Goal: Task Accomplishment & Management: Use online tool/utility

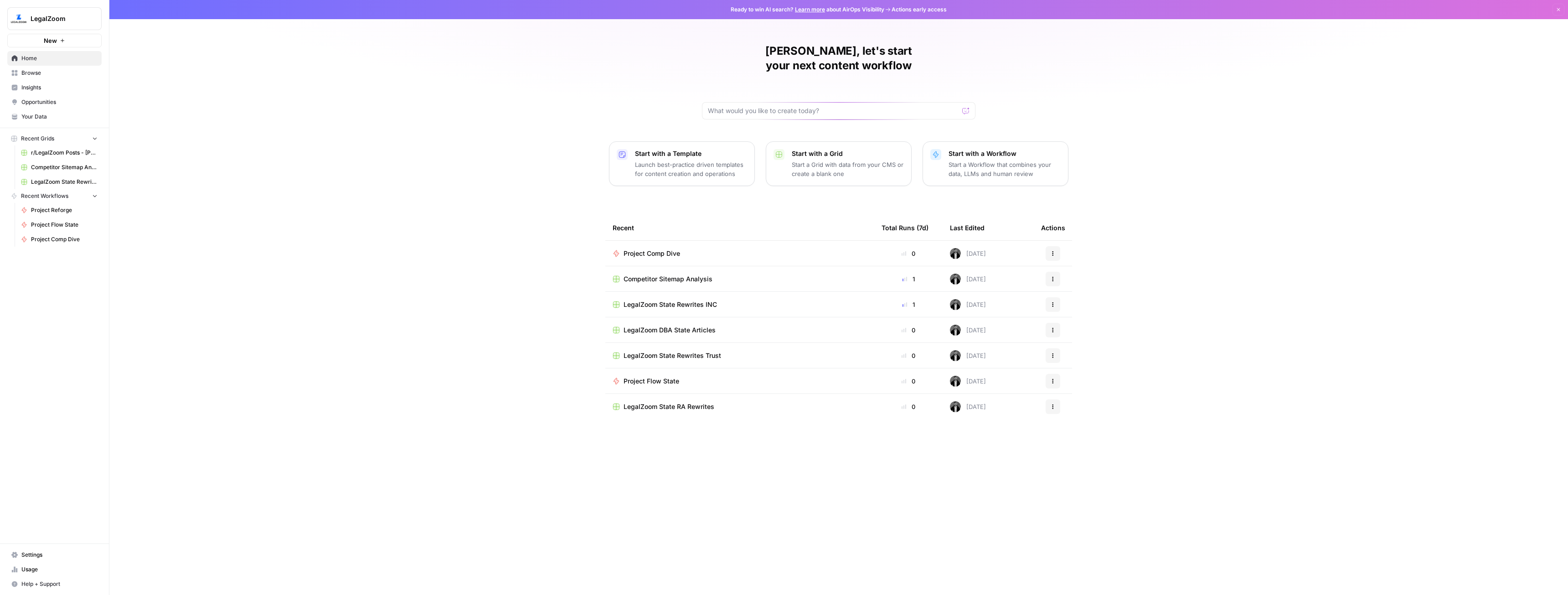
click at [41, 40] on button "New" at bounding box center [53, 41] width 94 height 14
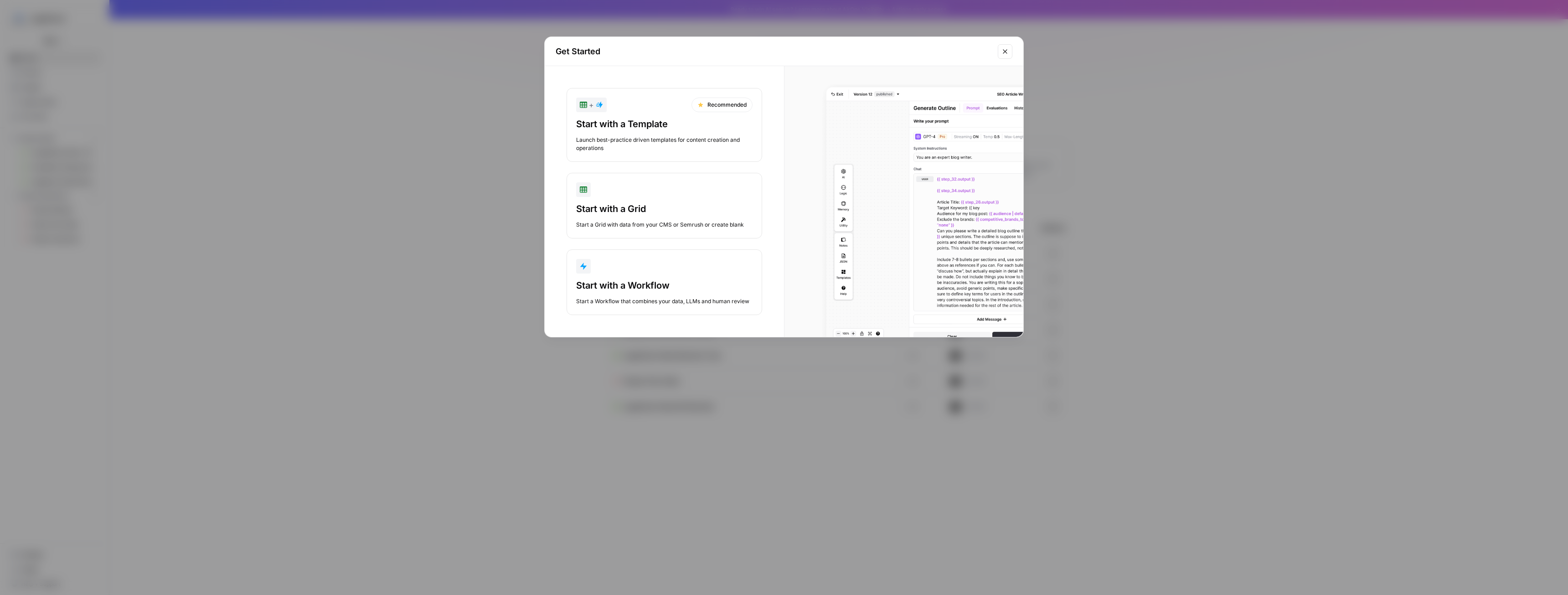
click at [640, 298] on div "Start a Workflow that combines your data, LLMs and human review" at bounding box center [664, 301] width 176 height 8
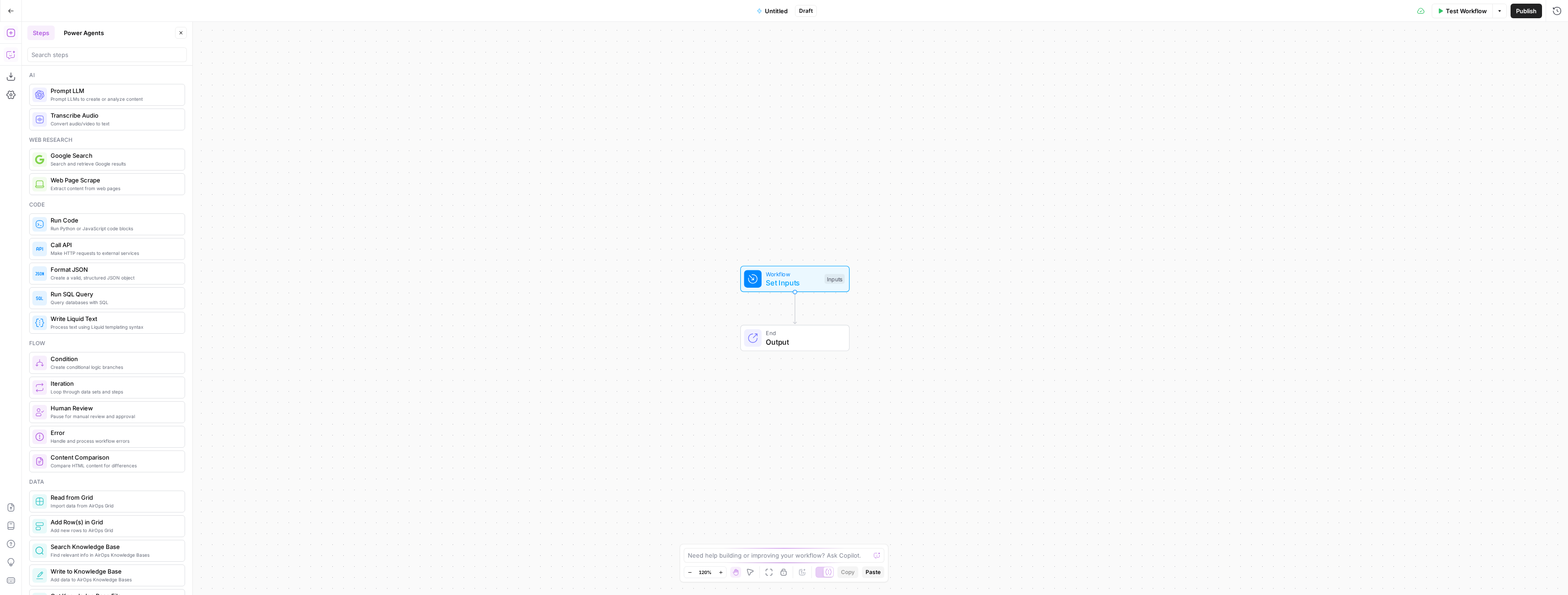
click at [12, 55] on icon "button" at bounding box center [10, 54] width 9 height 9
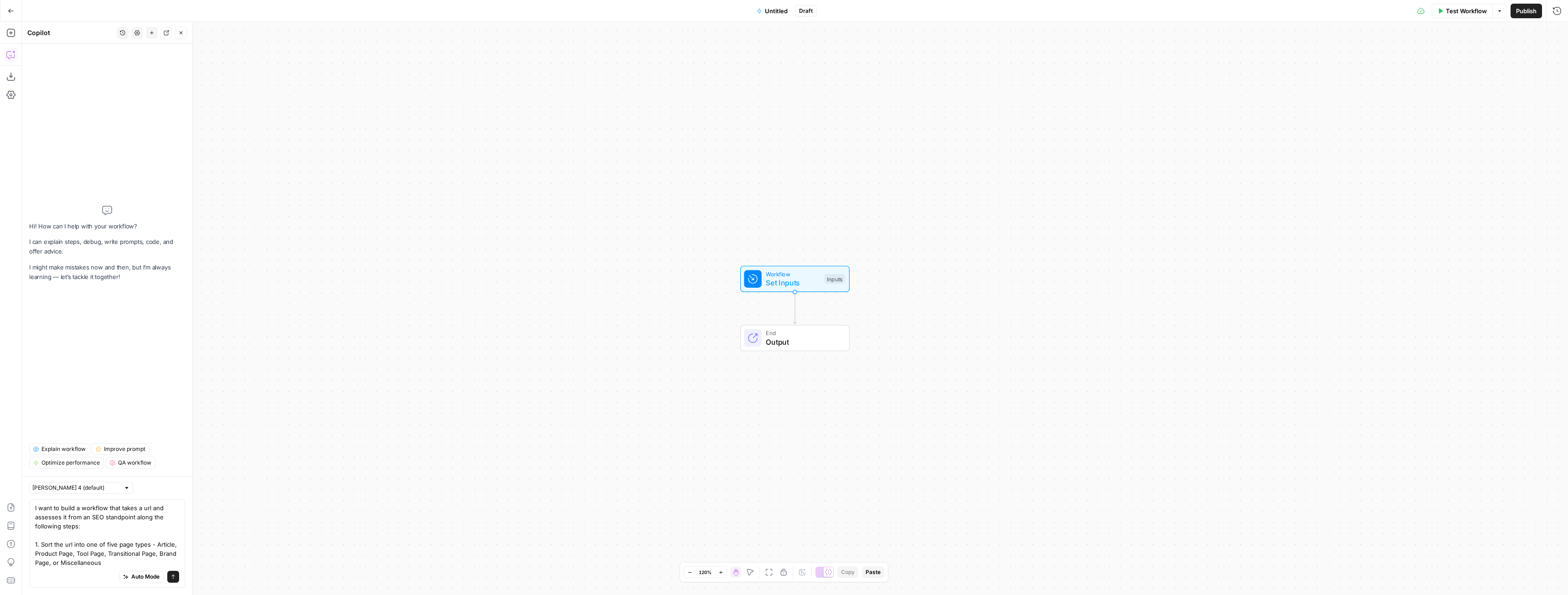
drag, startPoint x: 115, startPoint y: 545, endPoint x: 106, endPoint y: 546, distance: 9.1
click at [106, 546] on textarea "I want to build a workflow that takes a url and assesses it from an SEO standpo…" at bounding box center [107, 535] width 144 height 64
click at [121, 560] on textarea "I want to build a workflow that takes a url and assesses it from an SEO standpo…" at bounding box center [107, 535] width 144 height 64
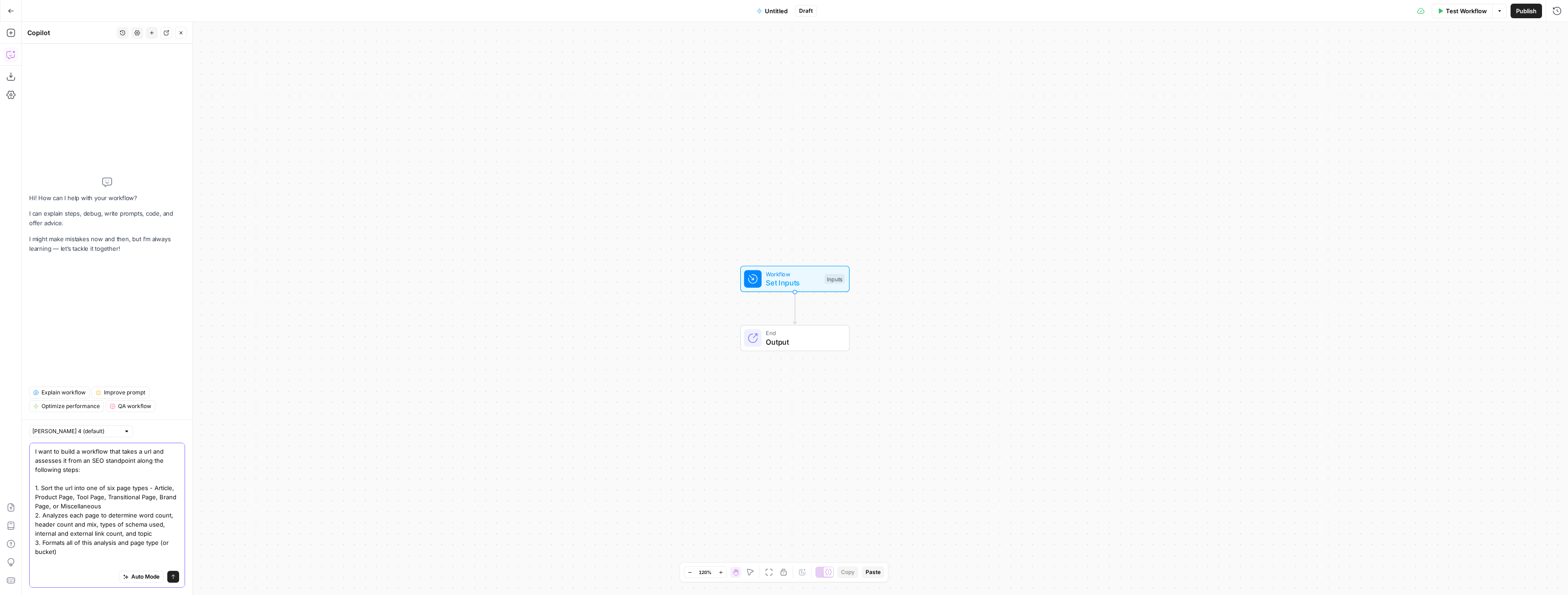
type textarea "I want to build a workflow that takes a url and assesses it from an SEO standpo…"
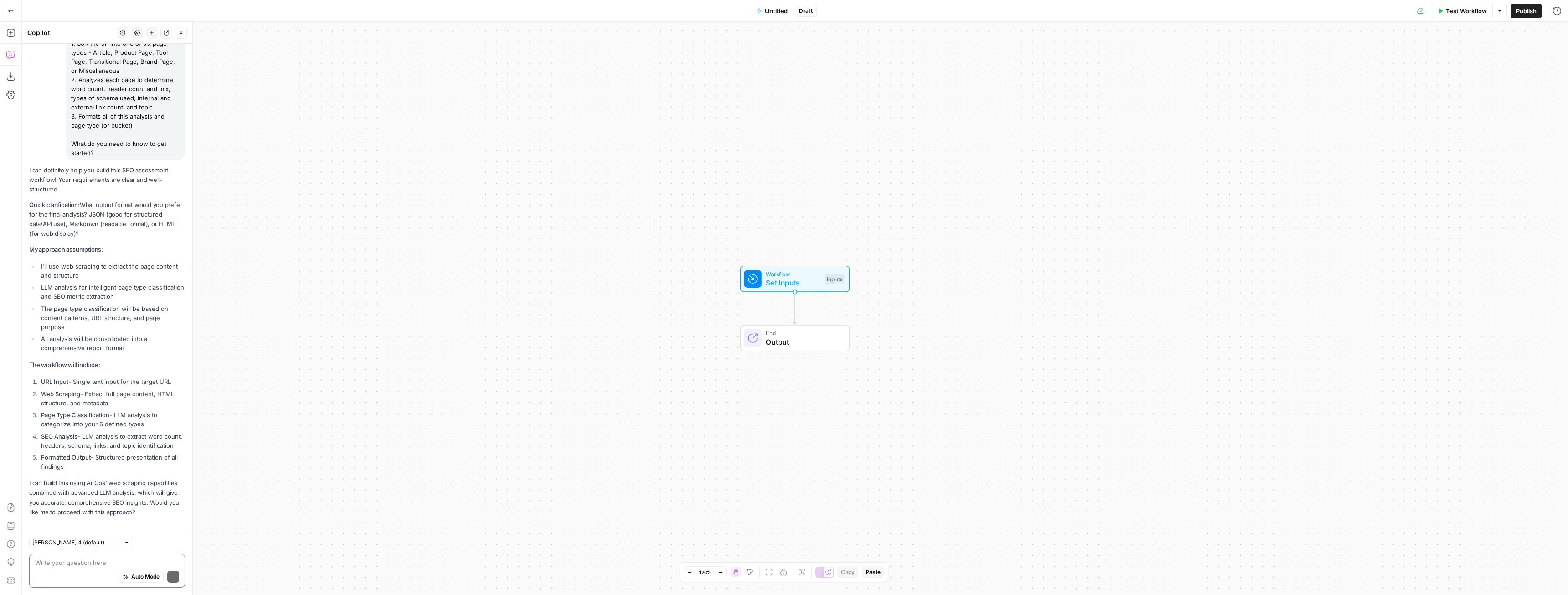
scroll to position [143, 0]
click at [88, 558] on textarea at bounding box center [107, 561] width 144 height 9
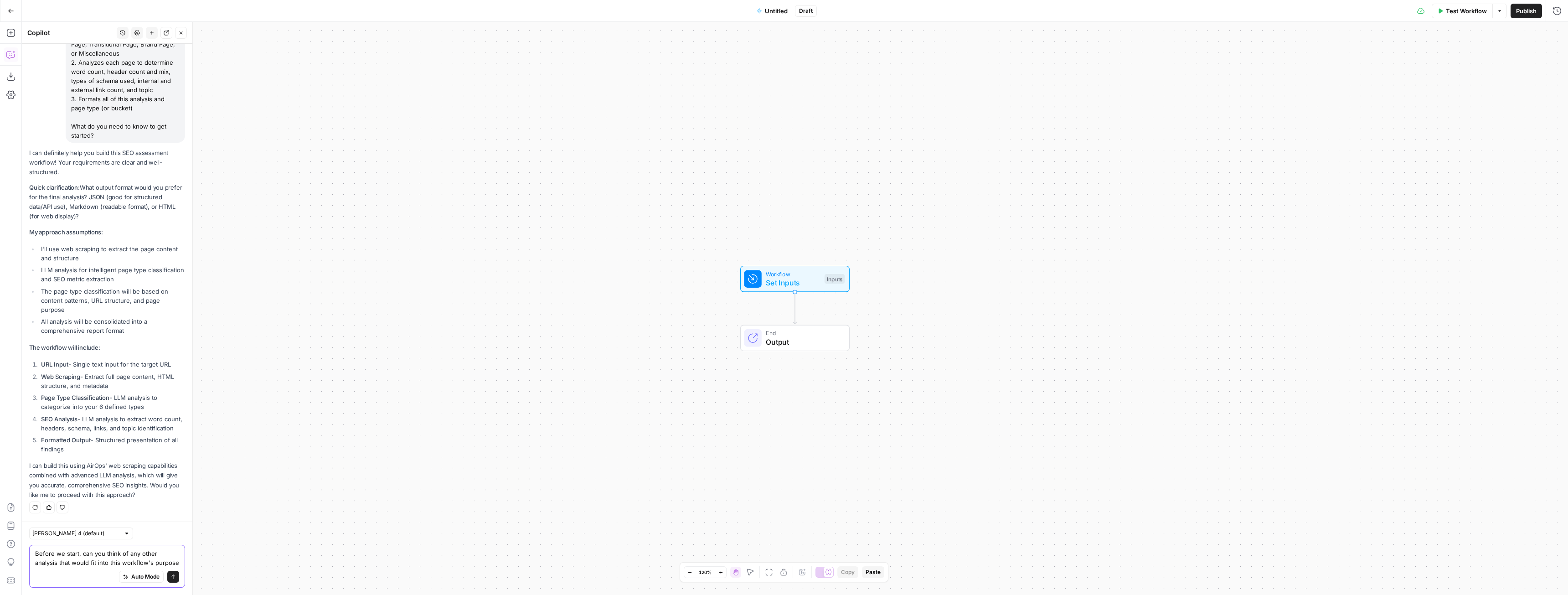
type textarea "Before we start, can you think of any other analysis that would fit into this w…"
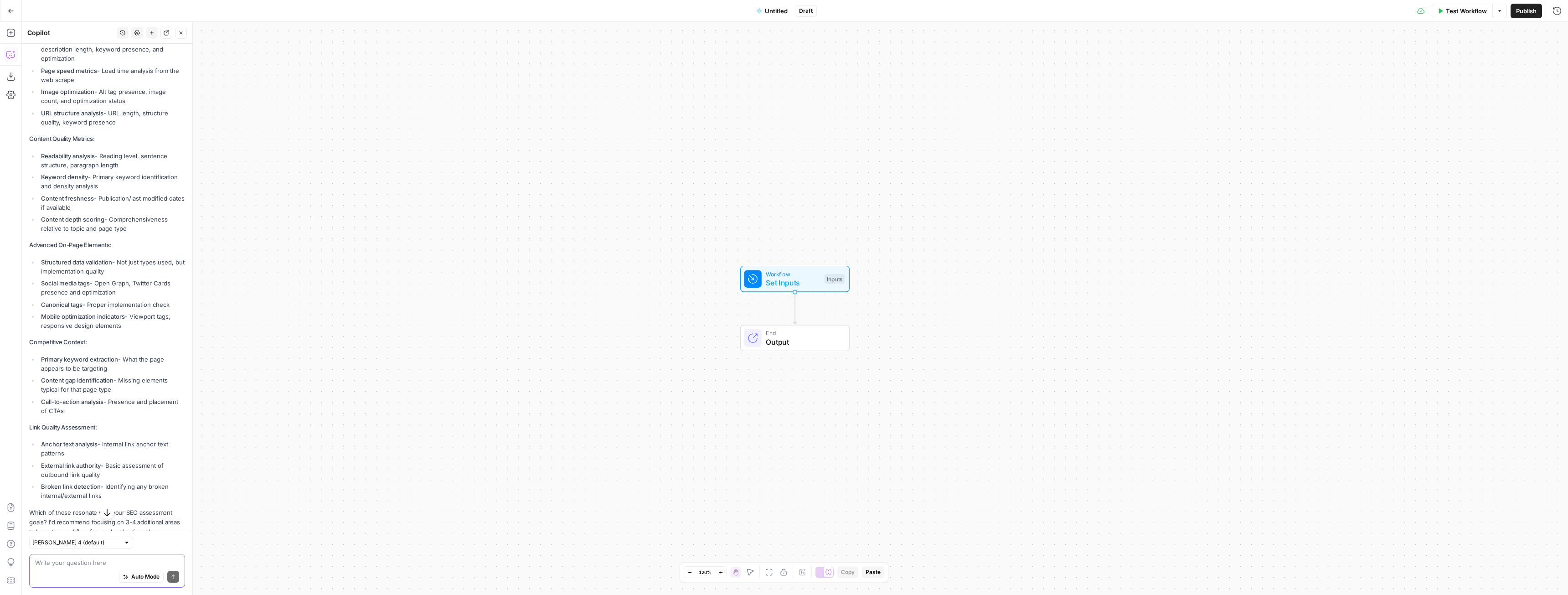
scroll to position [684, 0]
click at [105, 558] on textarea at bounding box center [107, 561] width 144 height 9
type textarea "let's do all of them"
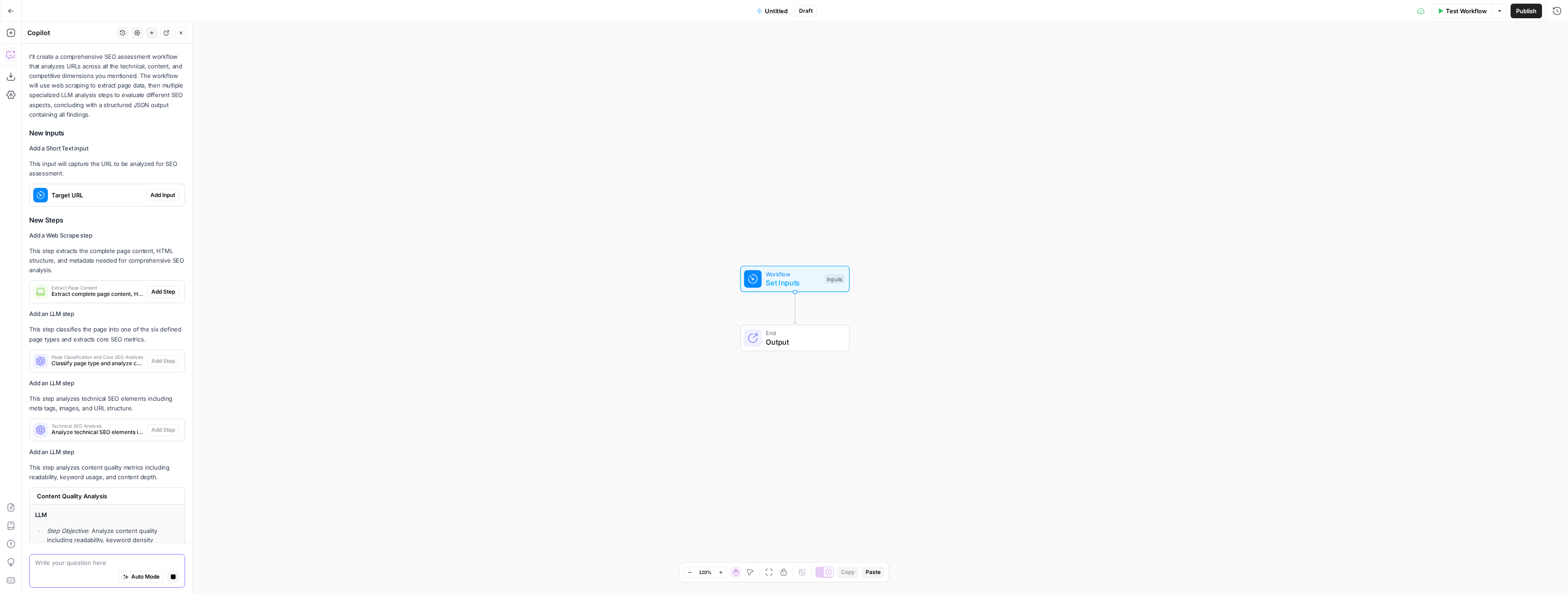
scroll to position [1223, 0]
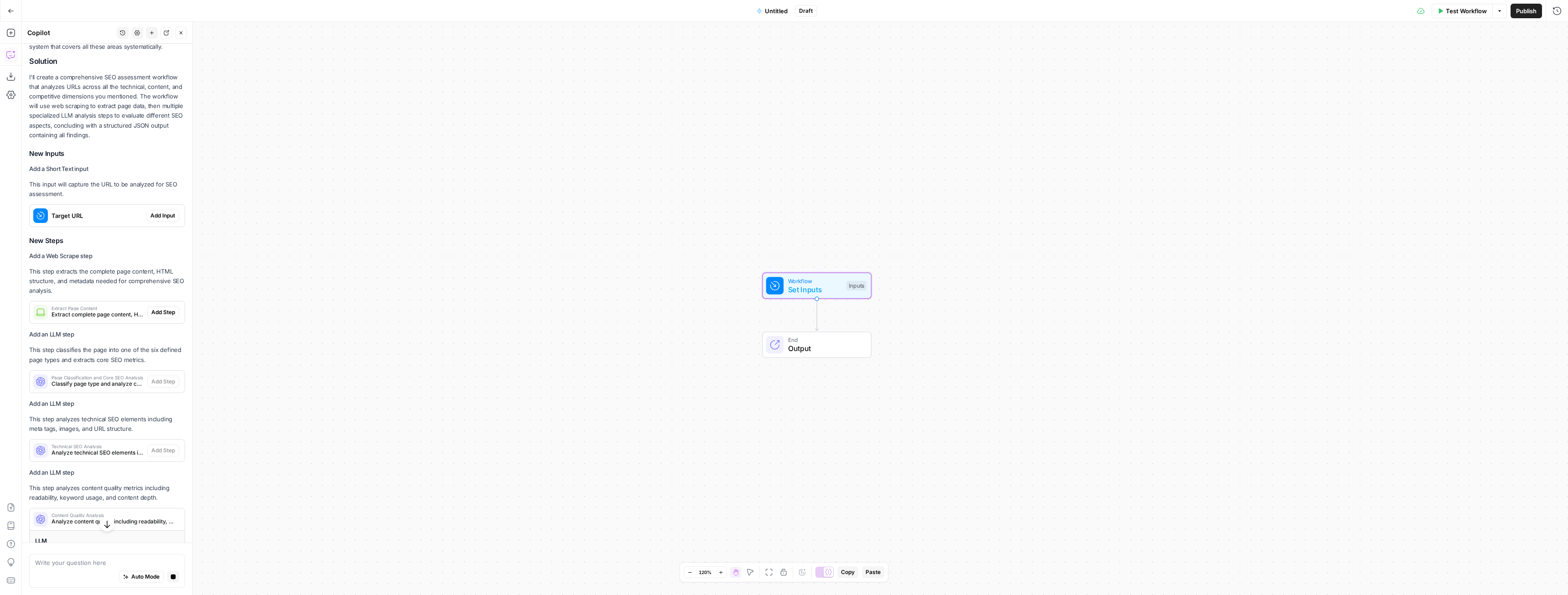
click at [153, 219] on span "Add Input" at bounding box center [162, 215] width 25 height 8
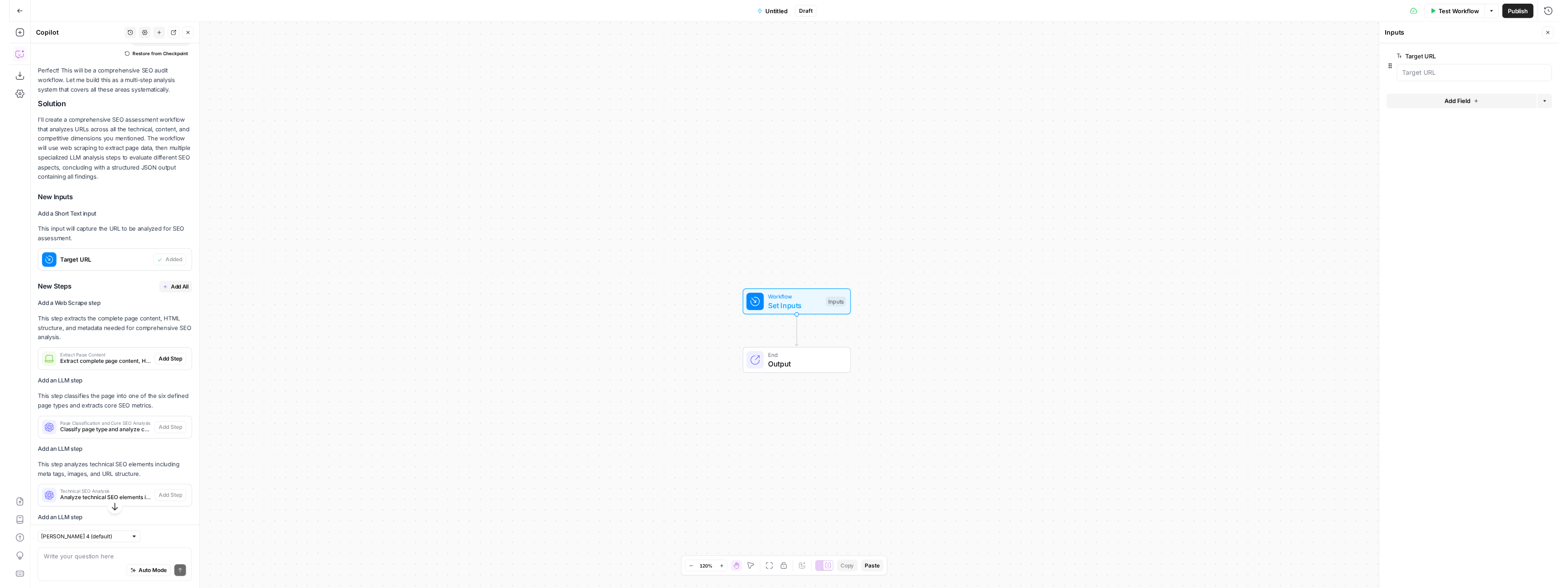
scroll to position [1267, 0]
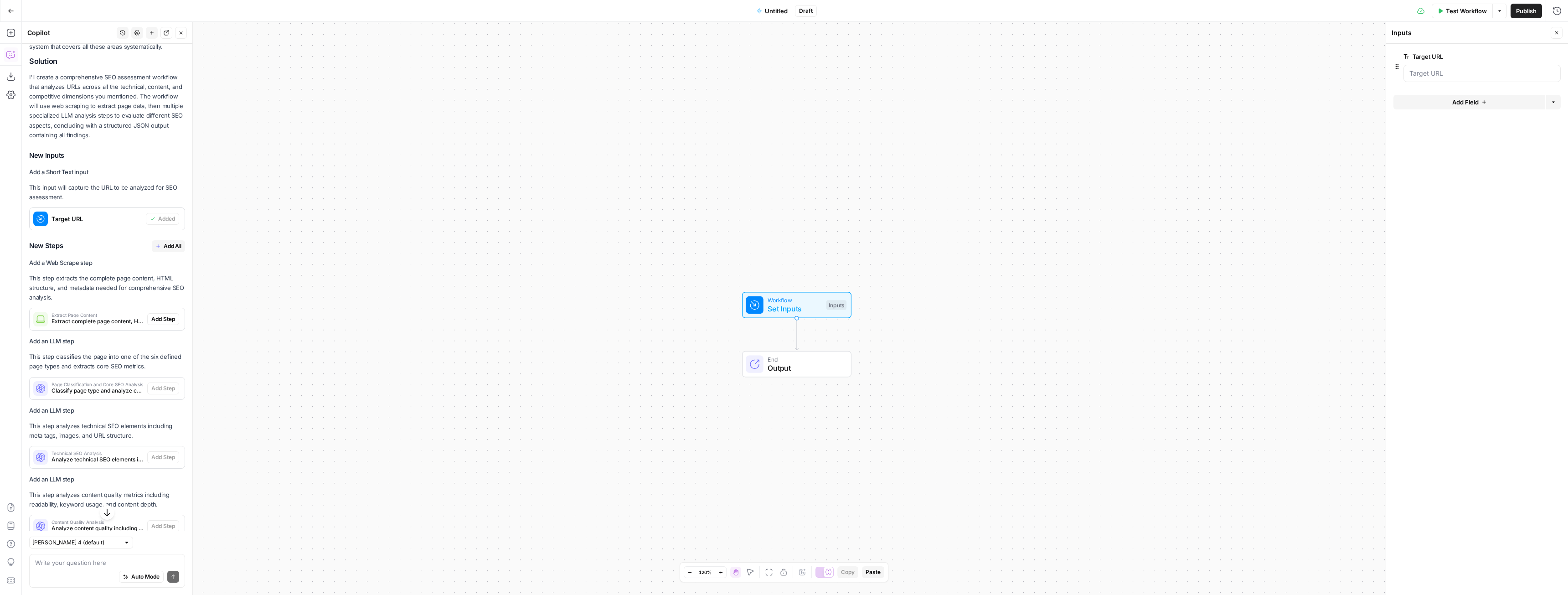
click at [163, 250] on span "Add All" at bounding box center [172, 246] width 18 height 8
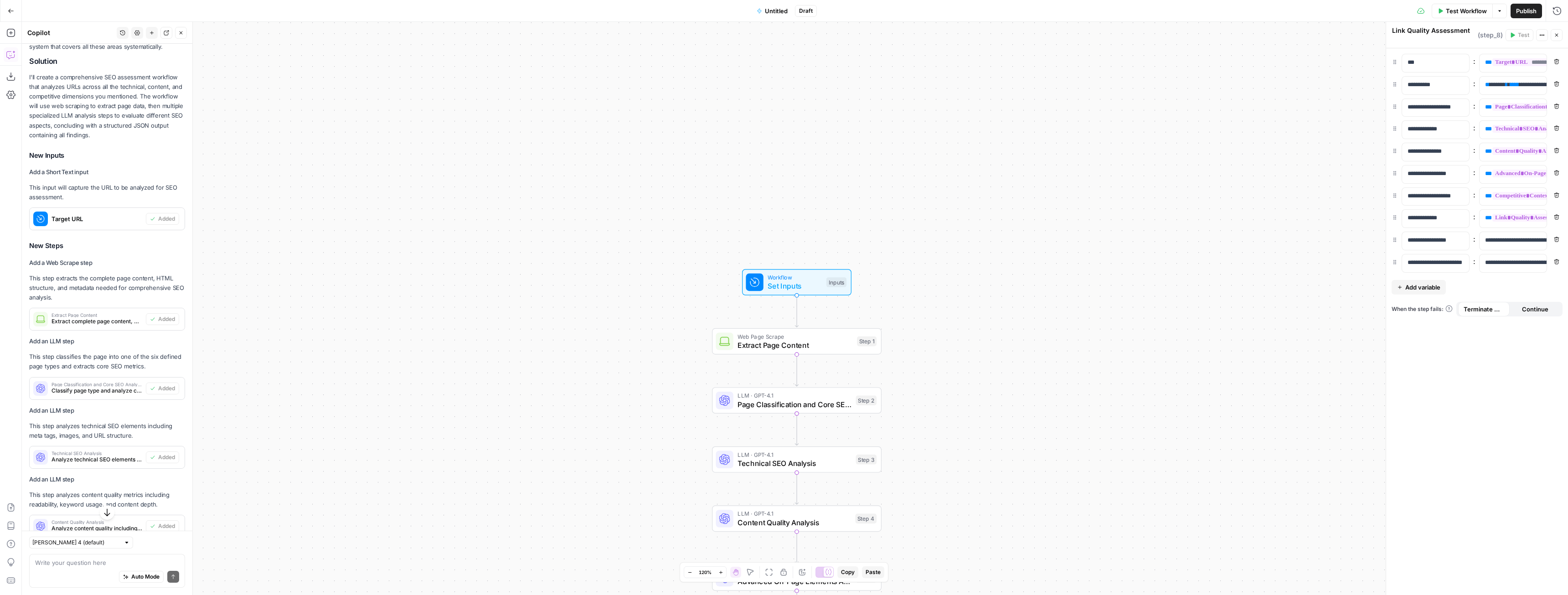
type textarea "Comprehensive SEO Audit Report"
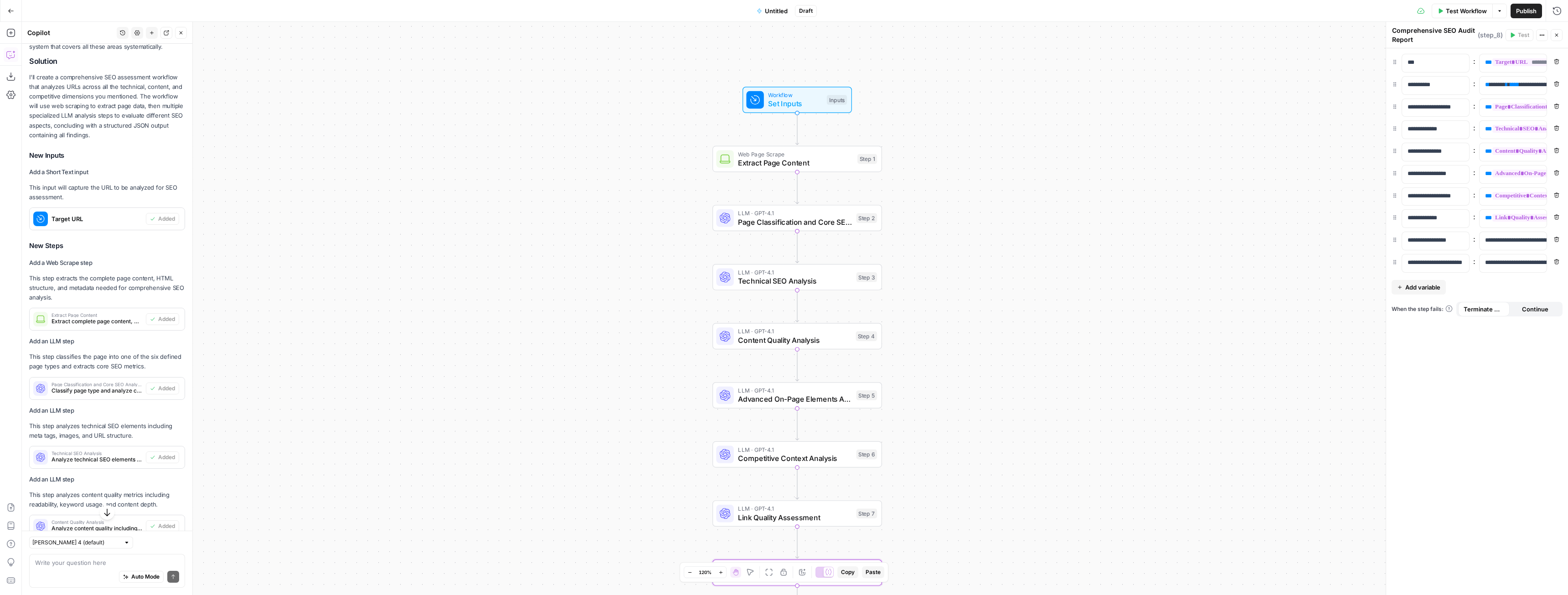
click at [792, 109] on span "Set Inputs" at bounding box center [795, 103] width 54 height 11
click at [1472, 14] on span "Test Workflow" at bounding box center [1465, 10] width 41 height 9
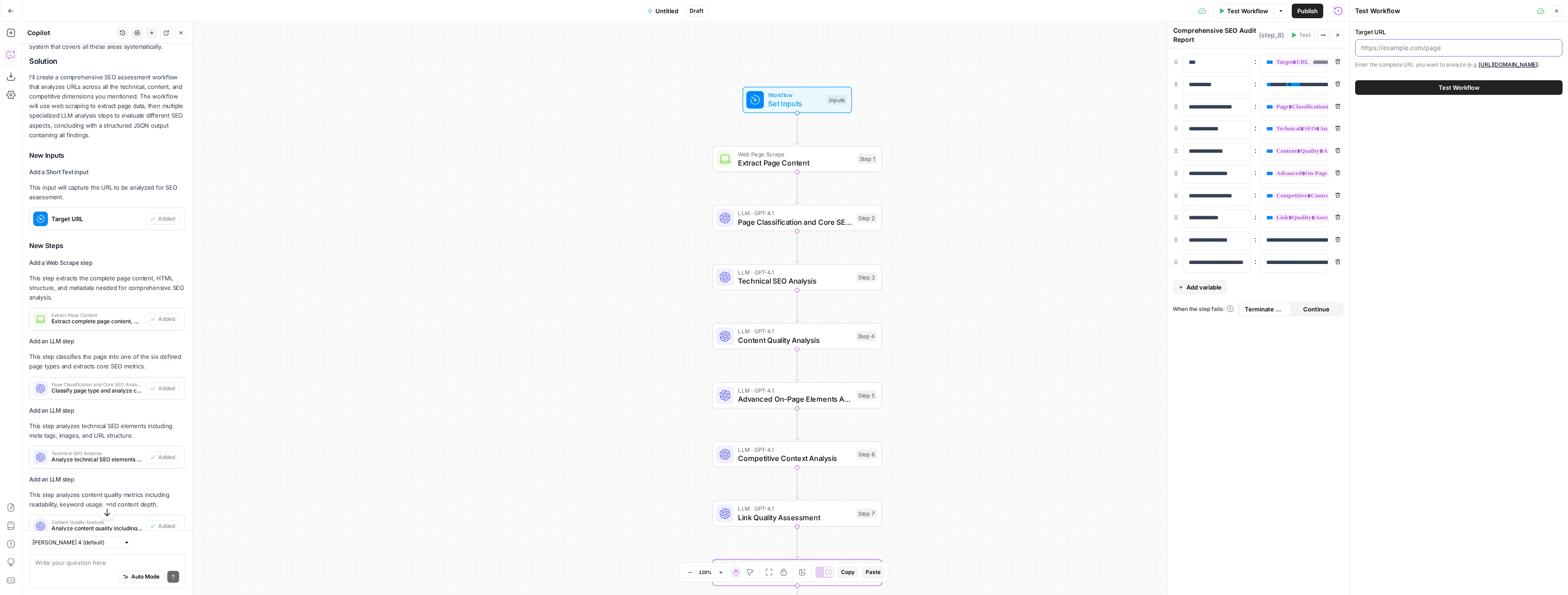
click at [1405, 45] on input "Target URL" at bounding box center [1458, 47] width 196 height 9
paste input "[URL][DOMAIN_NAME]"
type input "[URL][DOMAIN_NAME]"
click at [1426, 91] on button "Test Workflow" at bounding box center [1459, 87] width 208 height 15
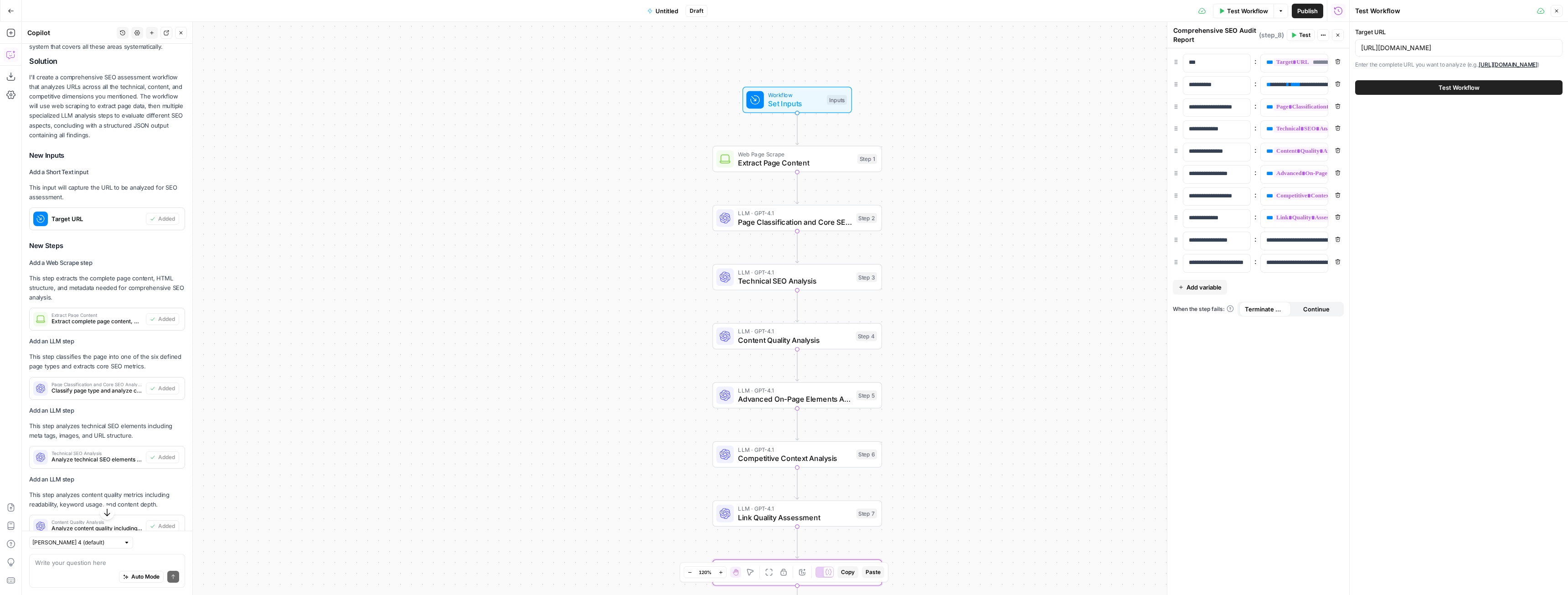
scroll to position [0, 0]
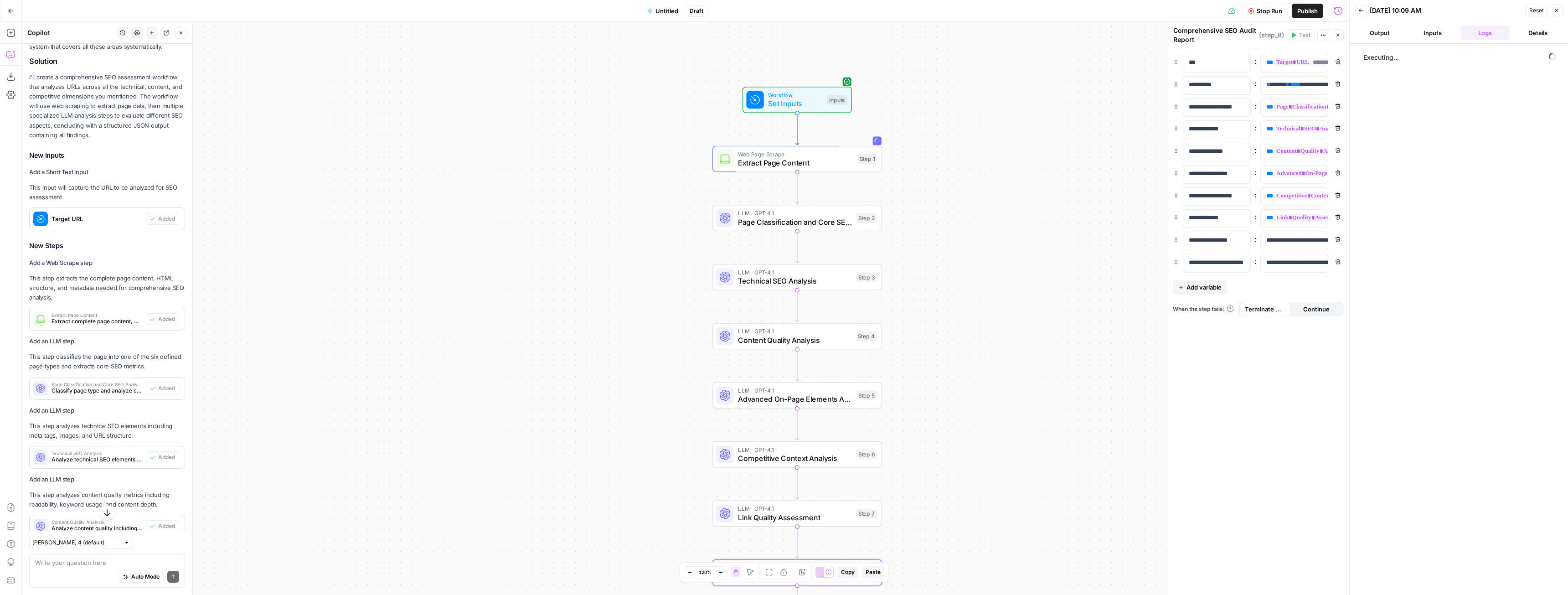
click at [1336, 33] on icon "button" at bounding box center [1338, 36] width 6 height 6
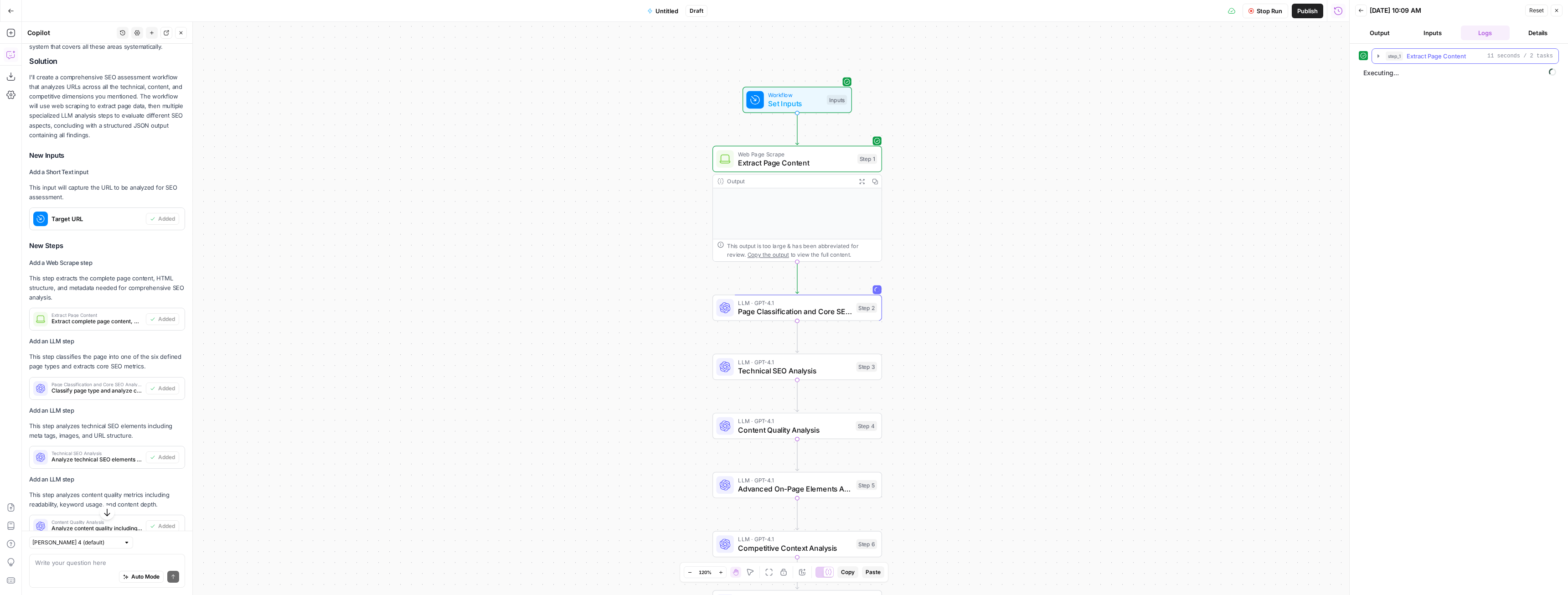
click at [1378, 56] on icon "button" at bounding box center [1378, 55] width 2 height 3
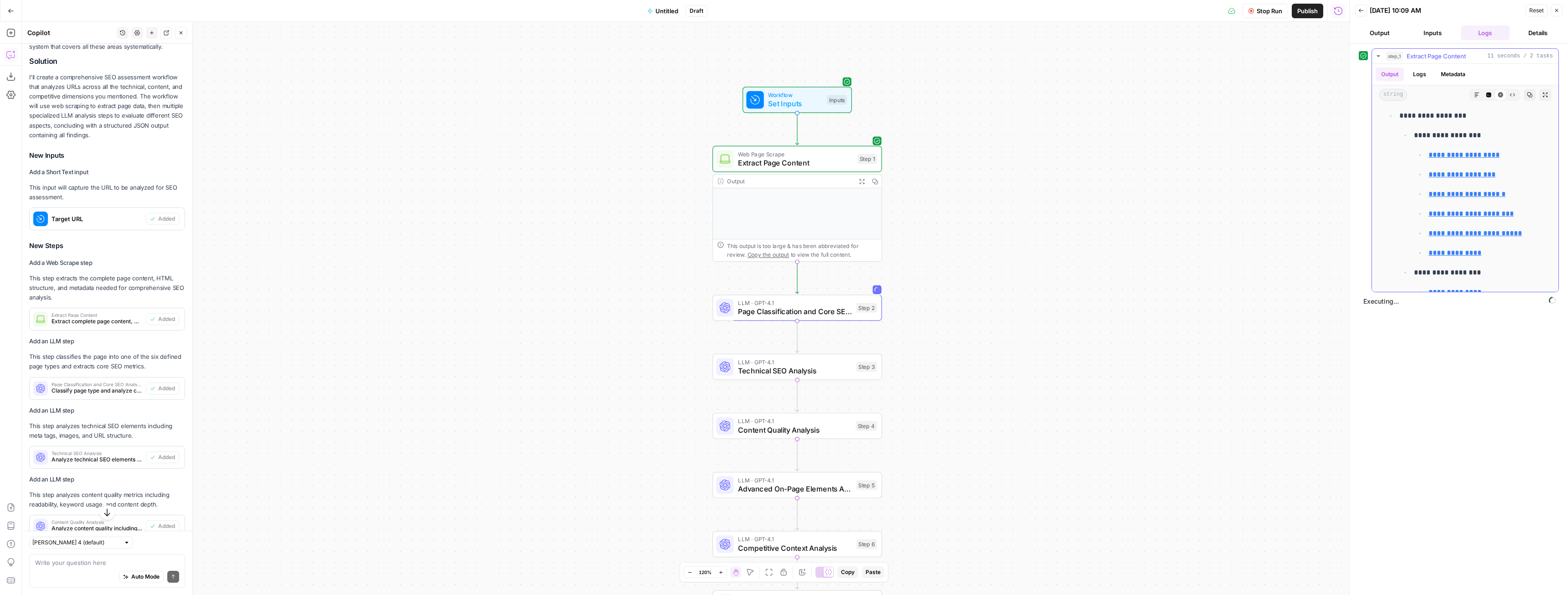
scroll to position [683, 0]
click at [1378, 54] on icon "button" at bounding box center [1377, 55] width 7 height 7
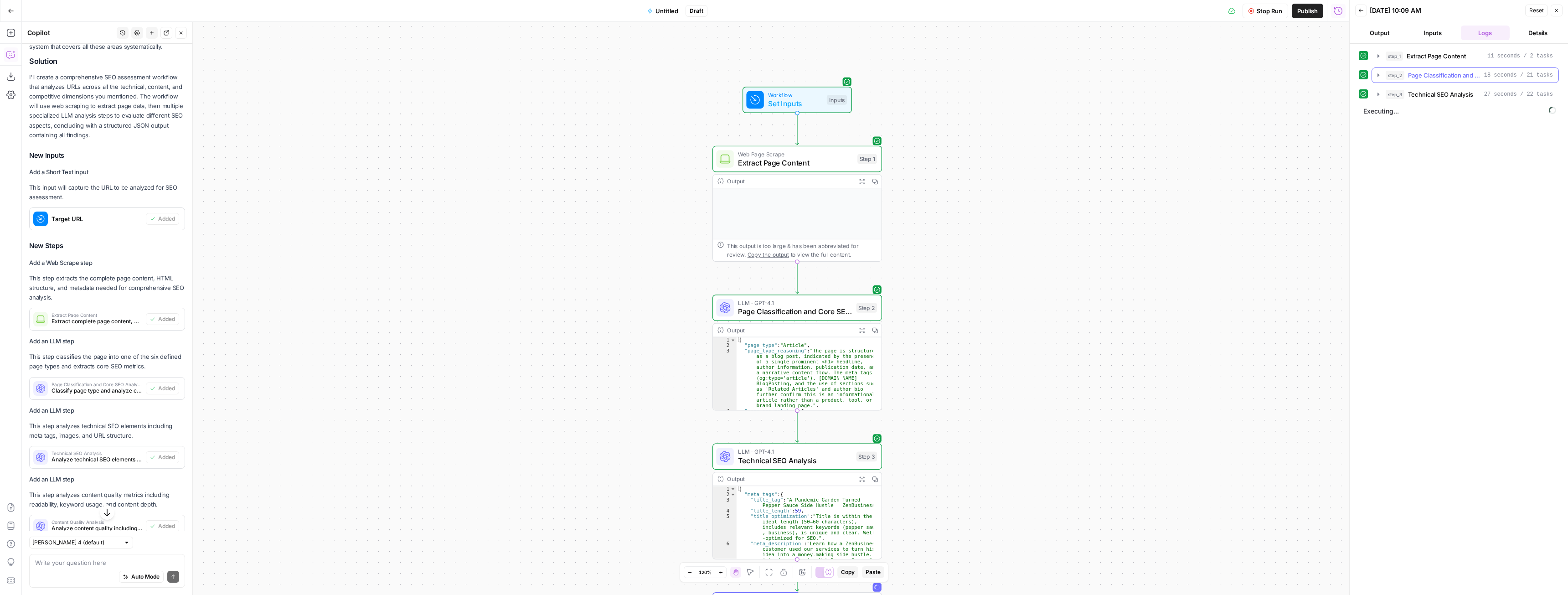
click at [1378, 75] on icon "button" at bounding box center [1378, 74] width 2 height 3
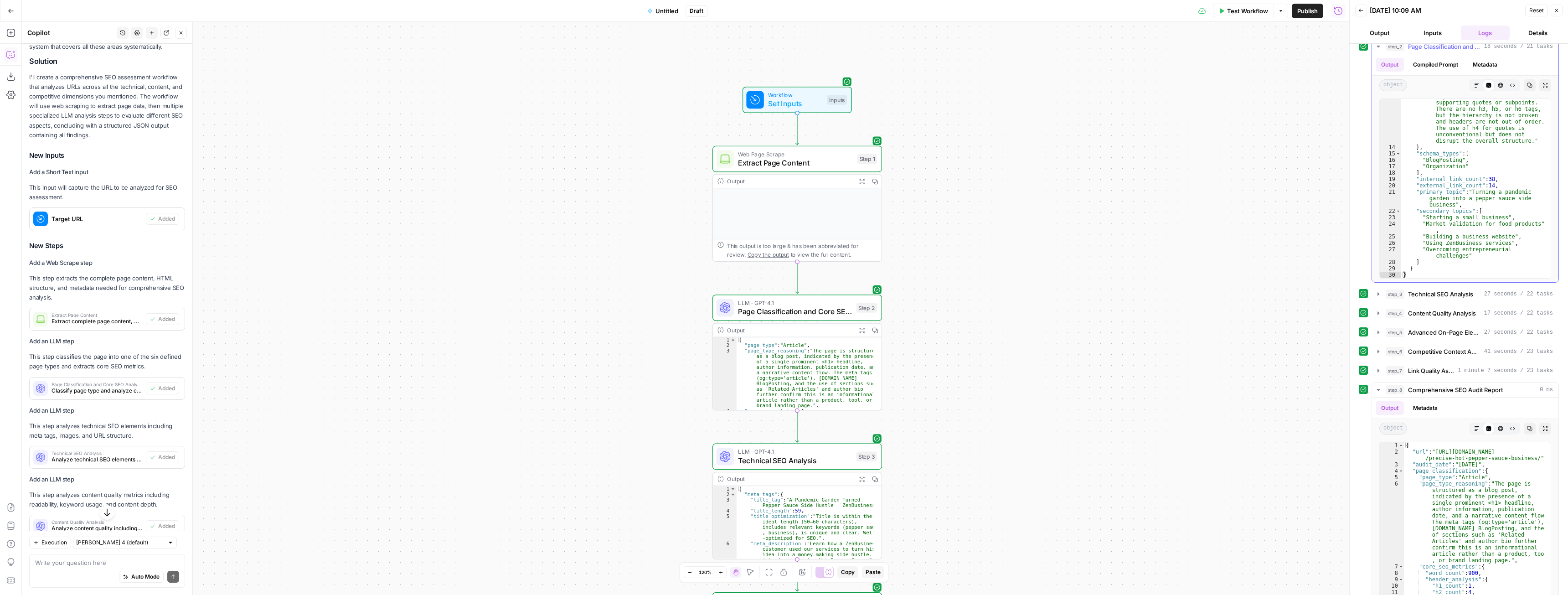
scroll to position [64, 0]
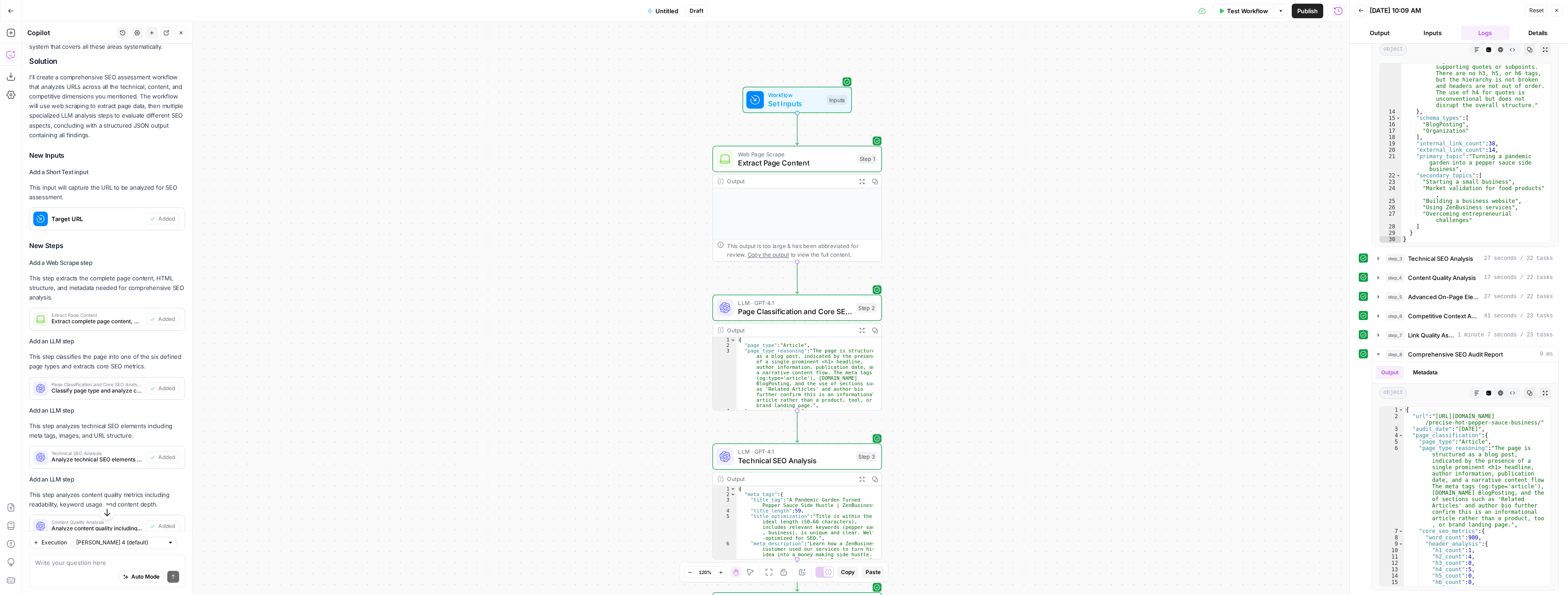
click at [1180, 252] on div "Workflow Set Inputs Inputs Web Page Scrape Extract Page Content Step 1 Output E…" at bounding box center [685, 307] width 1327 height 572
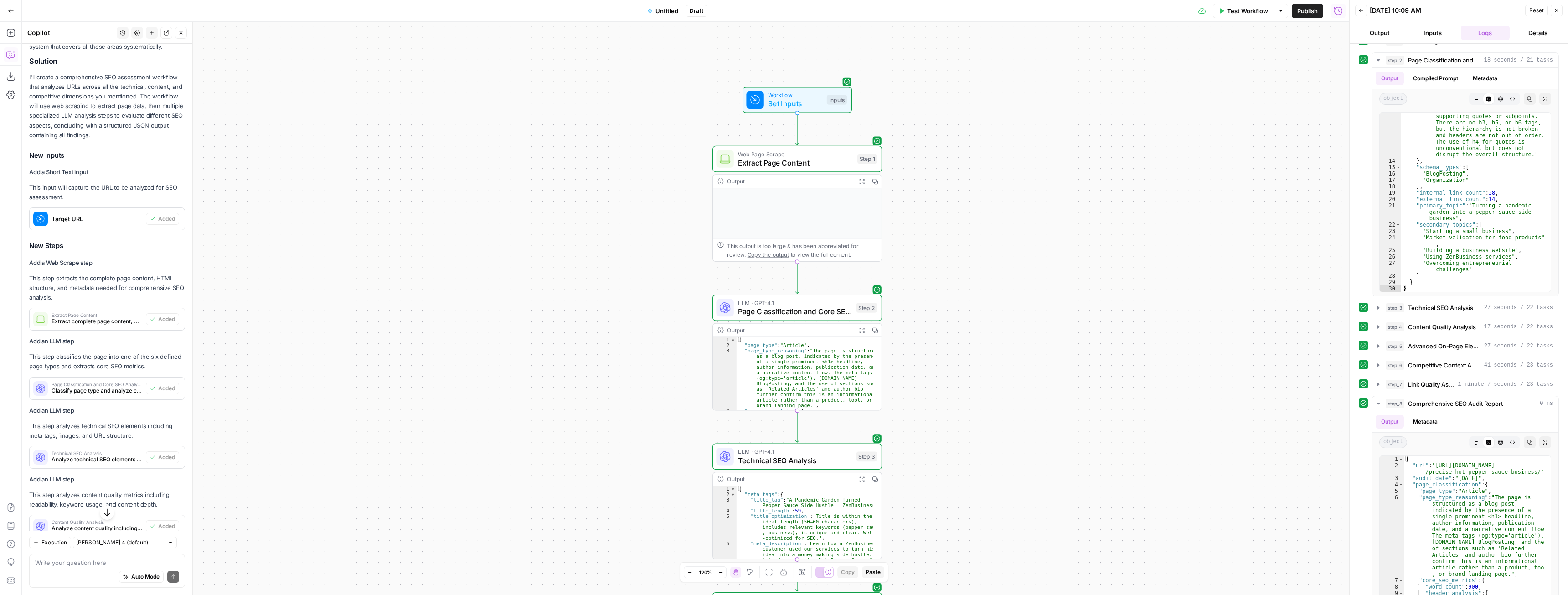
scroll to position [0, 0]
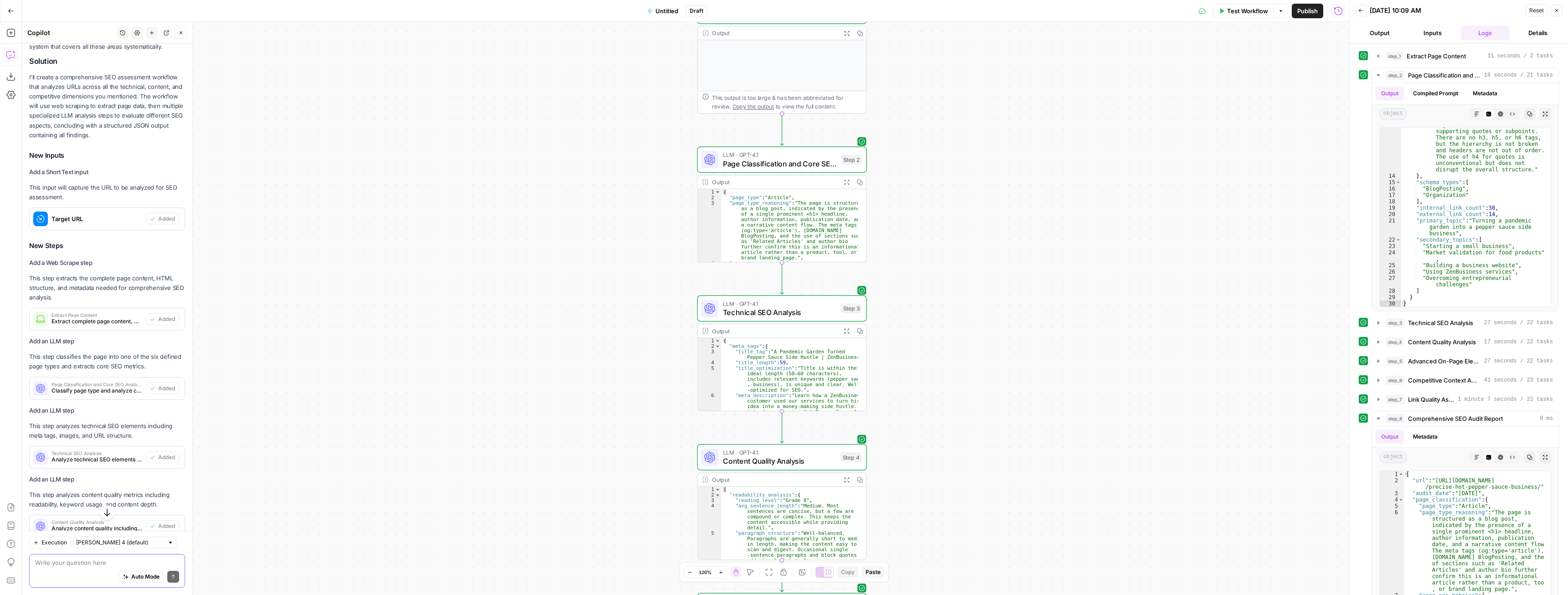
click at [54, 562] on textarea at bounding box center [107, 561] width 144 height 9
type textarea "Okay, so this is taking WAY too many tasks. What can we do to streamline task u…"
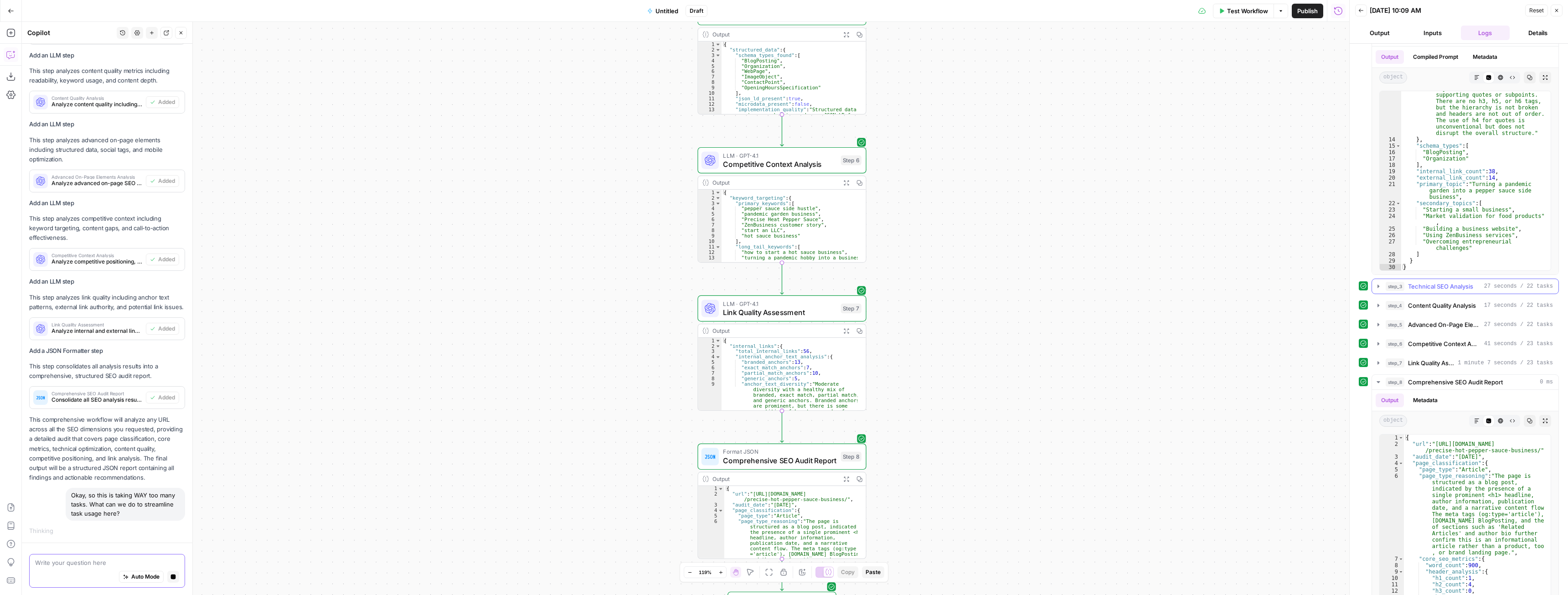
scroll to position [64, 0]
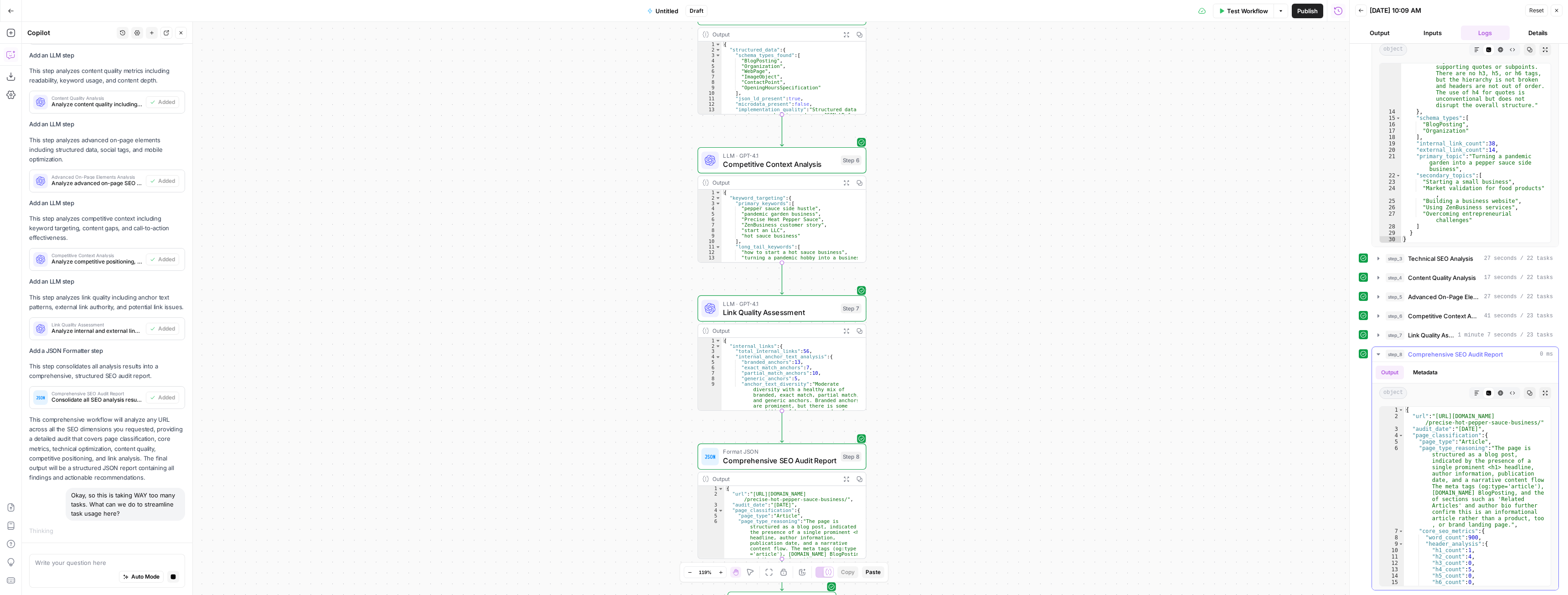
click at [1378, 352] on icon "button" at bounding box center [1377, 353] width 7 height 7
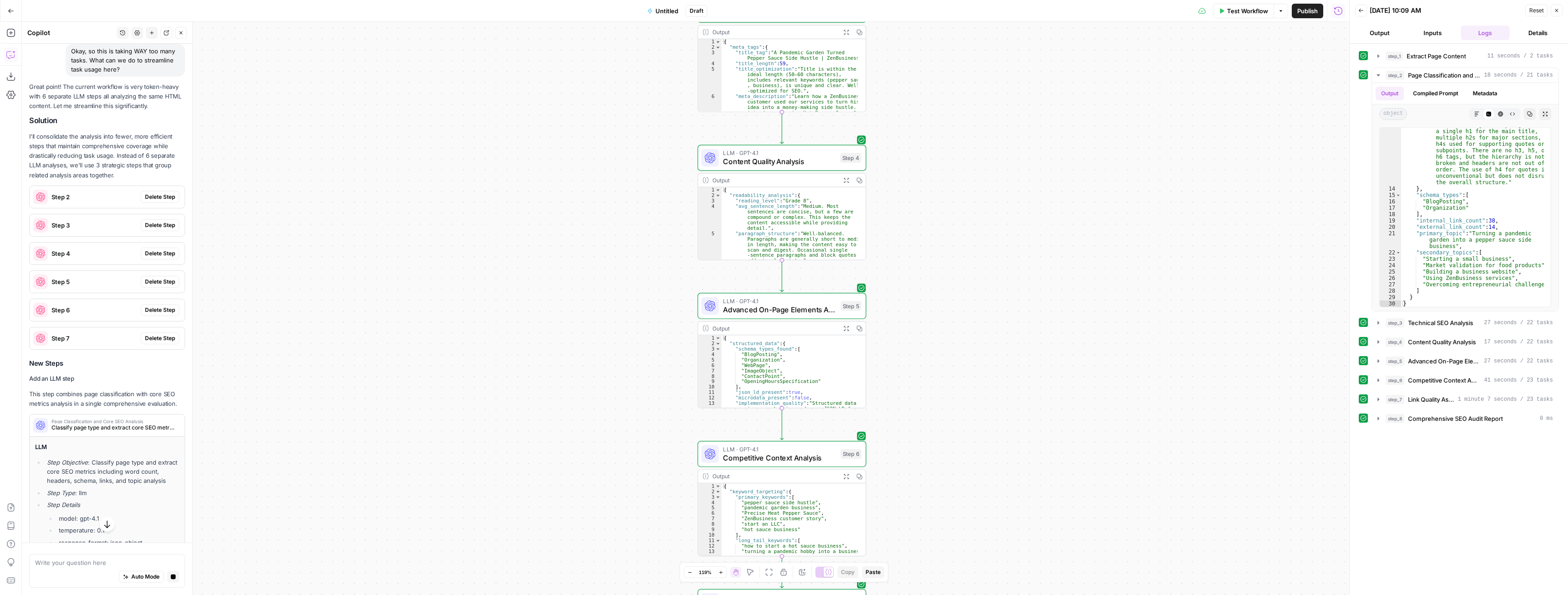
scroll to position [2128, 0]
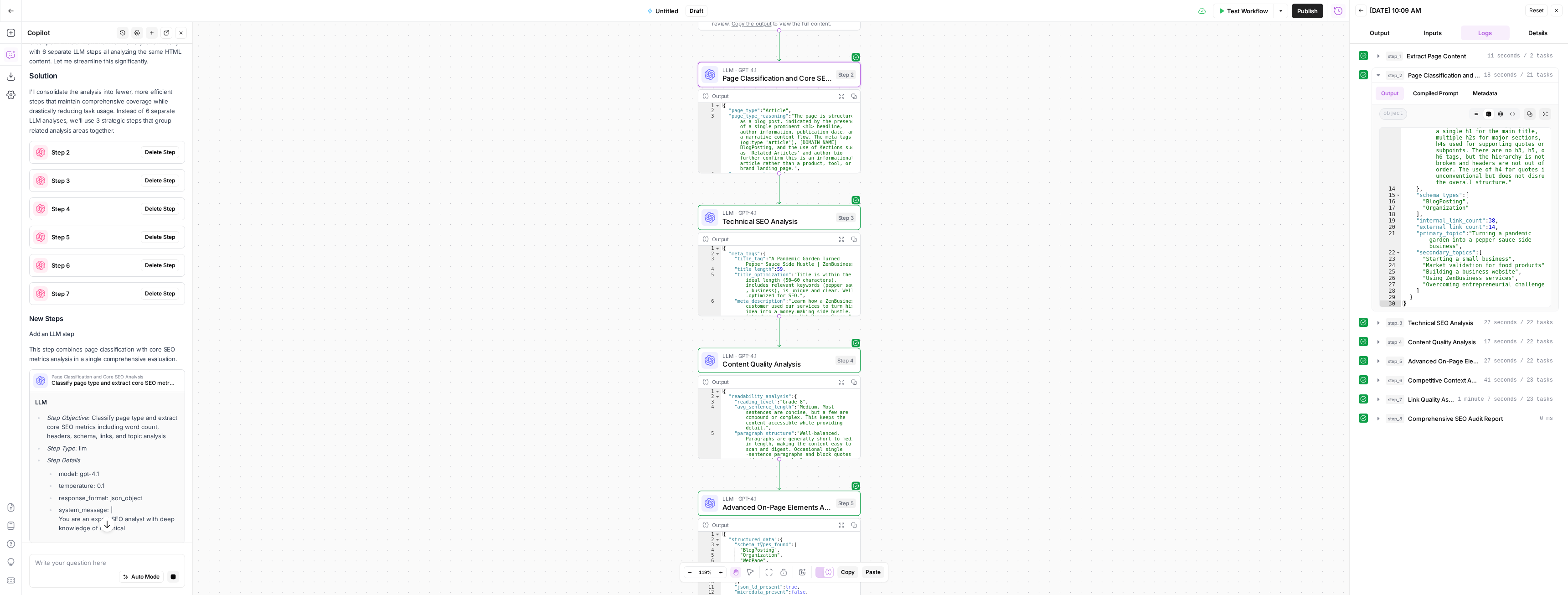
click at [152, 156] on span "Delete Step" at bounding box center [160, 152] width 30 height 8
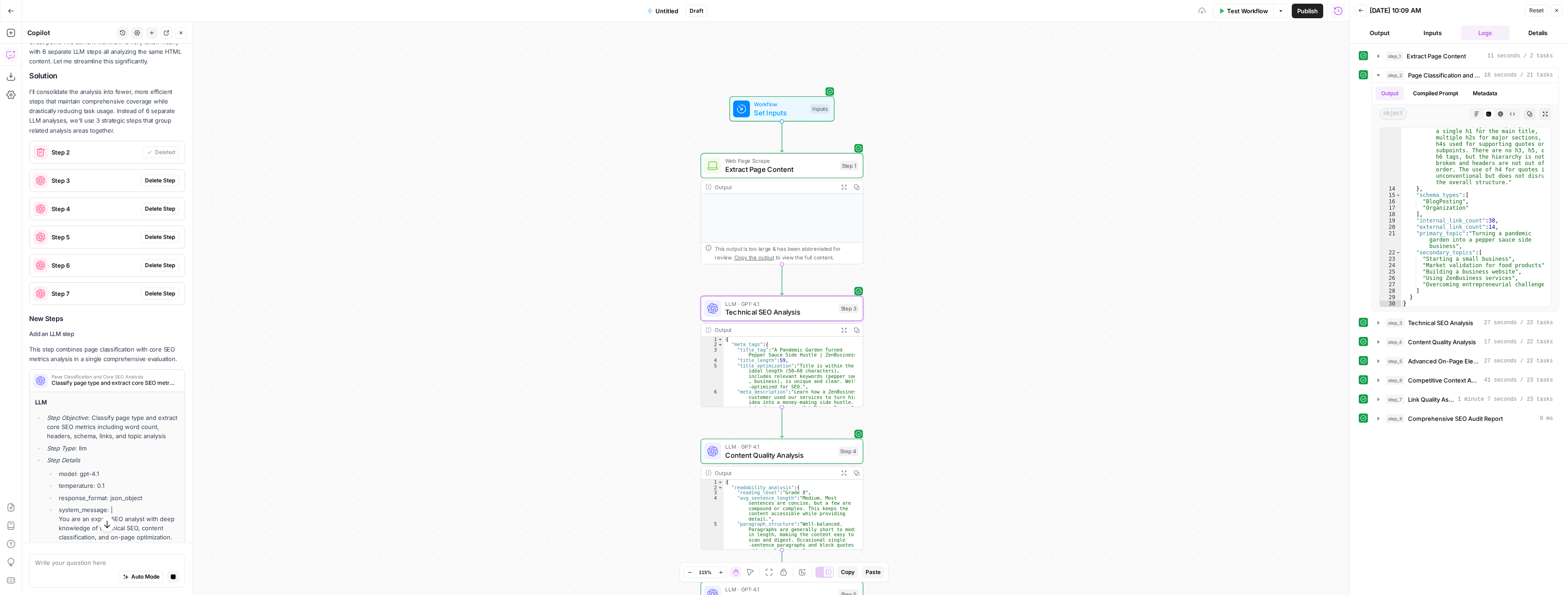
click at [156, 185] on span "Delete Step" at bounding box center [160, 180] width 30 height 8
click at [160, 212] on span "Delete Step" at bounding box center [160, 209] width 30 height 8
click at [159, 241] on span "Delete Step" at bounding box center [160, 237] width 30 height 8
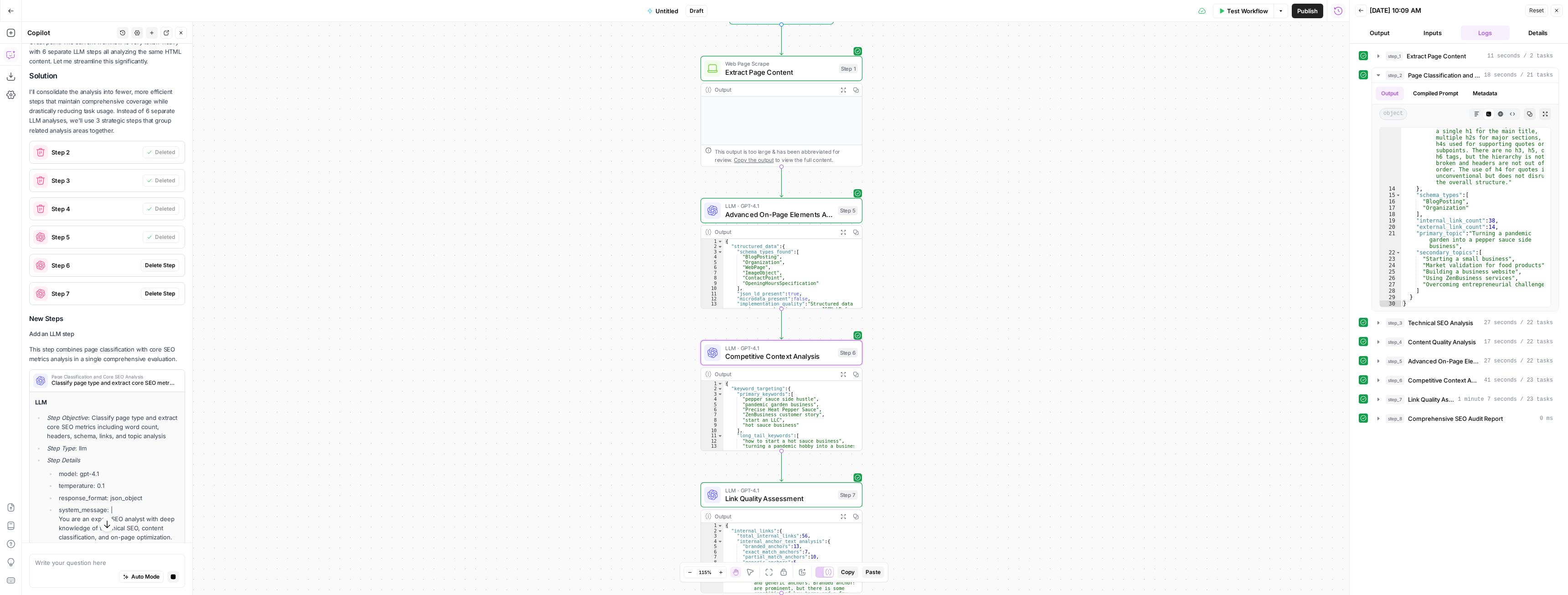
click at [163, 269] on span "Delete Step" at bounding box center [160, 265] width 30 height 8
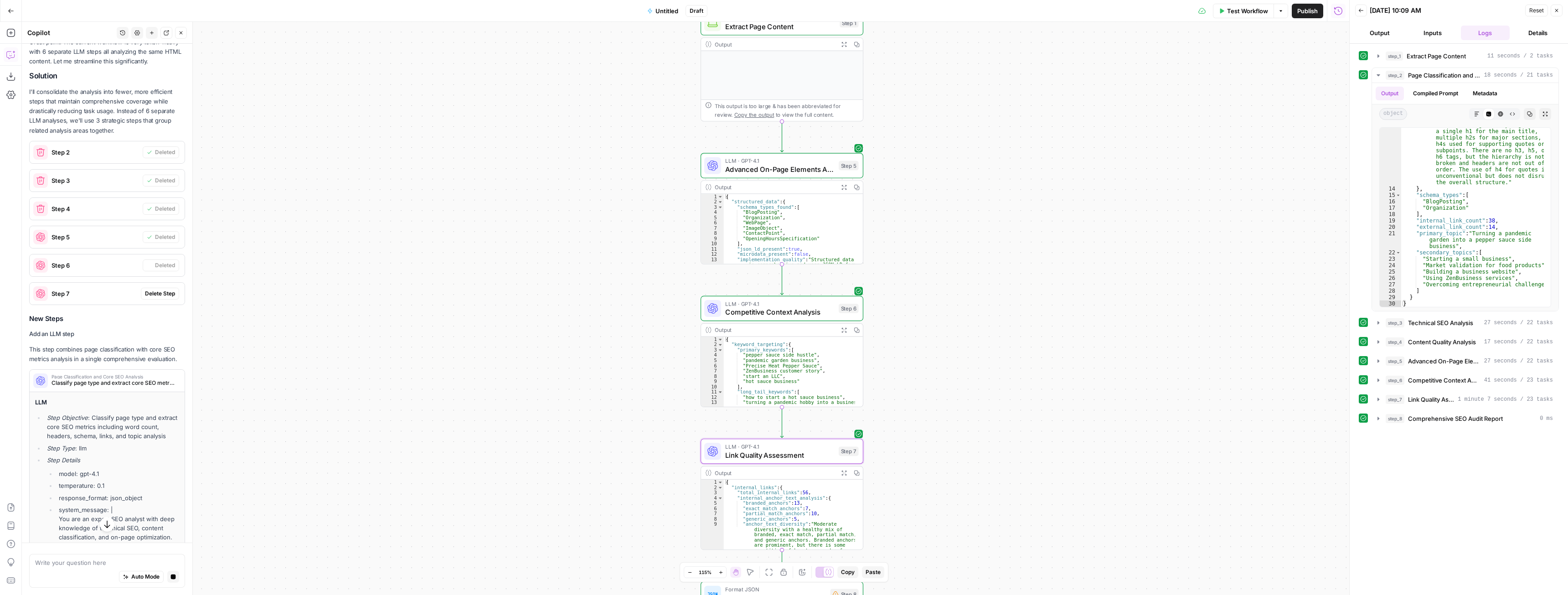
click at [162, 299] on button "Delete Step" at bounding box center [159, 294] width 39 height 12
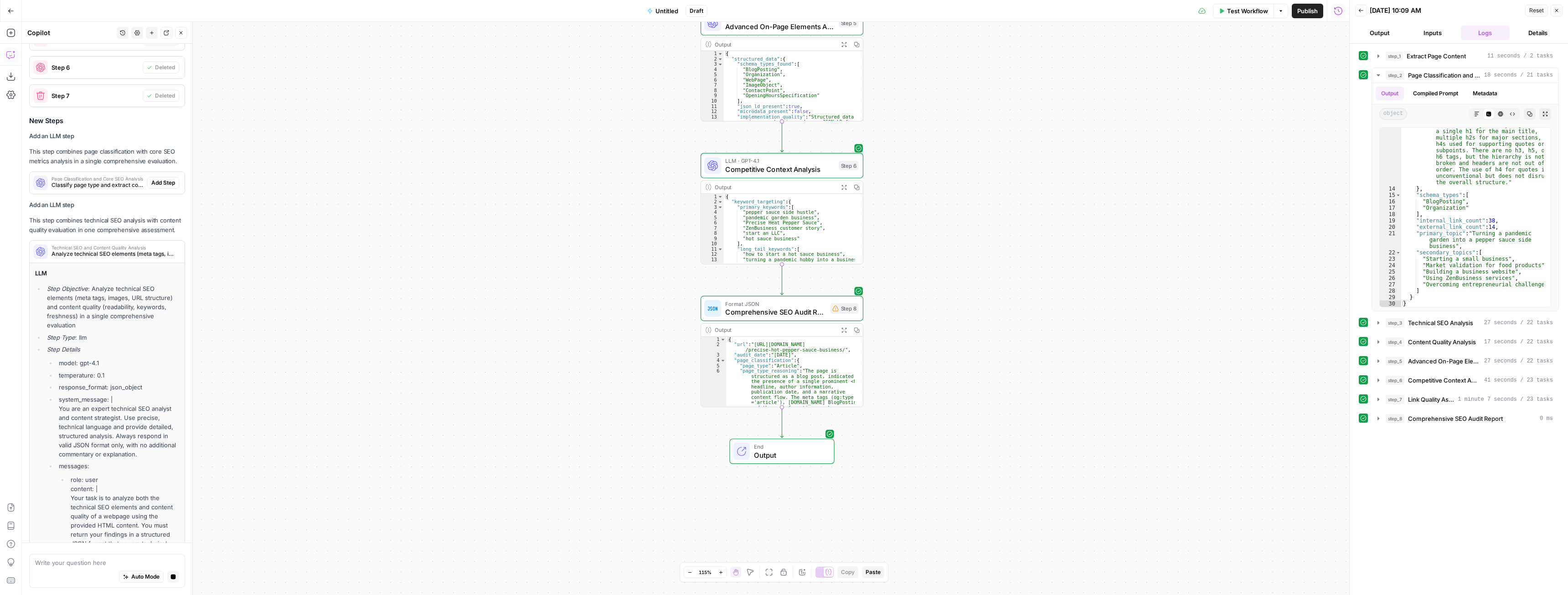
scroll to position [2305, 0]
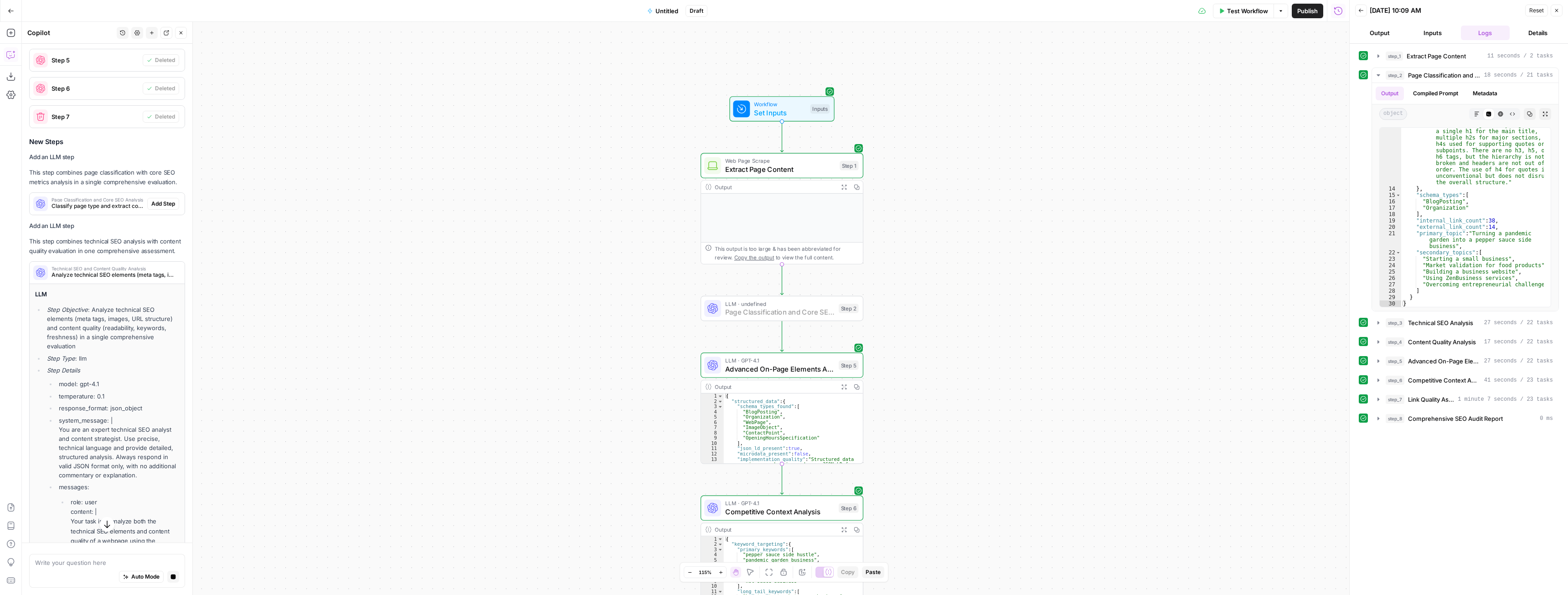
click at [149, 210] on button "Add Step" at bounding box center [163, 204] width 32 height 12
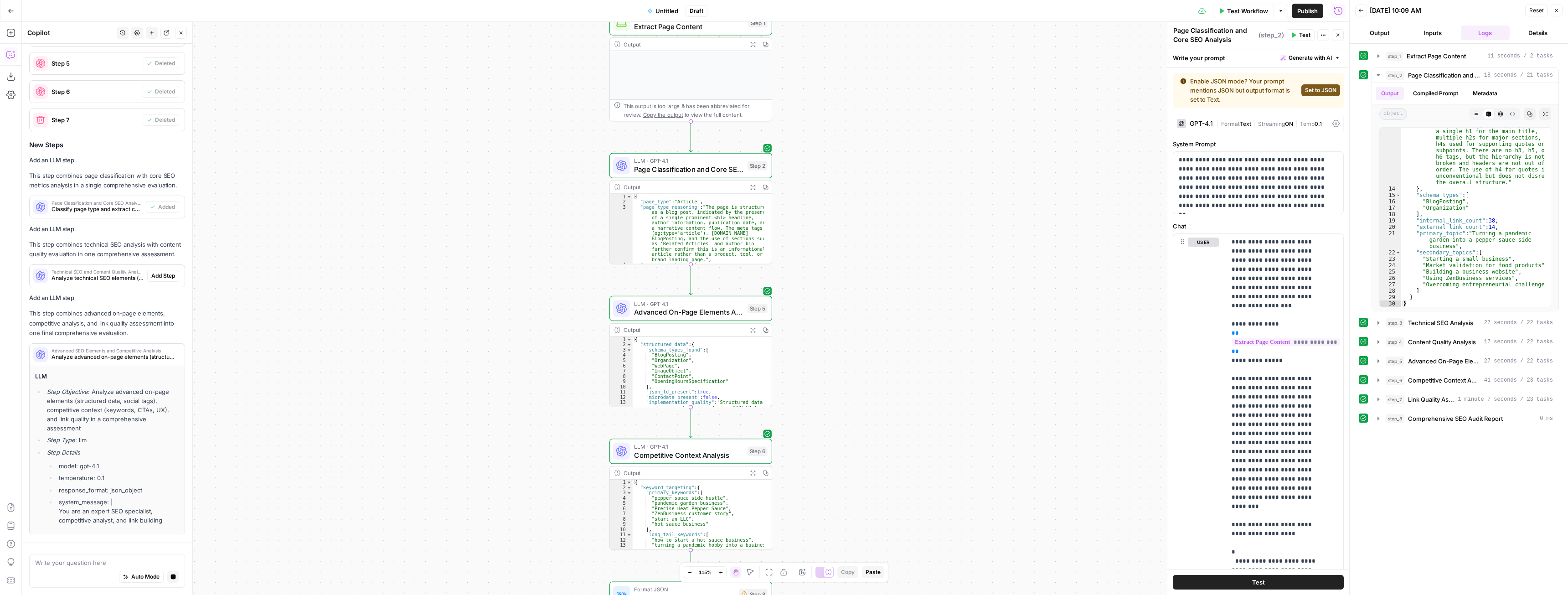
scroll to position [2348, 0]
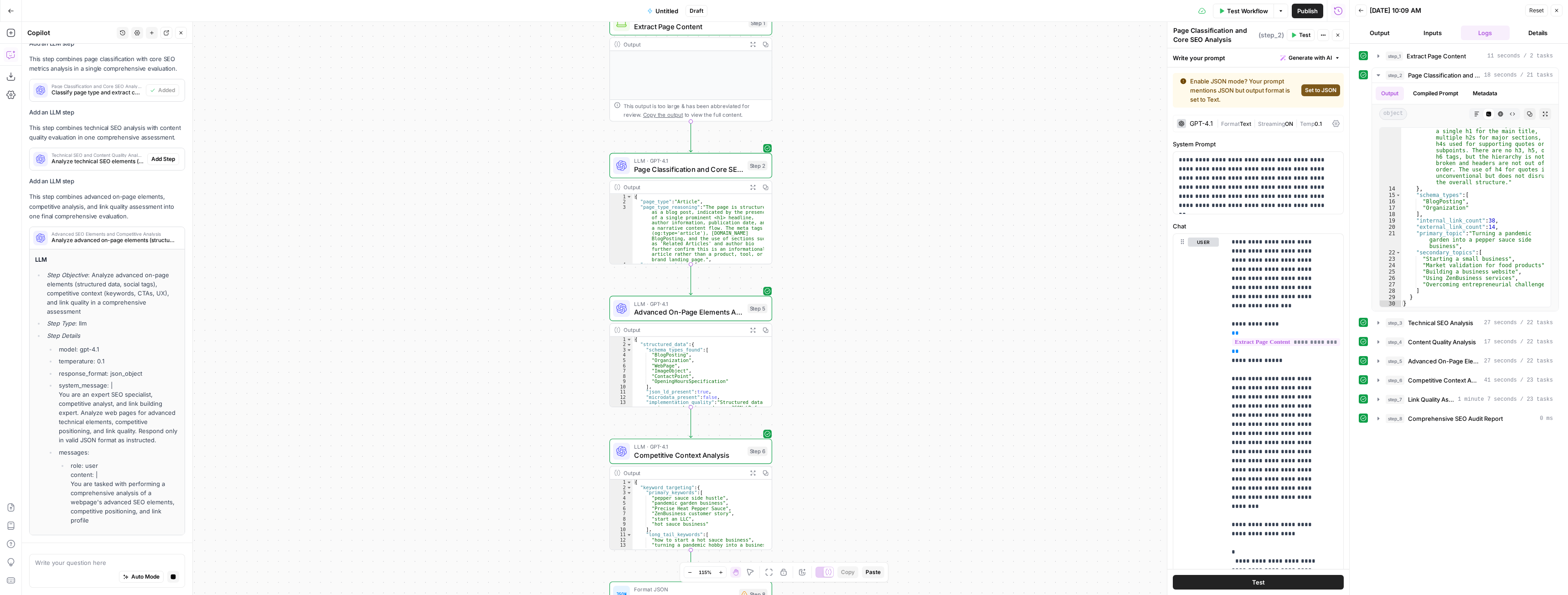
click at [1310, 88] on span "Set to JSON" at bounding box center [1321, 90] width 32 height 8
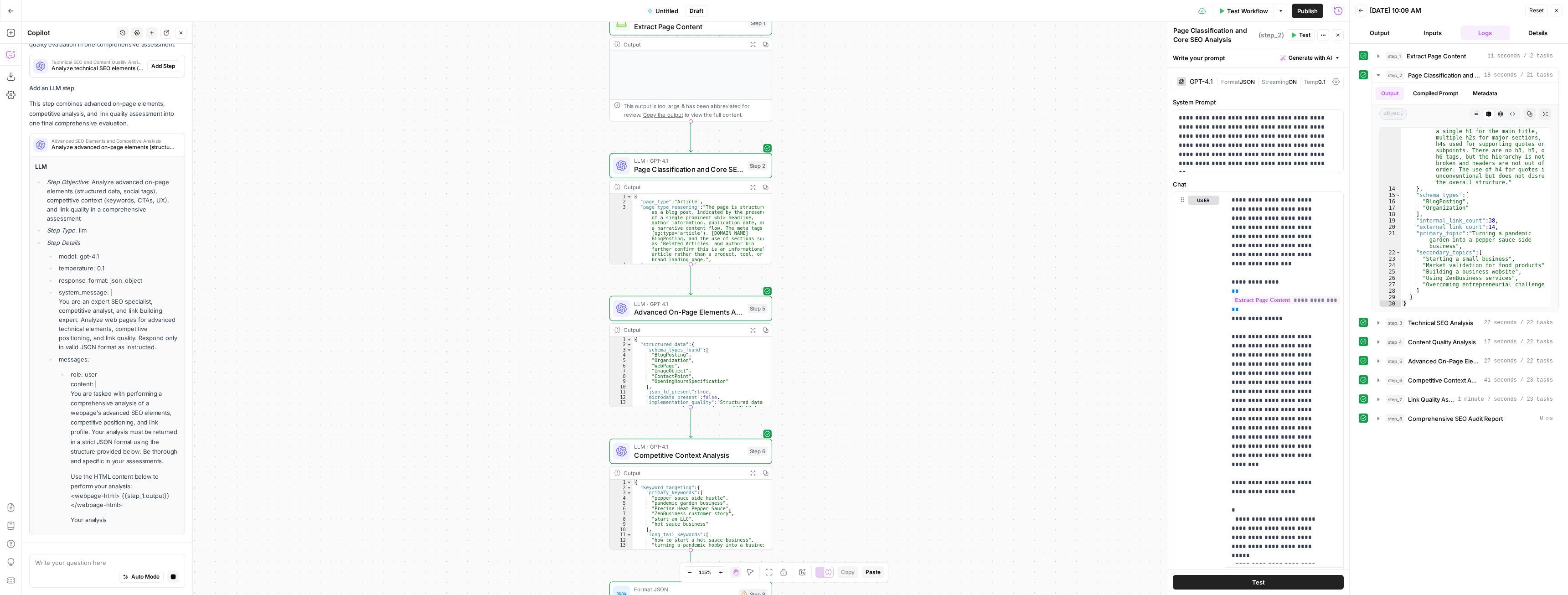
scroll to position [2304, 0]
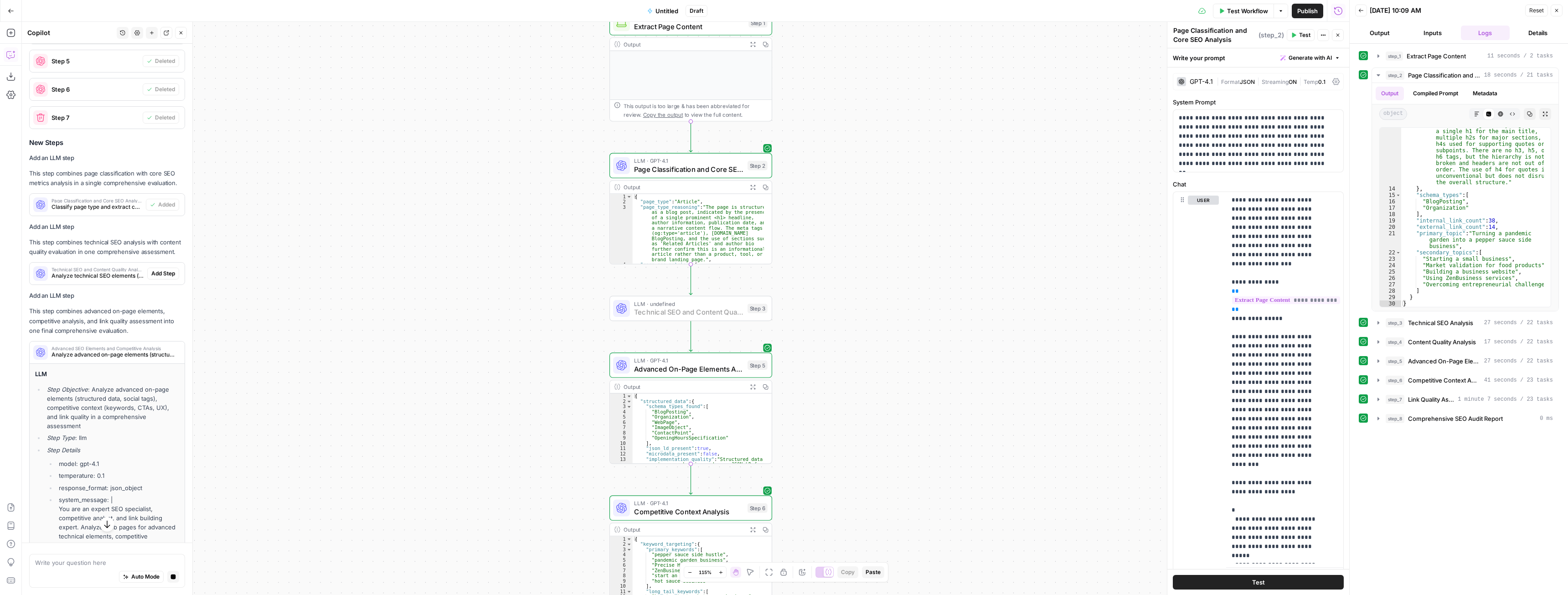
click at [151, 278] on span "Add Step" at bounding box center [163, 273] width 24 height 8
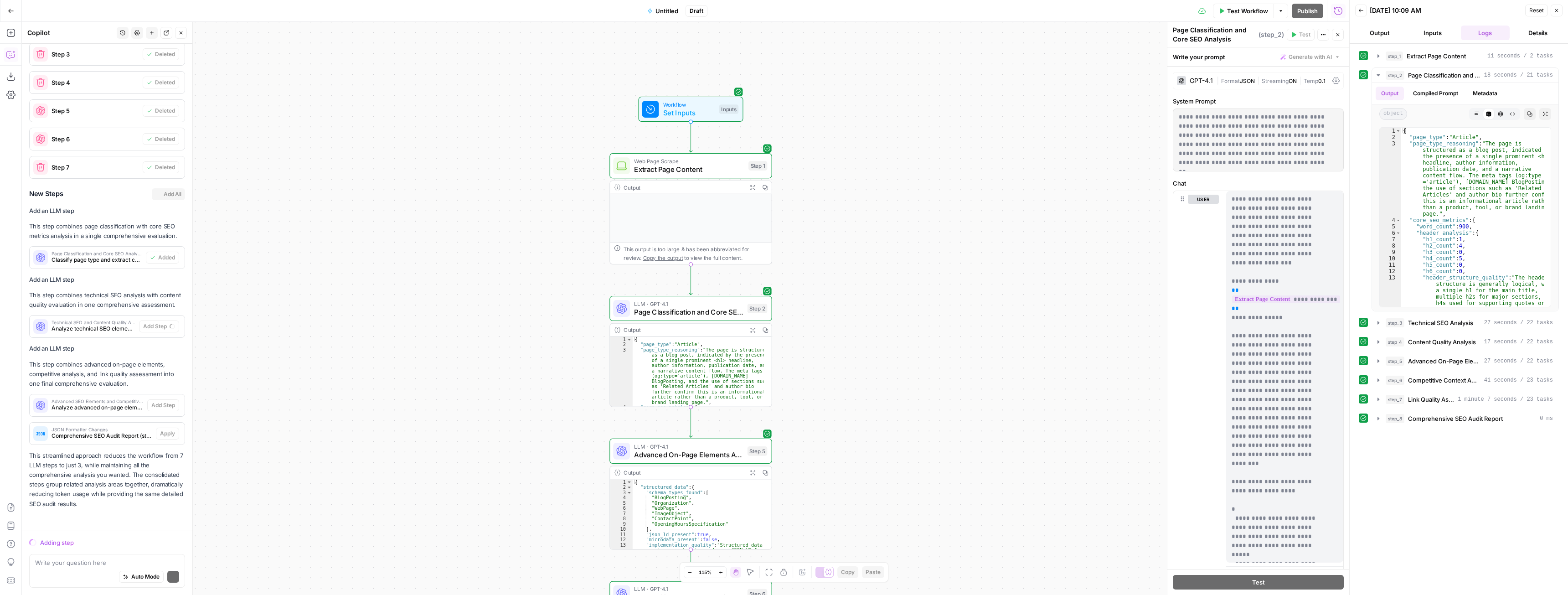
scroll to position [2308, 0]
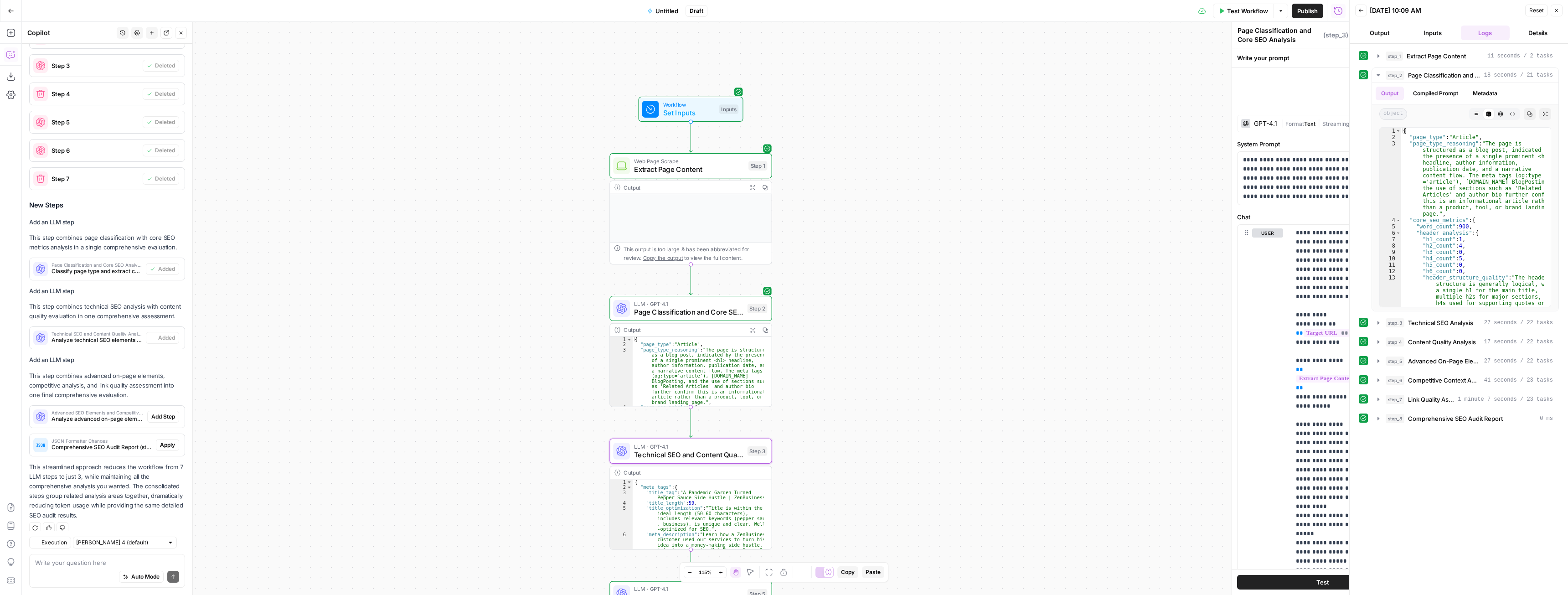
type textarea "Technical SEO and Content Quality Analysis"
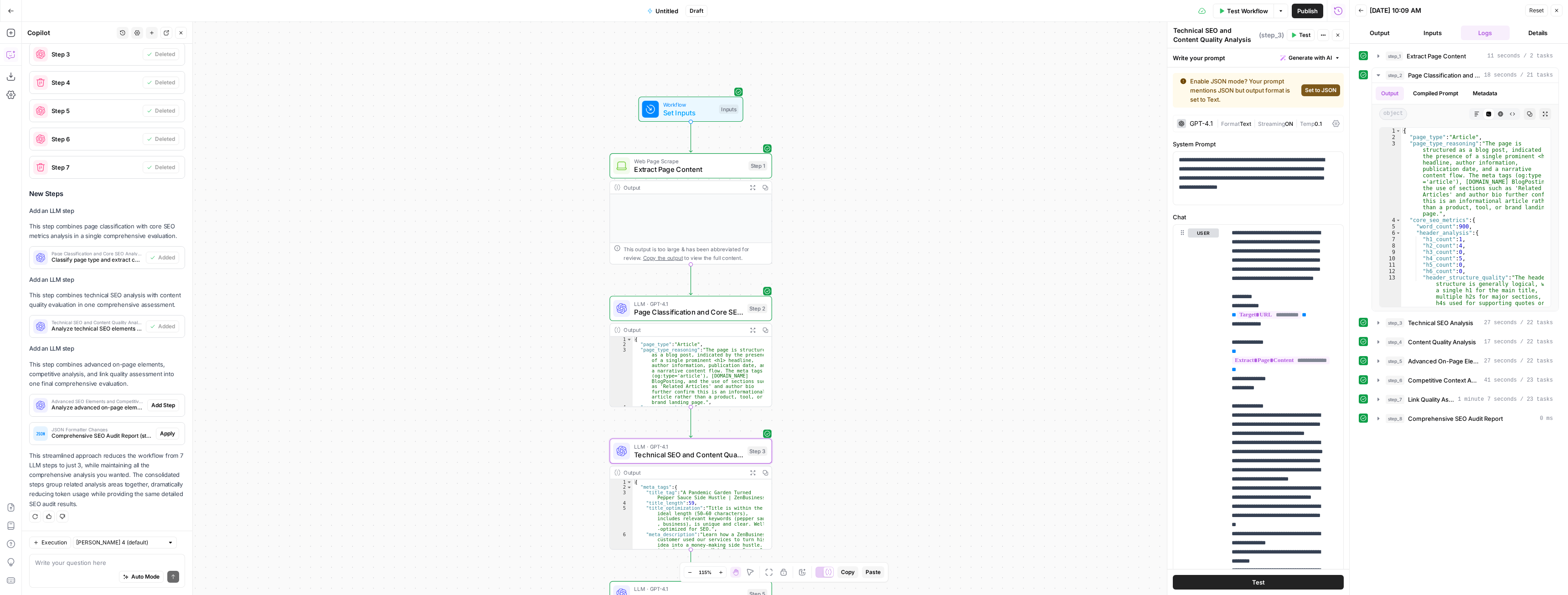
click at [1305, 93] on span "Set to JSON" at bounding box center [1321, 90] width 32 height 8
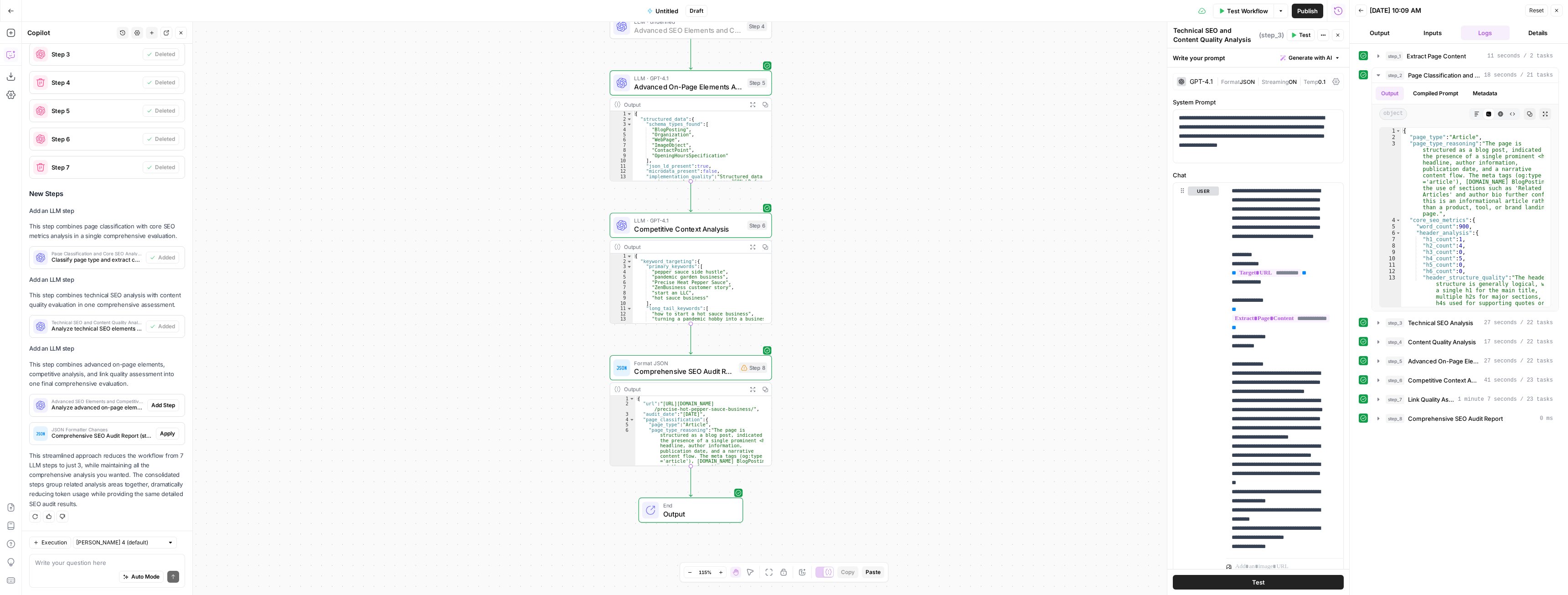
click at [151, 403] on span "Add Step" at bounding box center [163, 405] width 24 height 8
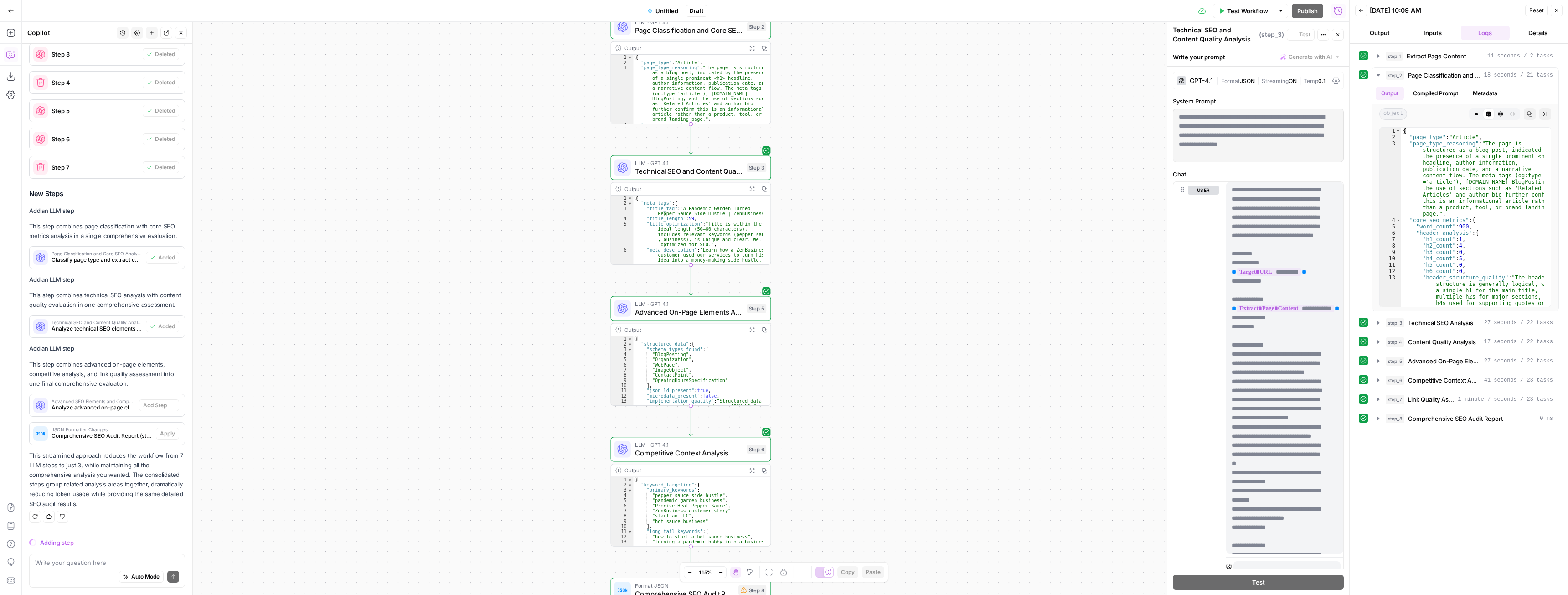
scroll to position [2308, 0]
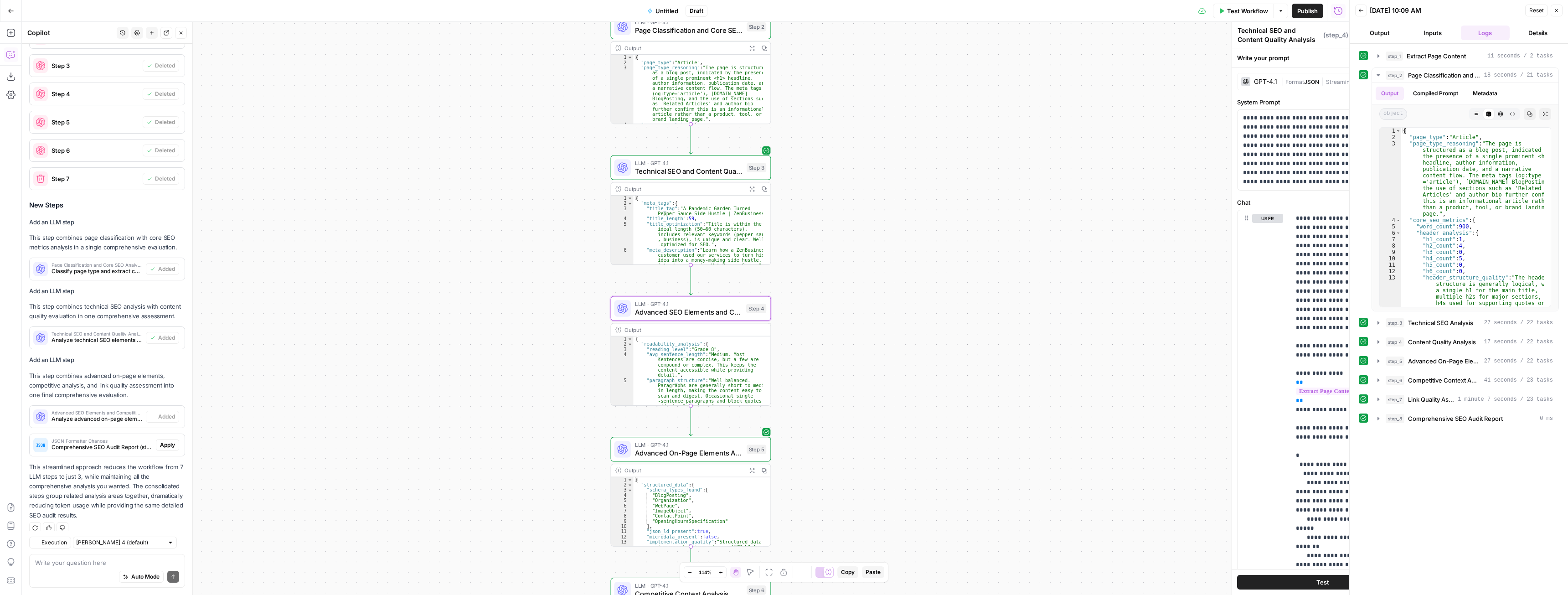
type textarea "Advanced SEO Elements and Competitive Analysis"
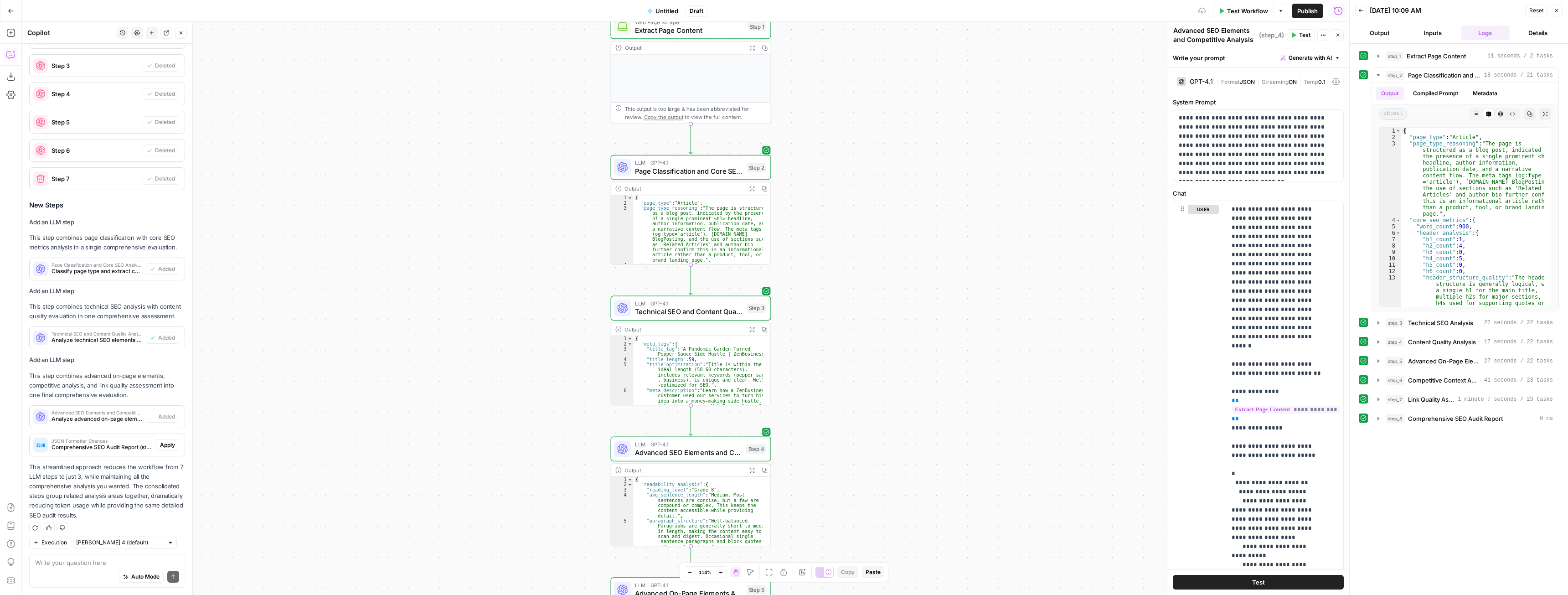
scroll to position [2366, 0]
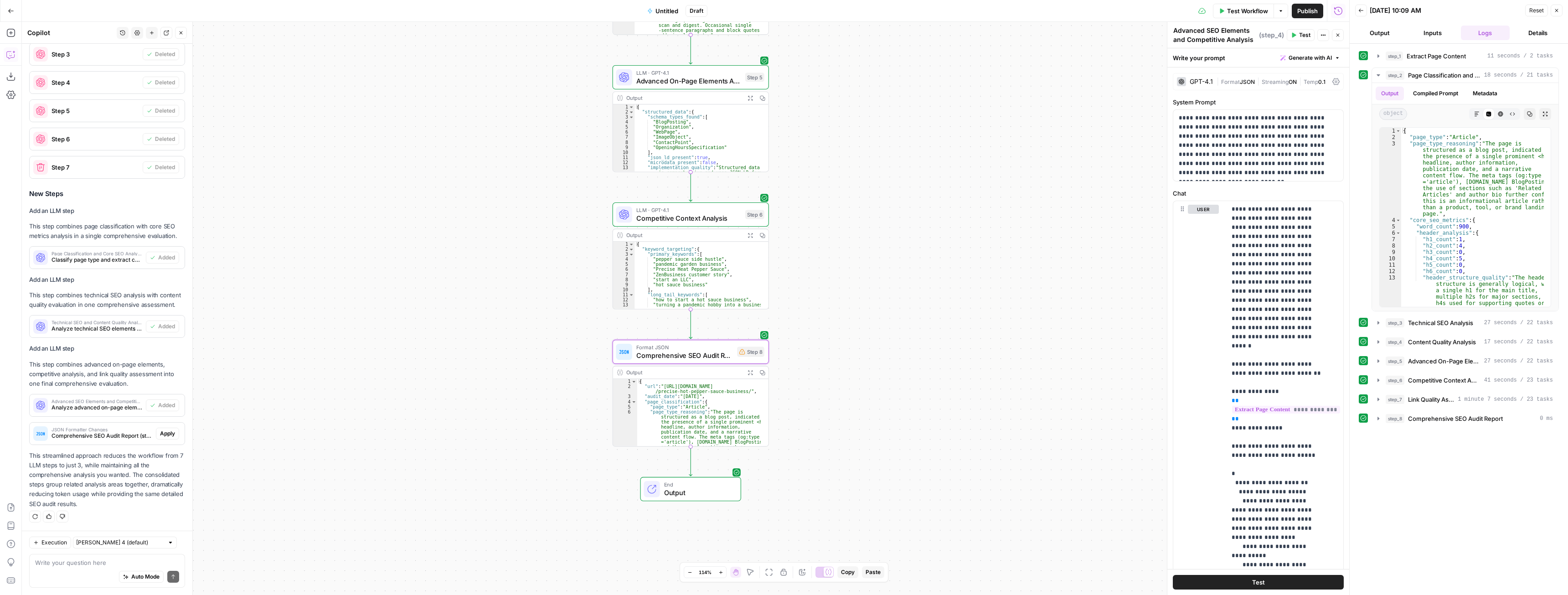
click at [162, 436] on span "Apply" at bounding box center [167, 433] width 15 height 8
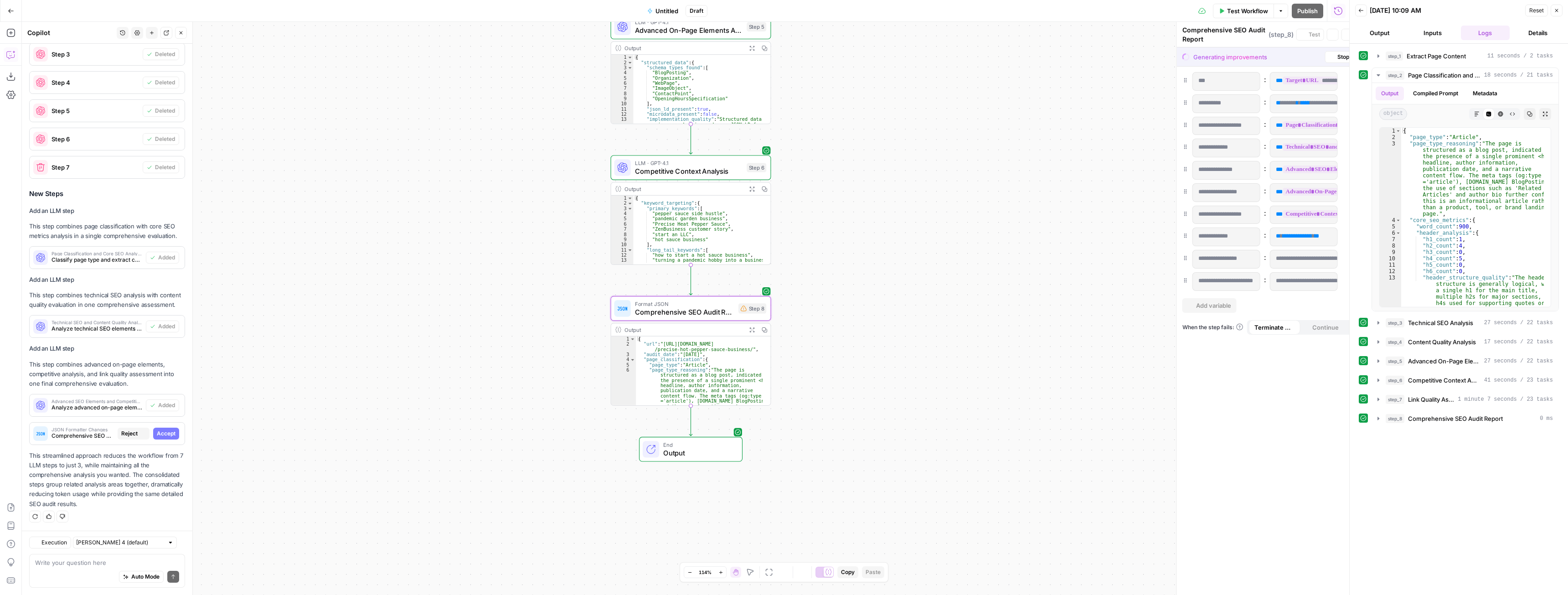
scroll to position [2308, 0]
click at [157, 435] on span "Accept" at bounding box center [166, 433] width 19 height 8
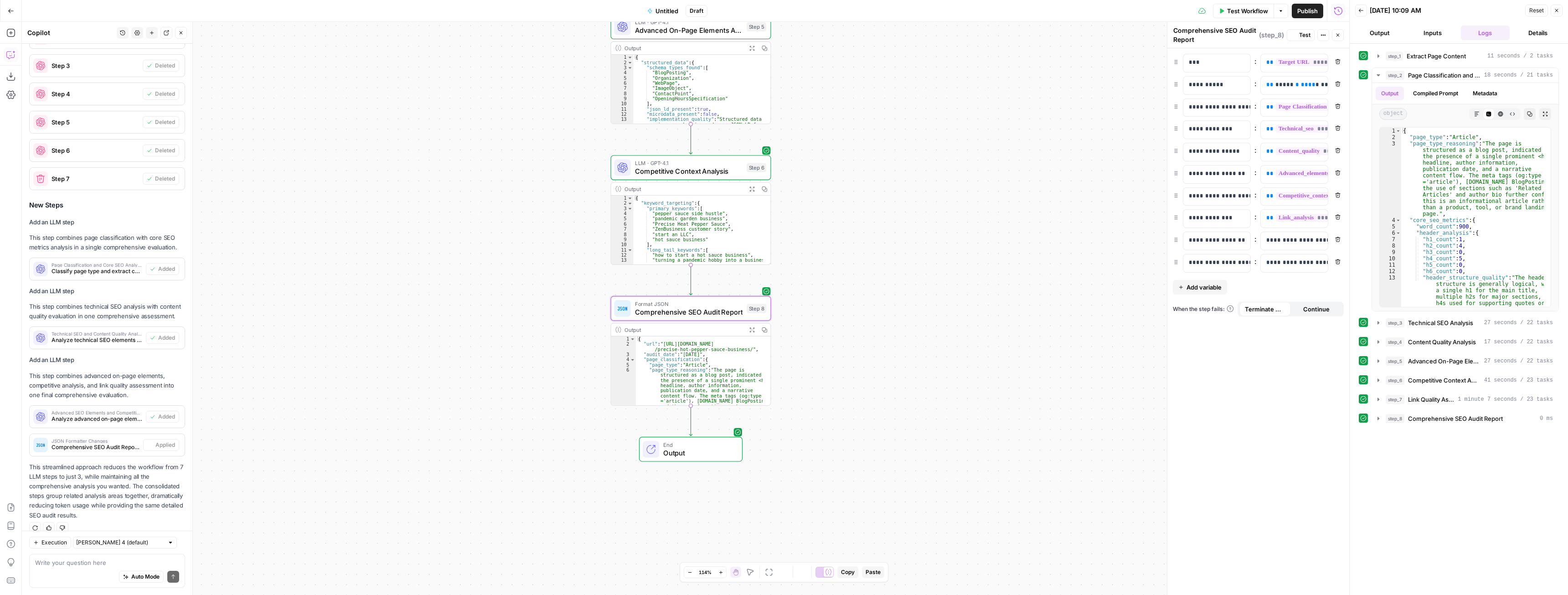
scroll to position [2366, 0]
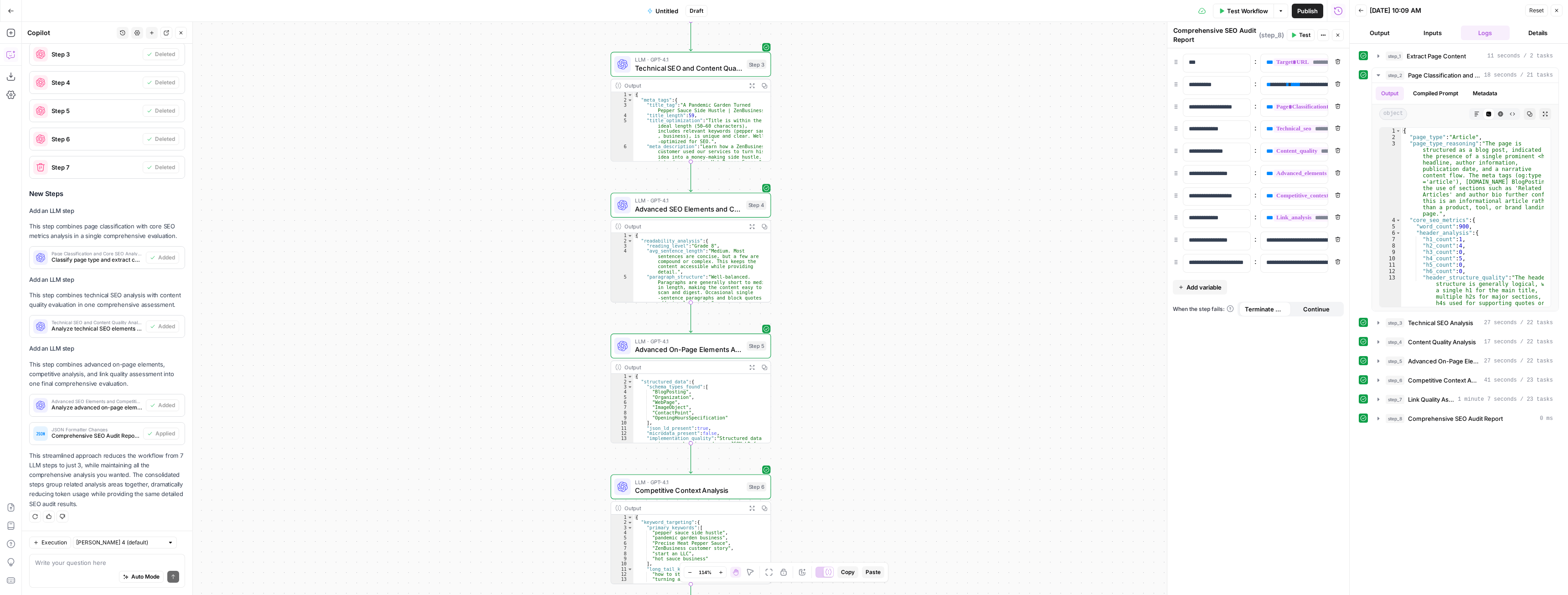
click at [1243, 12] on span "Test Workflow" at bounding box center [1247, 10] width 41 height 9
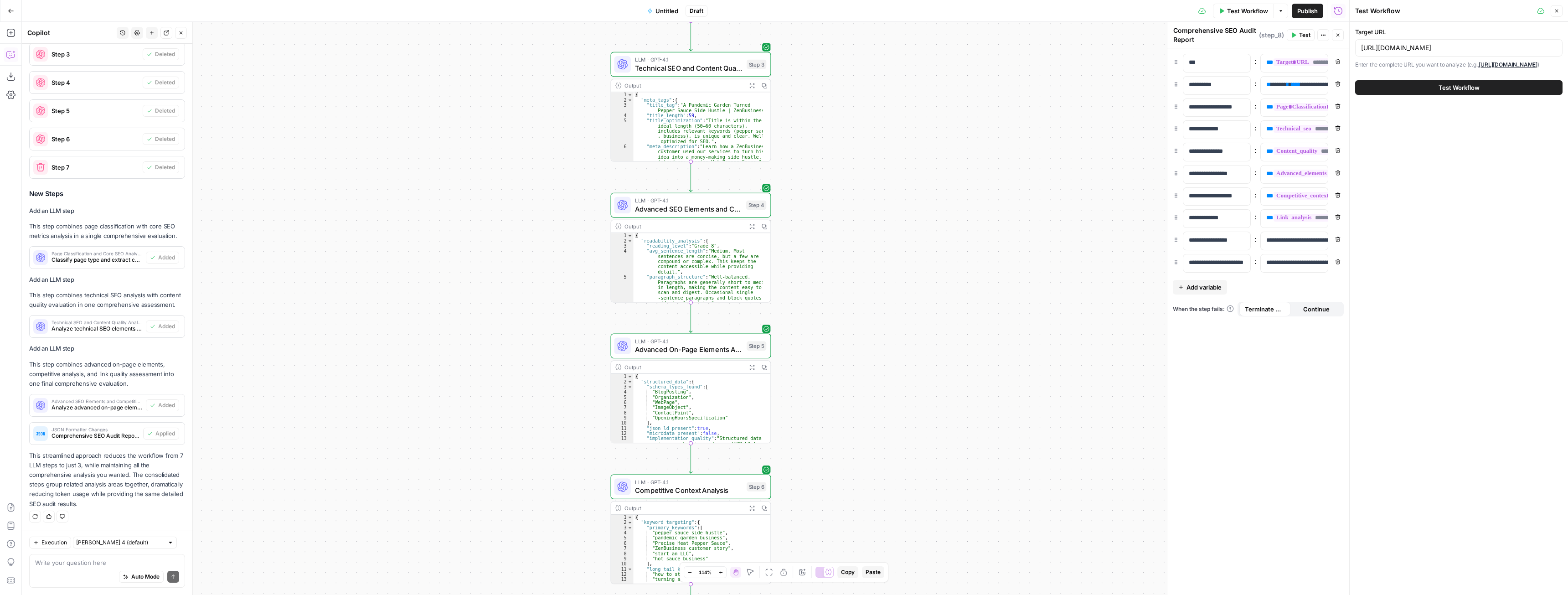
click at [1471, 92] on span "Test Workflow" at bounding box center [1458, 87] width 41 height 9
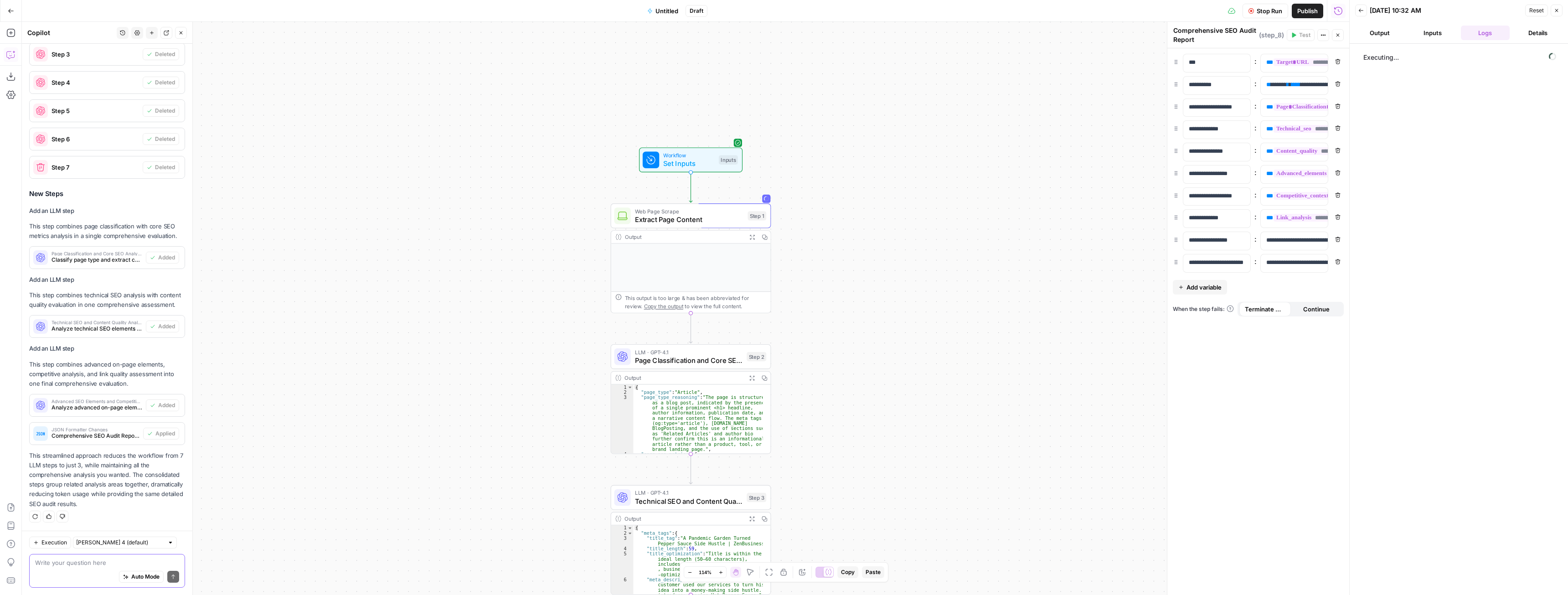
click at [82, 564] on textarea at bounding box center [107, 561] width 144 height 9
type textarea "ar e we getting stuck?"
click at [686, 223] on span "Extract Page Content" at bounding box center [689, 219] width 109 height 11
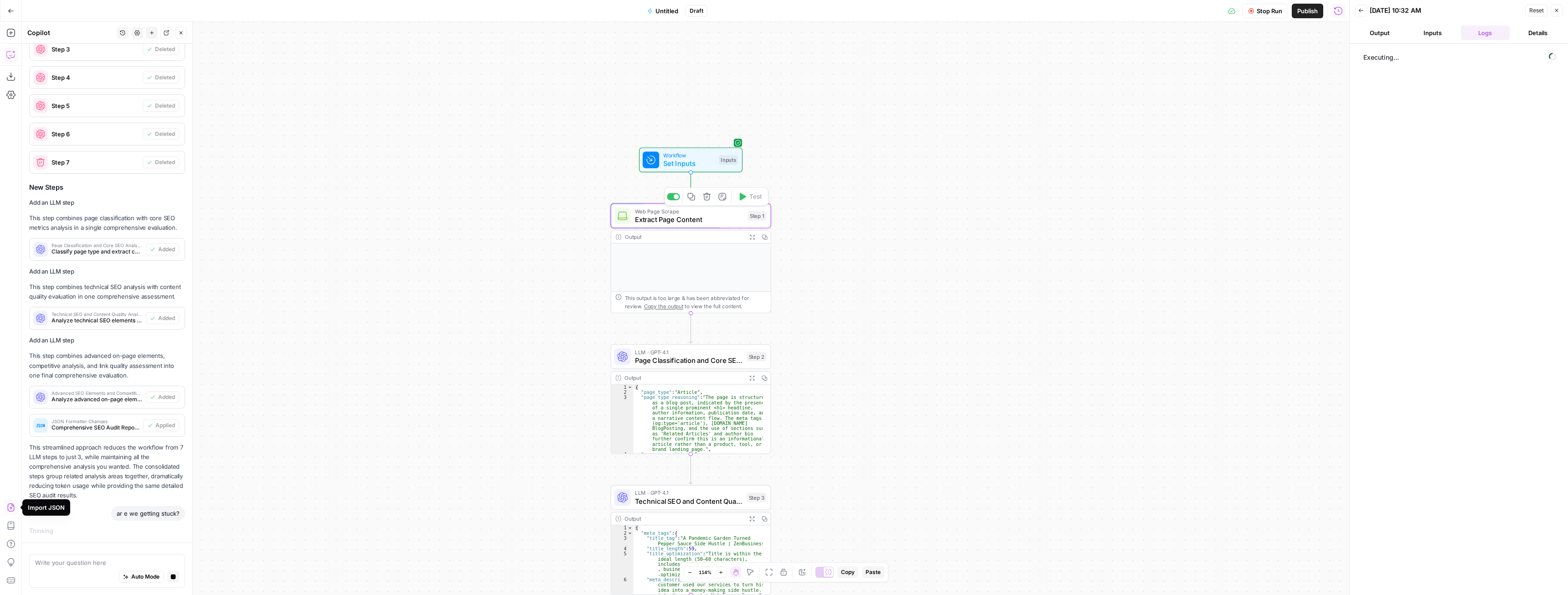
type textarea "Extract Page Content"
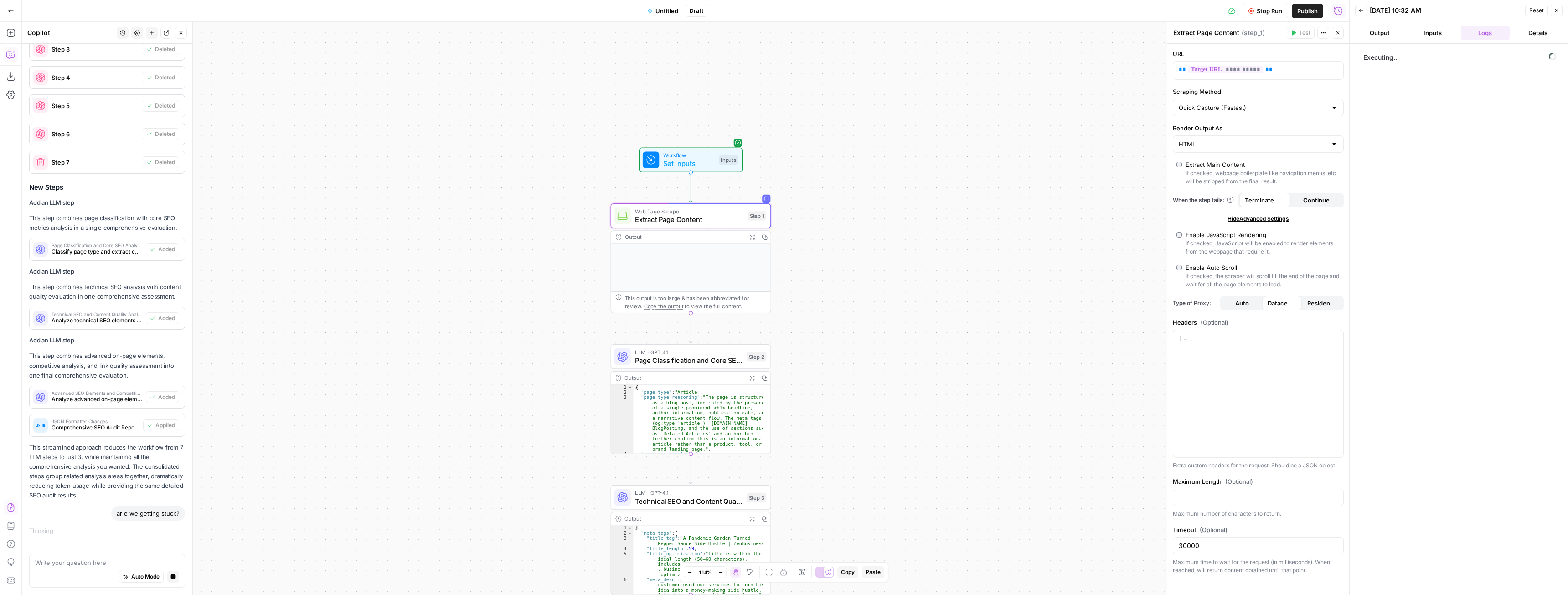
click at [1267, 14] on span "Stop Run" at bounding box center [1269, 10] width 26 height 9
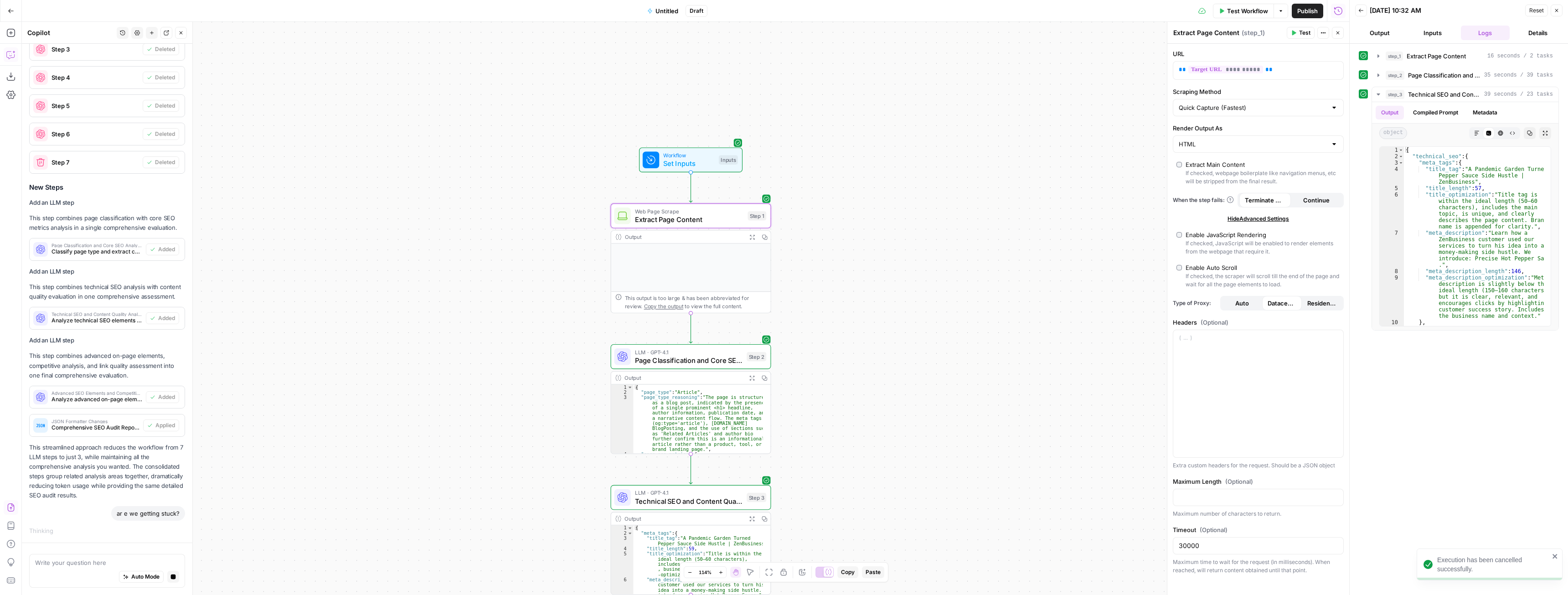
click at [1550, 555] on div "Execution has been cancelled successfully." at bounding box center [1486, 564] width 131 height 24
click at [1240, 7] on span "Test Workflow" at bounding box center [1247, 10] width 41 height 9
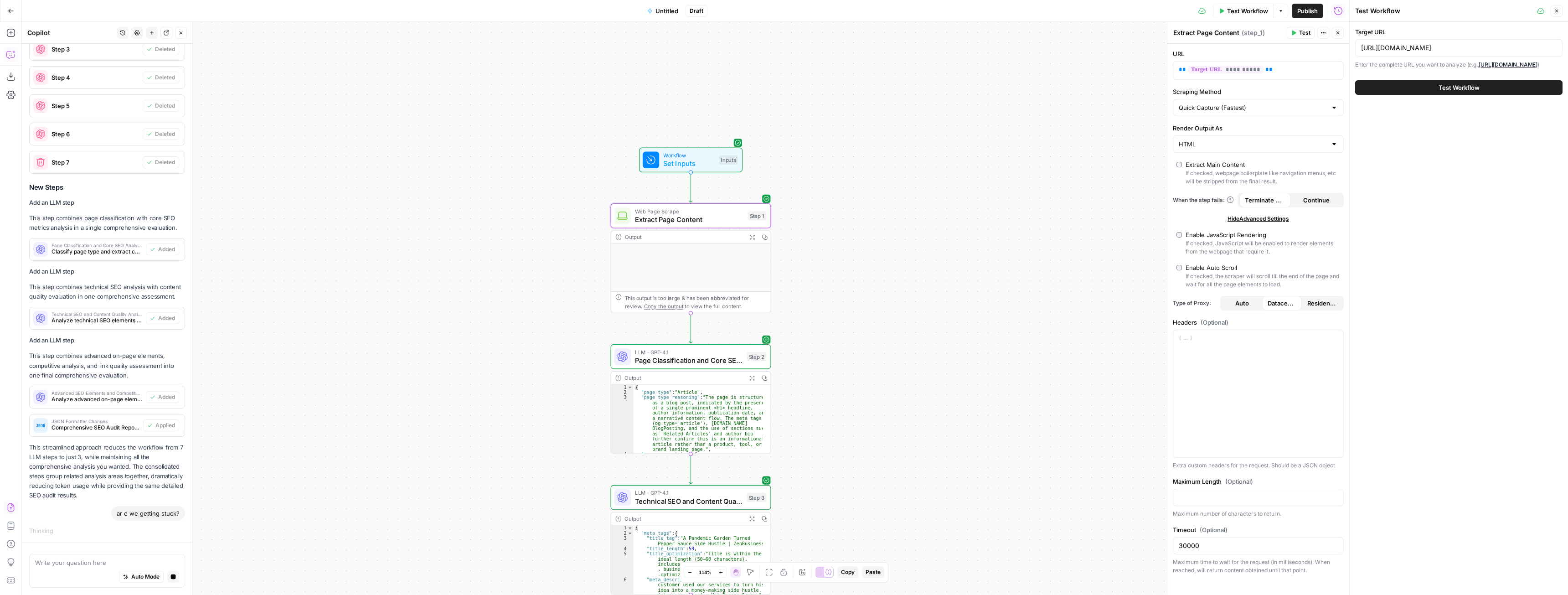
click at [1406, 88] on button "Test Workflow" at bounding box center [1459, 87] width 208 height 15
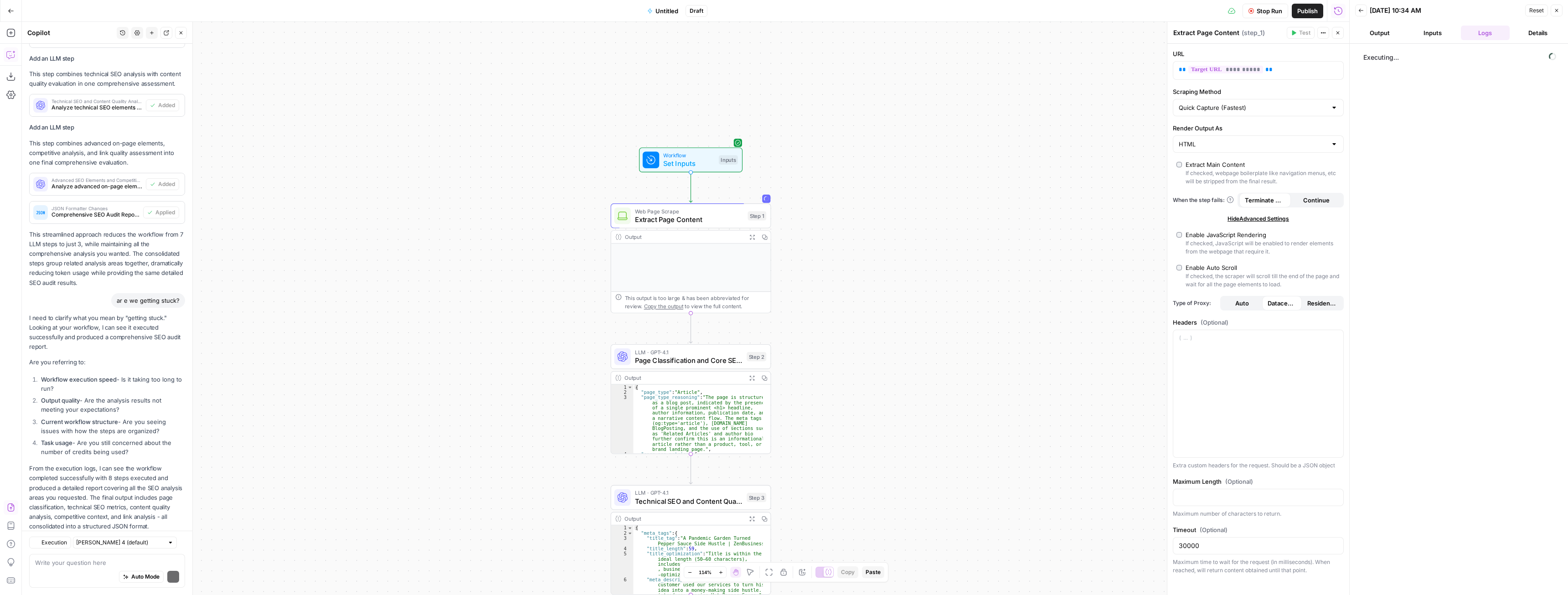
scroll to position [2635, 0]
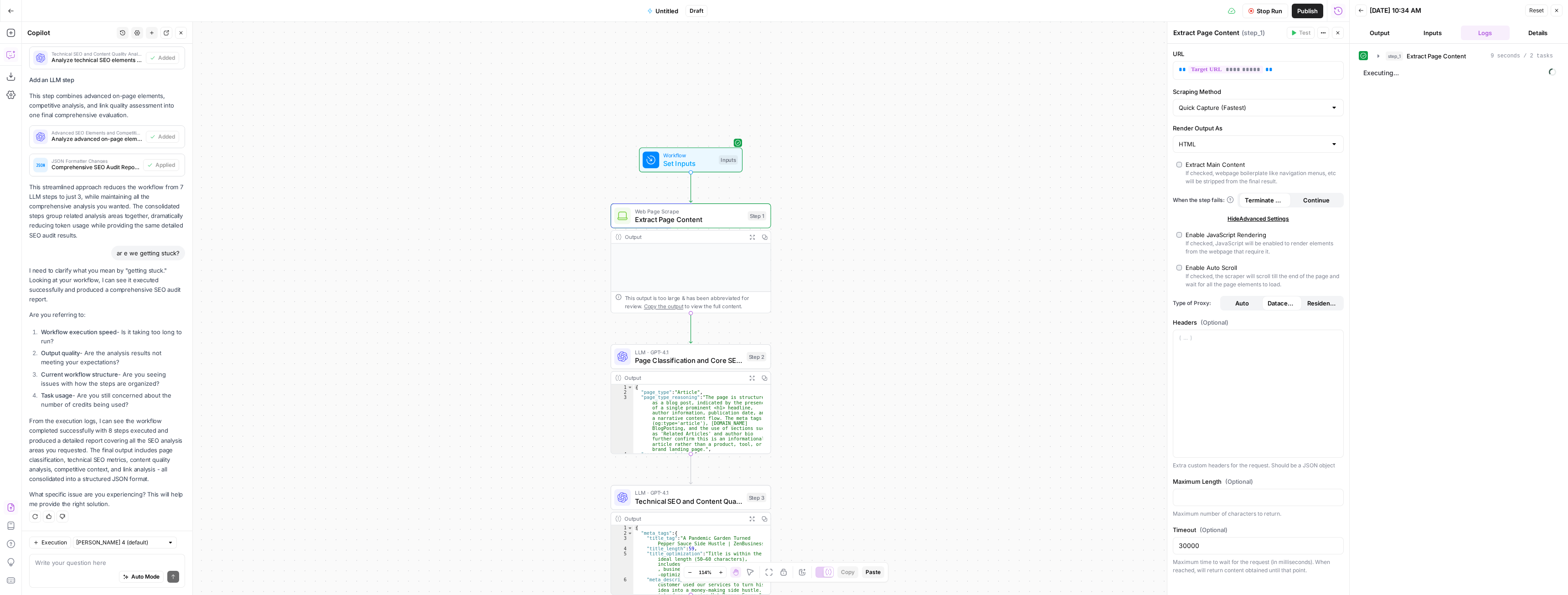
click at [1385, 31] on button "Output" at bounding box center [1380, 33] width 49 height 15
drag, startPoint x: 1478, startPoint y: 34, endPoint x: 1470, endPoint y: 41, distance: 10.6
click at [1474, 35] on button "Logs" at bounding box center [1485, 33] width 49 height 15
click at [1378, 55] on icon "button" at bounding box center [1377, 55] width 7 height 7
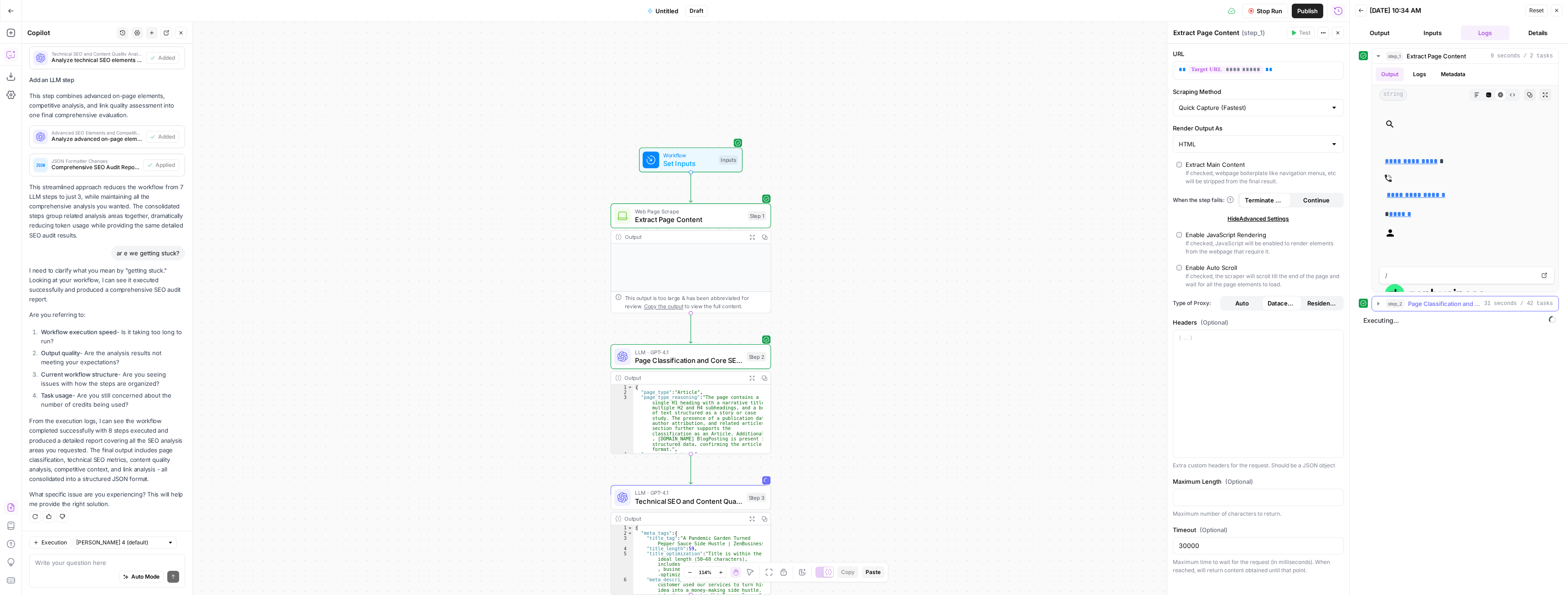
click at [1375, 303] on icon "button" at bounding box center [1377, 302] width 7 height 7
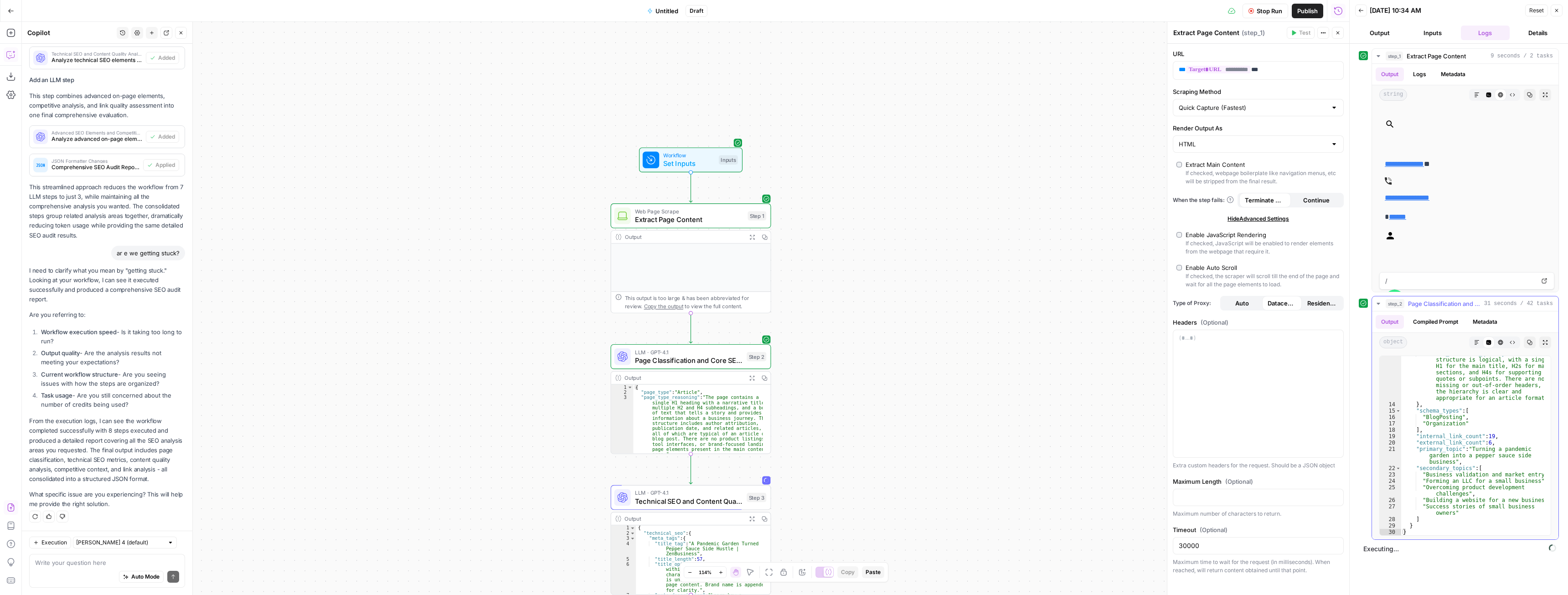
click at [1378, 301] on icon "button" at bounding box center [1377, 302] width 7 height 7
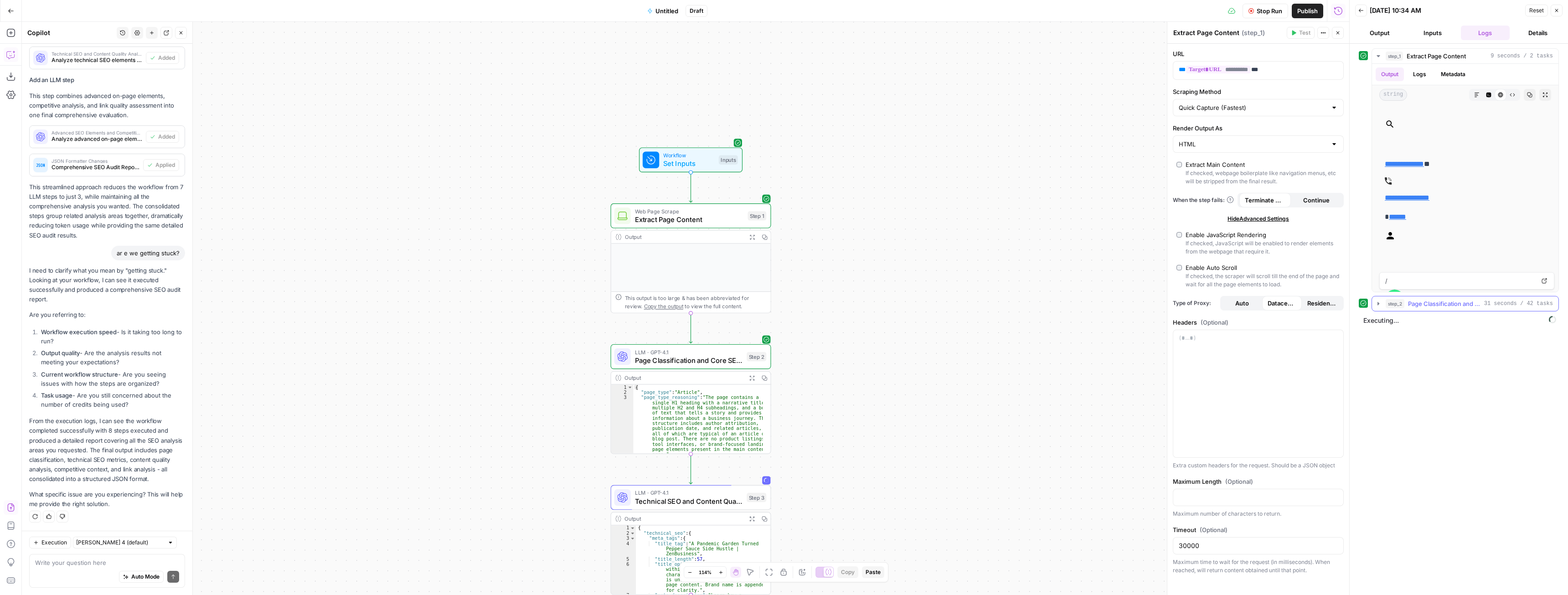
click at [1378, 301] on icon "button" at bounding box center [1377, 302] width 7 height 7
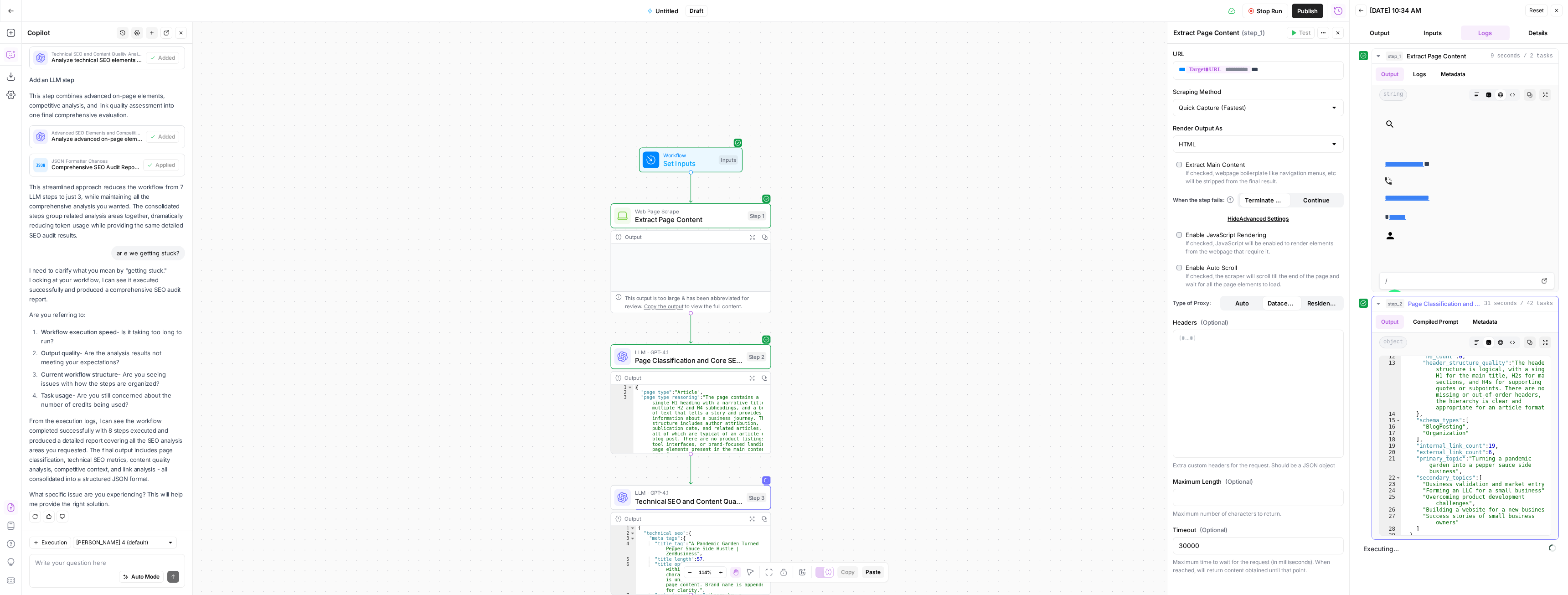
scroll to position [136, 0]
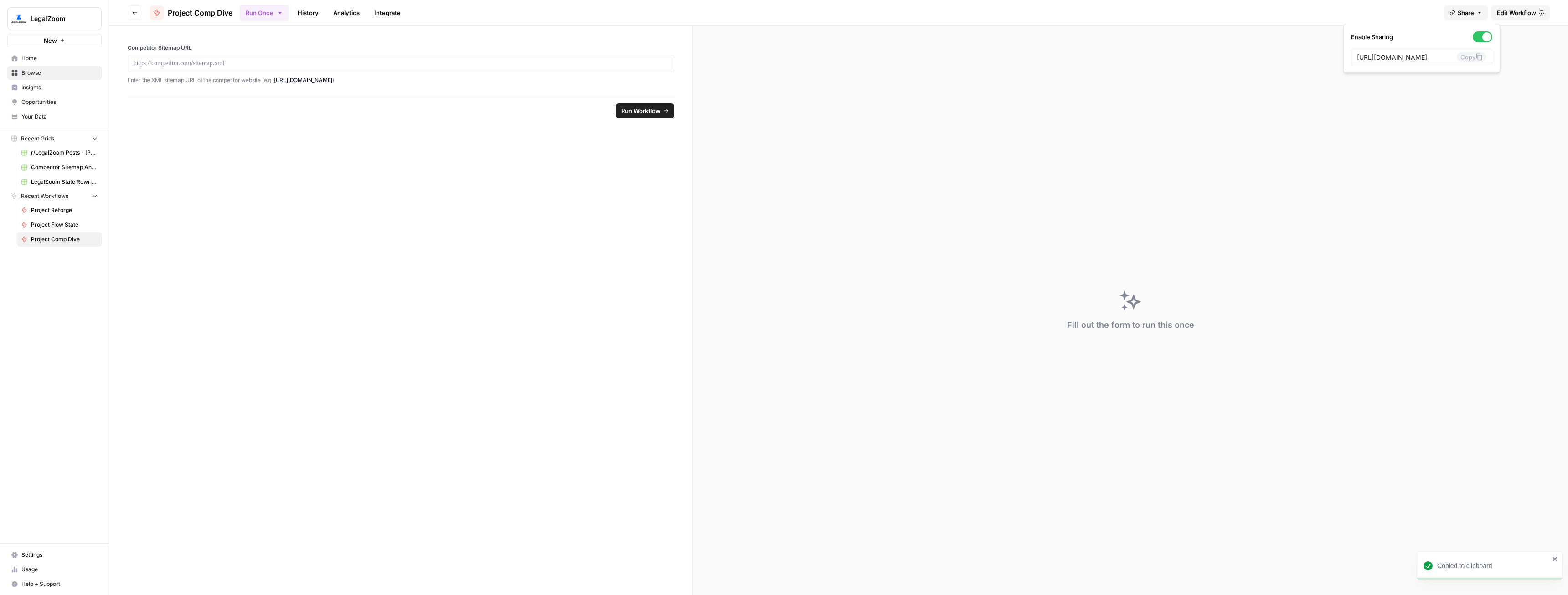
click at [40, 569] on span "Usage" at bounding box center [59, 569] width 76 height 8
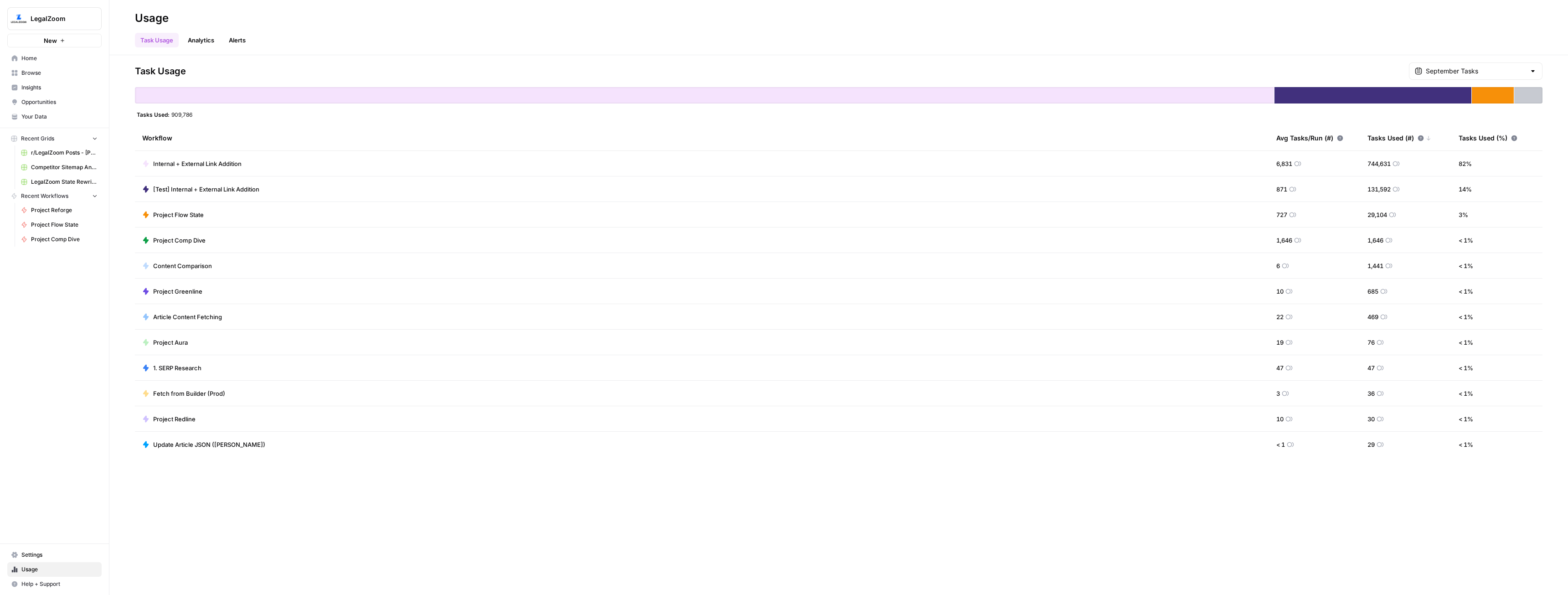
click at [211, 319] on span "Article Content Fetching" at bounding box center [188, 316] width 69 height 9
click at [193, 42] on link "Analytics" at bounding box center [201, 40] width 38 height 15
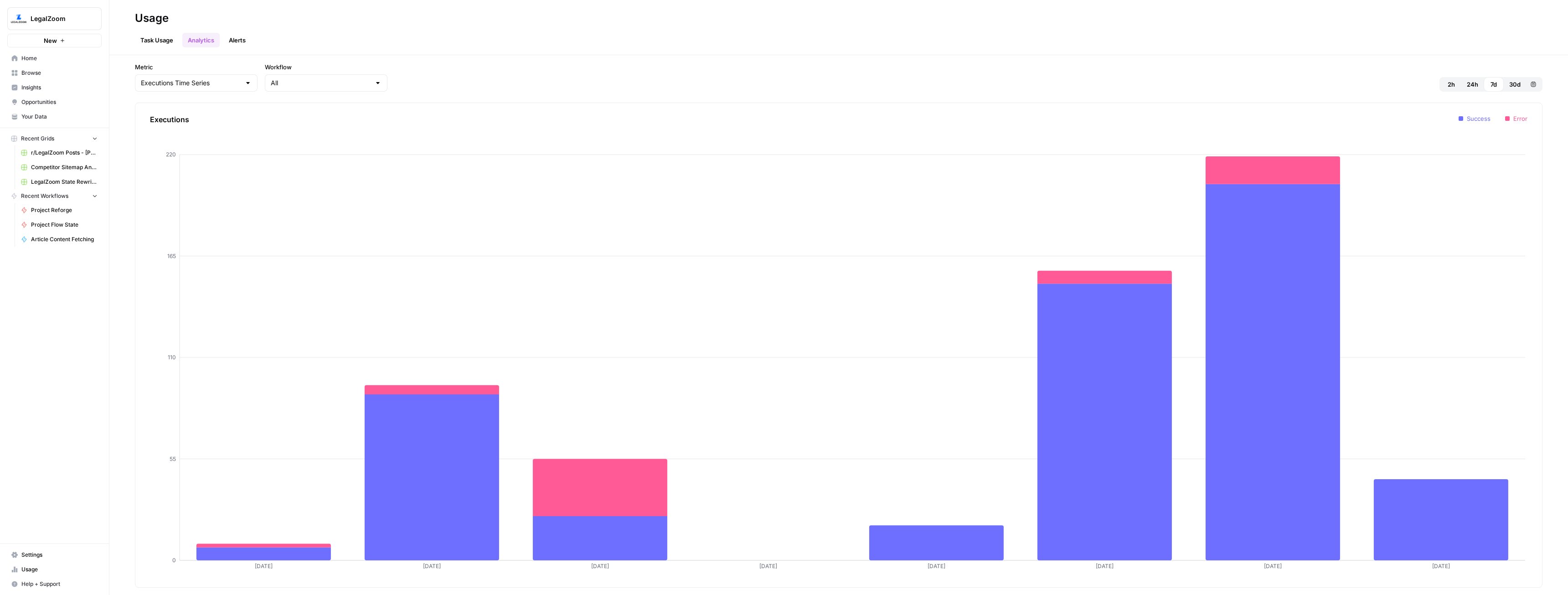
click at [43, 554] on span "Settings" at bounding box center [59, 554] width 76 height 8
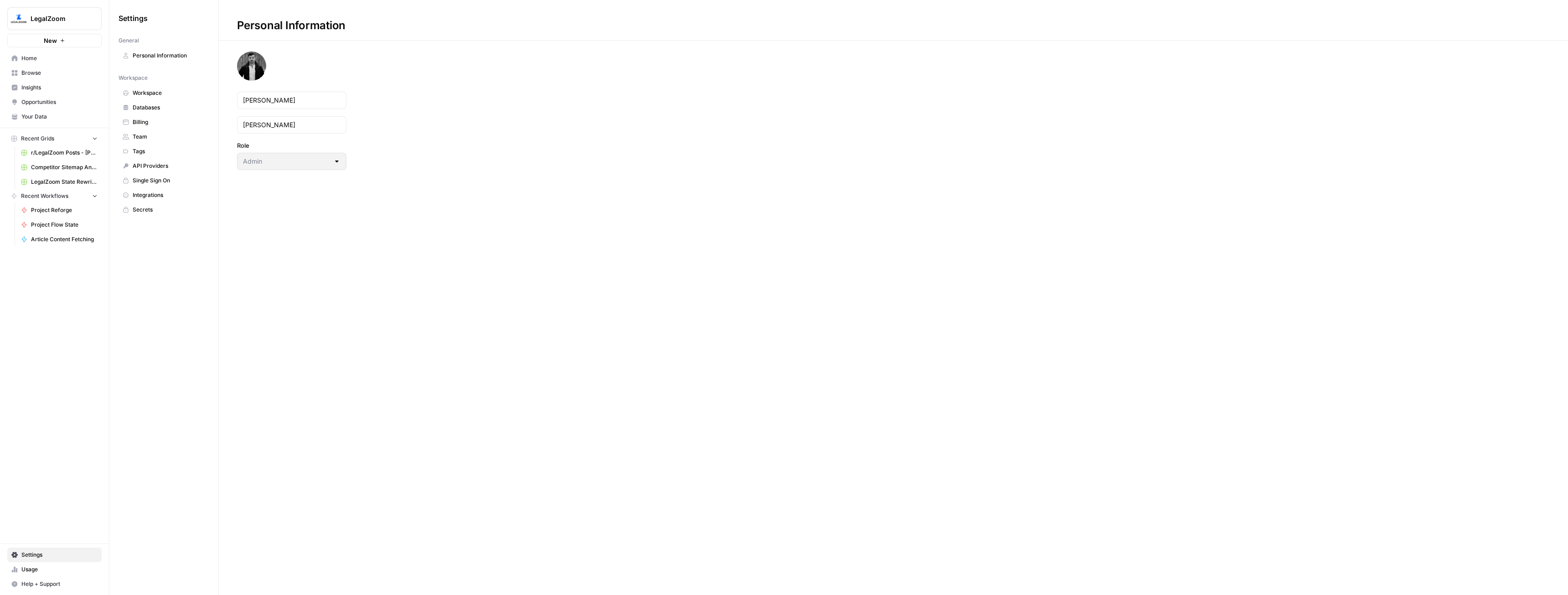
click at [142, 121] on span "Billing" at bounding box center [168, 122] width 72 height 8
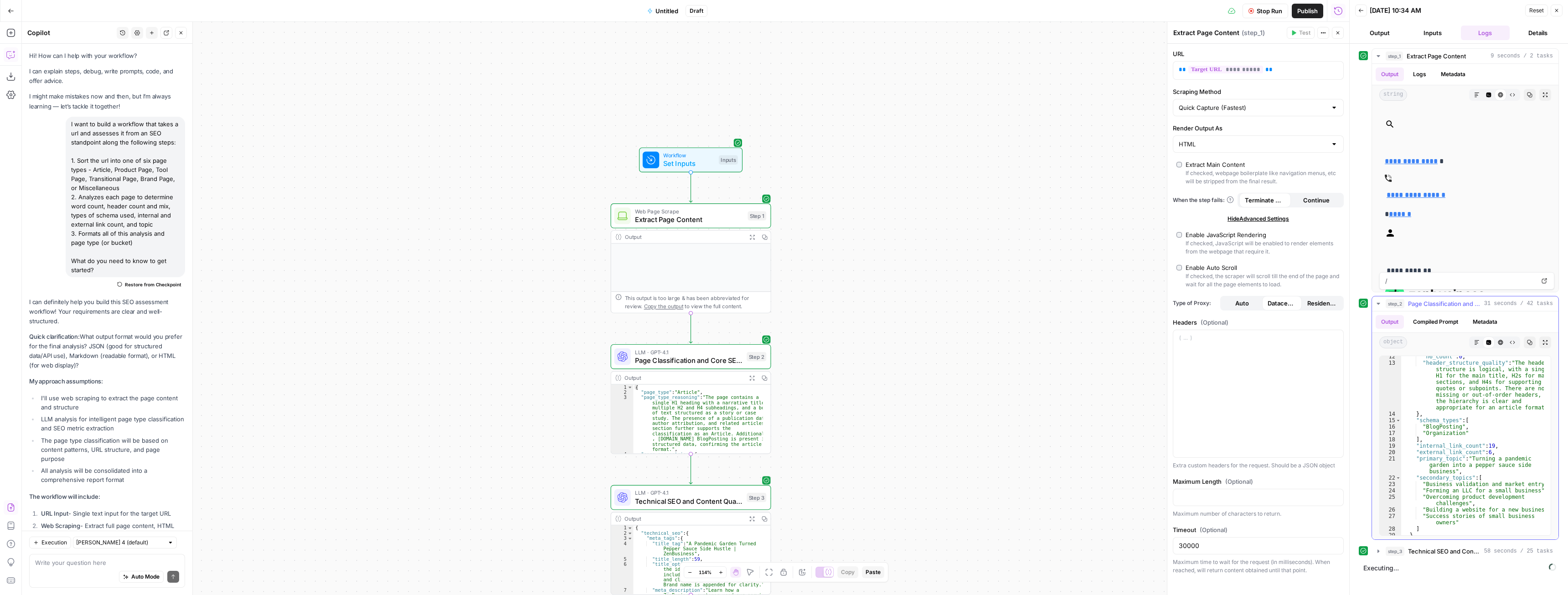
scroll to position [136, 0]
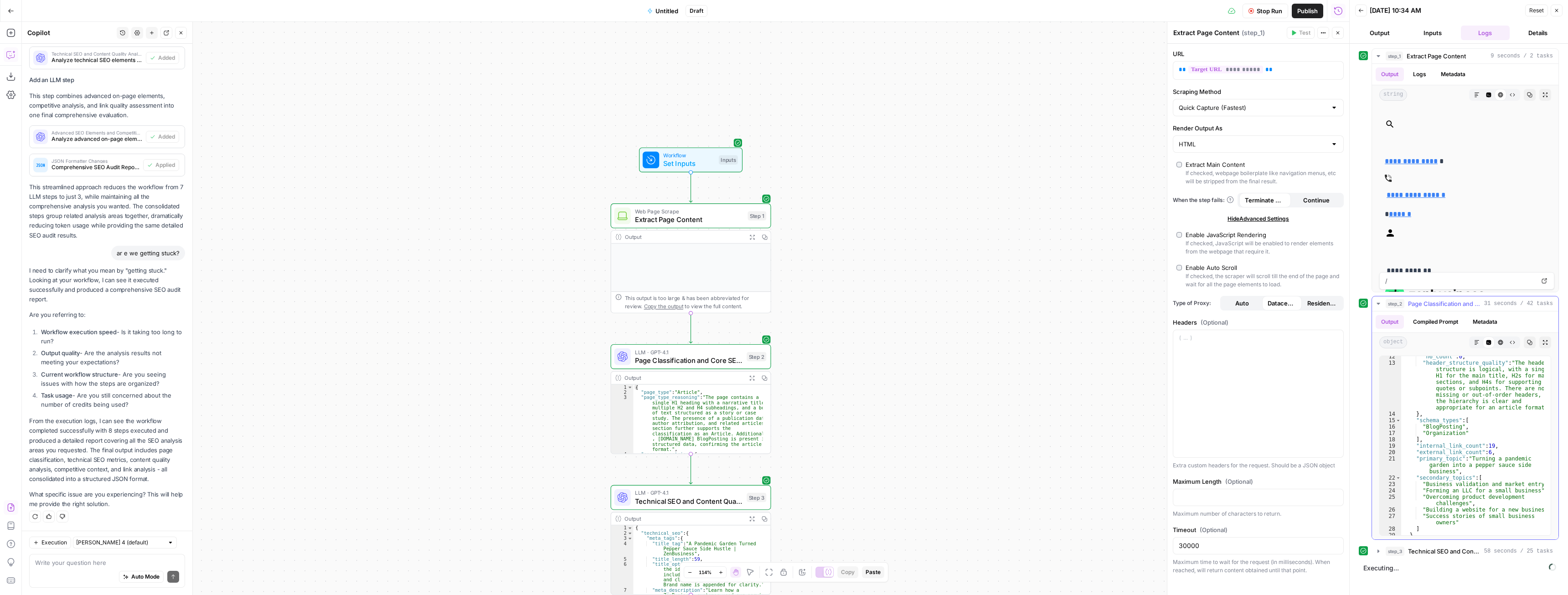
click at [1379, 303] on icon "button" at bounding box center [1377, 303] width 3 height 2
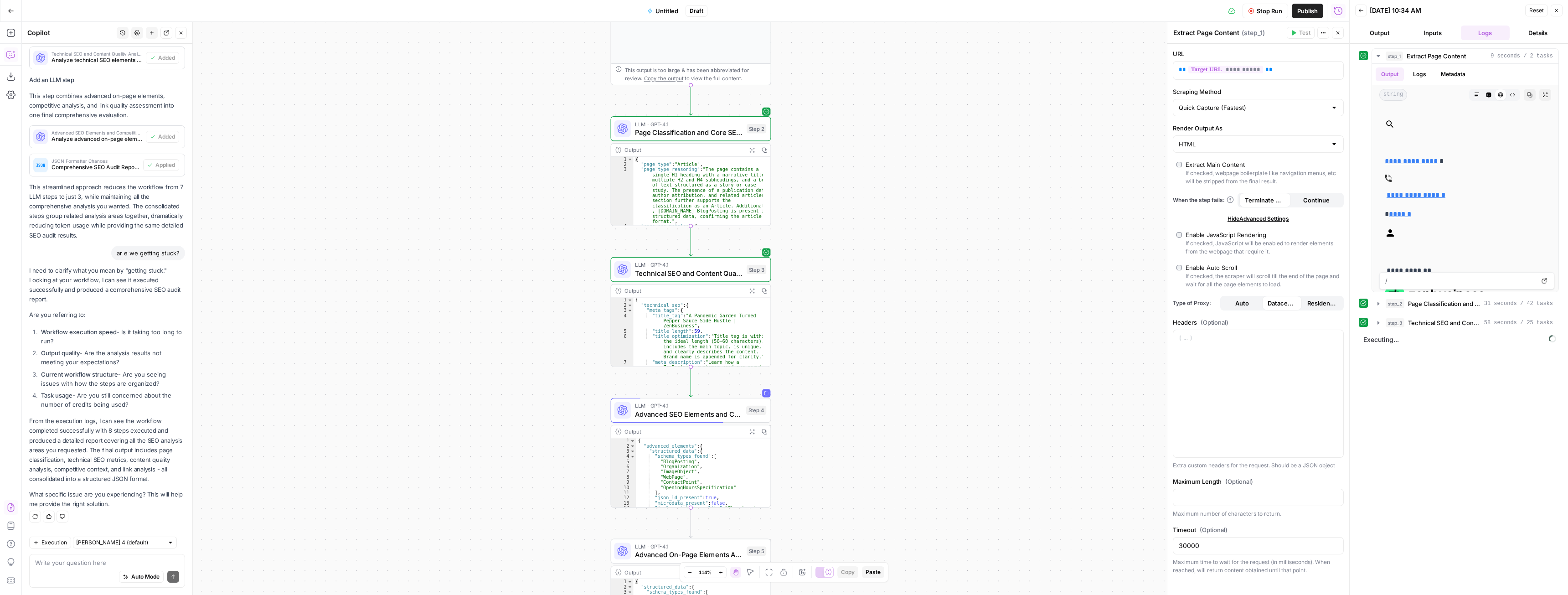
drag, startPoint x: 955, startPoint y: 407, endPoint x: 935, endPoint y: 358, distance: 52.9
click at [935, 358] on div "Workflow Set Inputs Inputs Web Page Scrape Extract Page Content Step 1 Output E…" at bounding box center [685, 307] width 1327 height 572
click at [1379, 321] on icon "button" at bounding box center [1377, 322] width 7 height 7
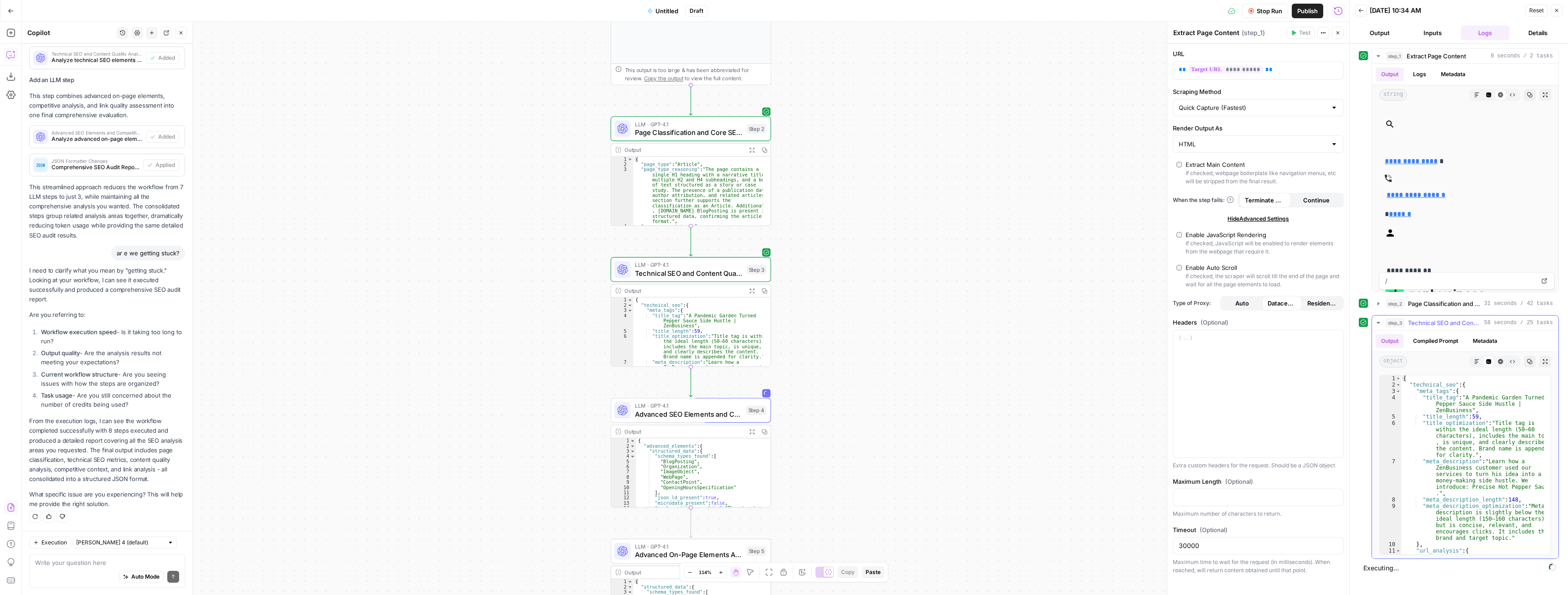
click at [1377, 321] on icon "button" at bounding box center [1377, 322] width 7 height 7
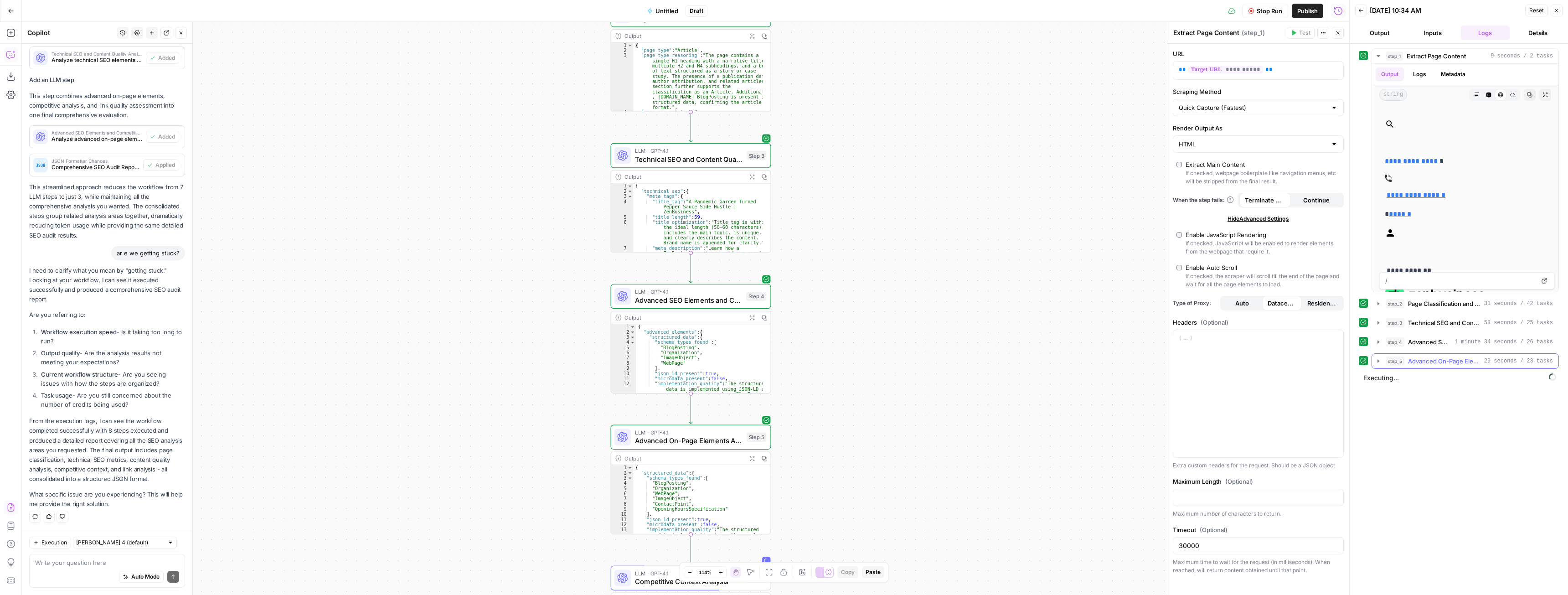
click at [1380, 362] on icon "button" at bounding box center [1377, 360] width 7 height 7
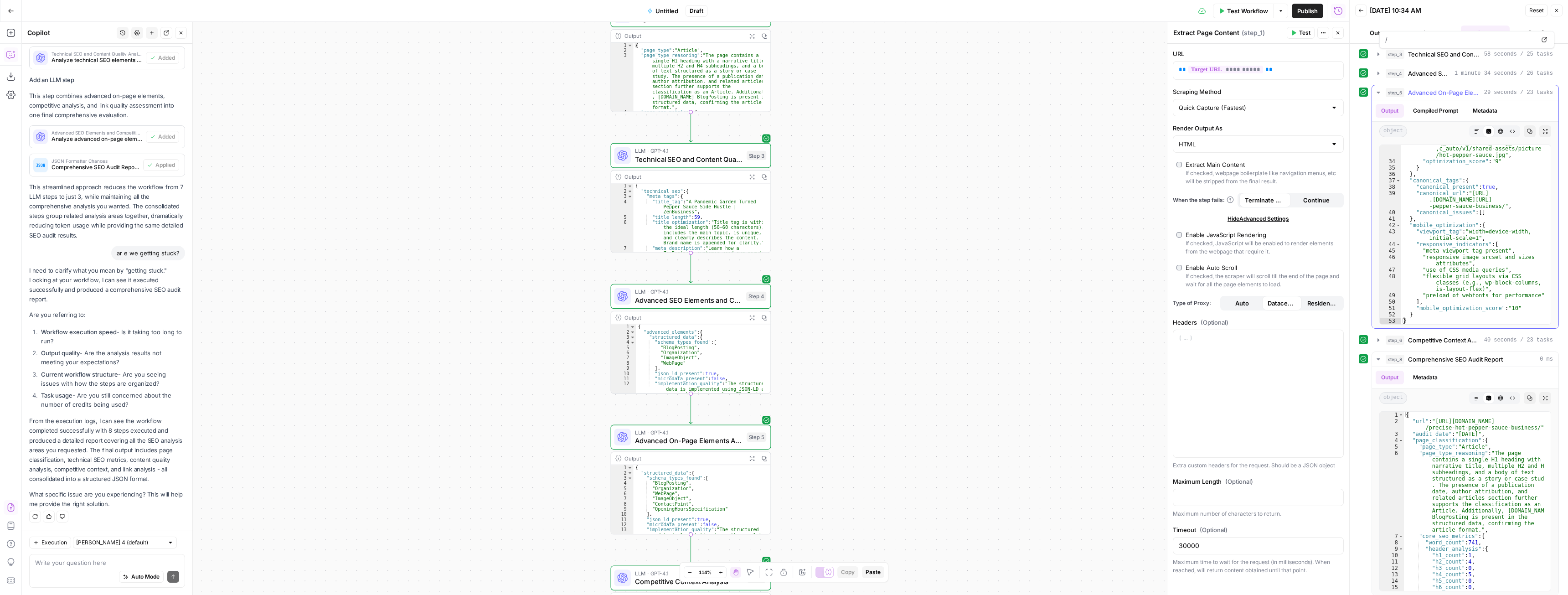
scroll to position [274, 0]
click at [1381, 357] on icon "button" at bounding box center [1377, 353] width 7 height 7
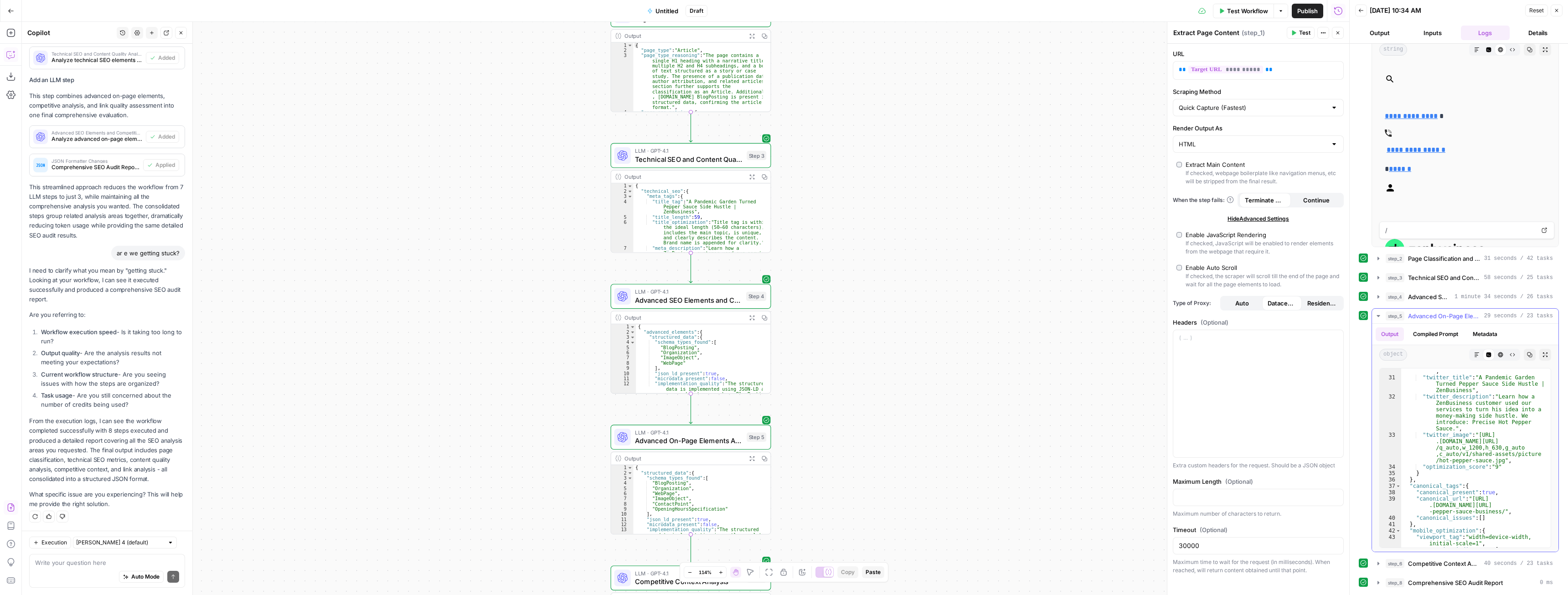
scroll to position [466, 0]
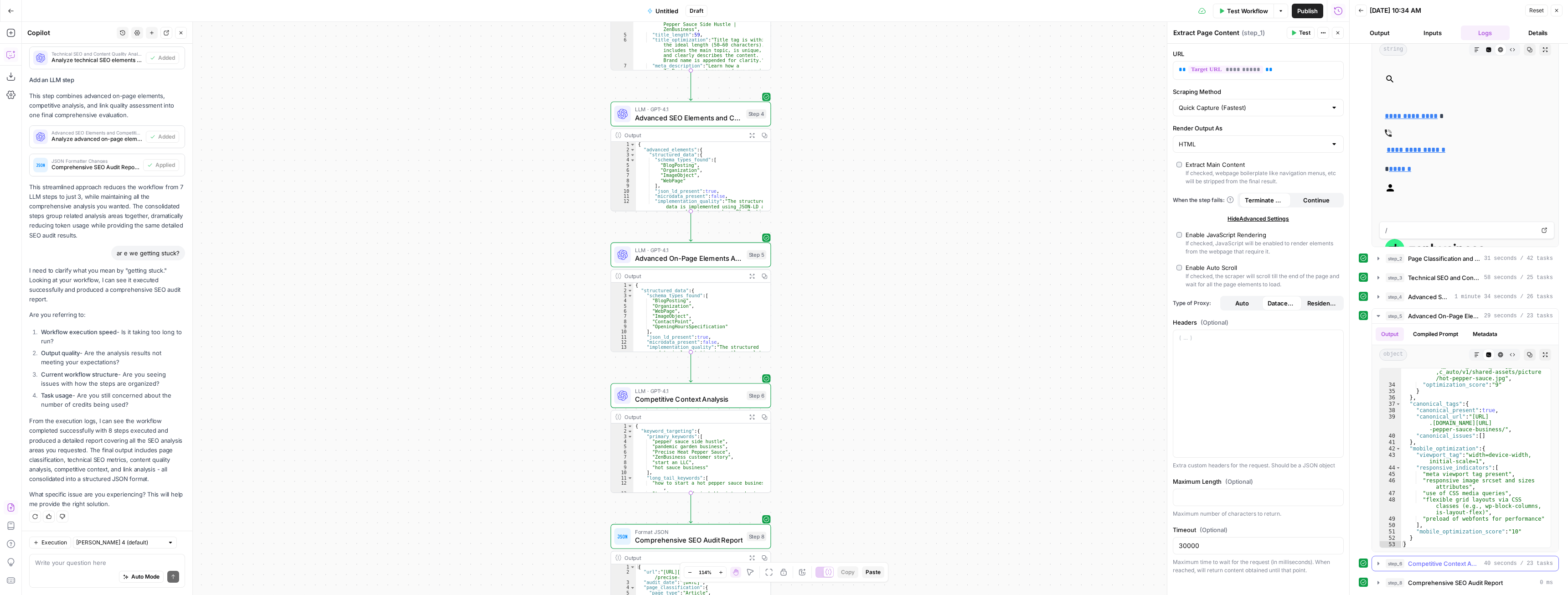
click at [1379, 563] on icon "button" at bounding box center [1377, 562] width 7 height 7
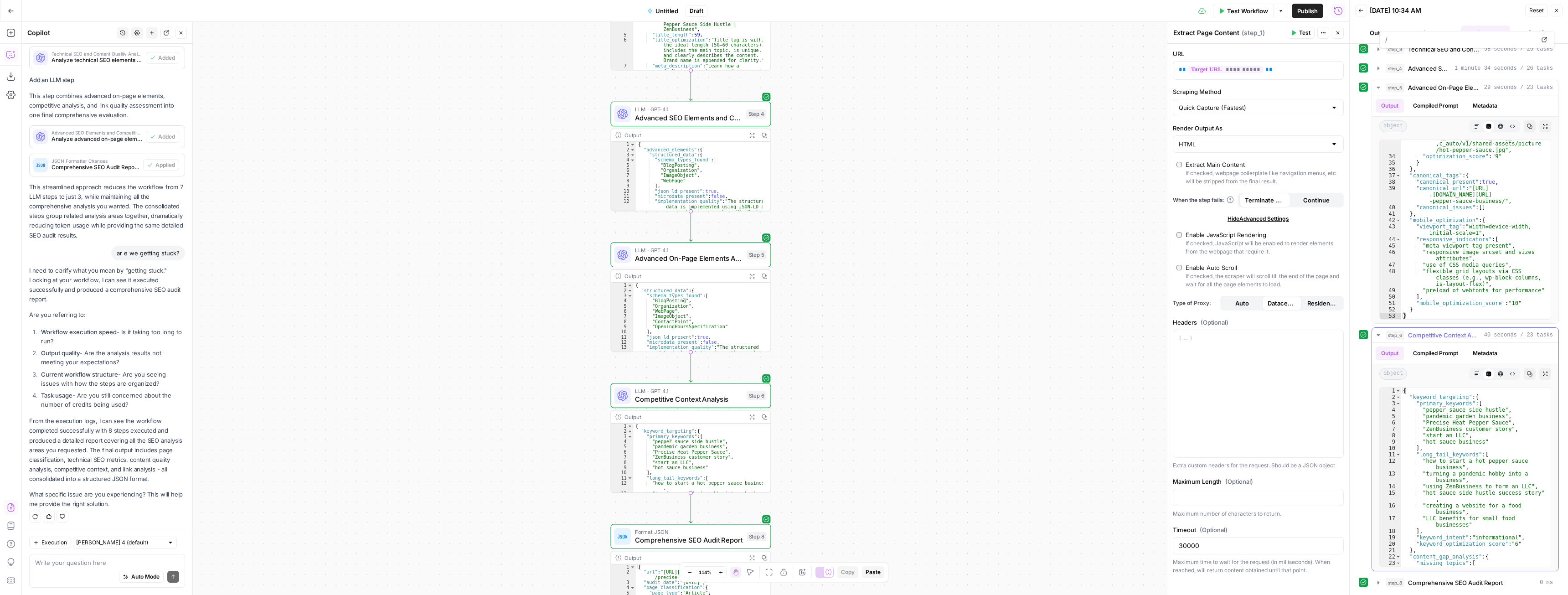
scroll to position [192, 0]
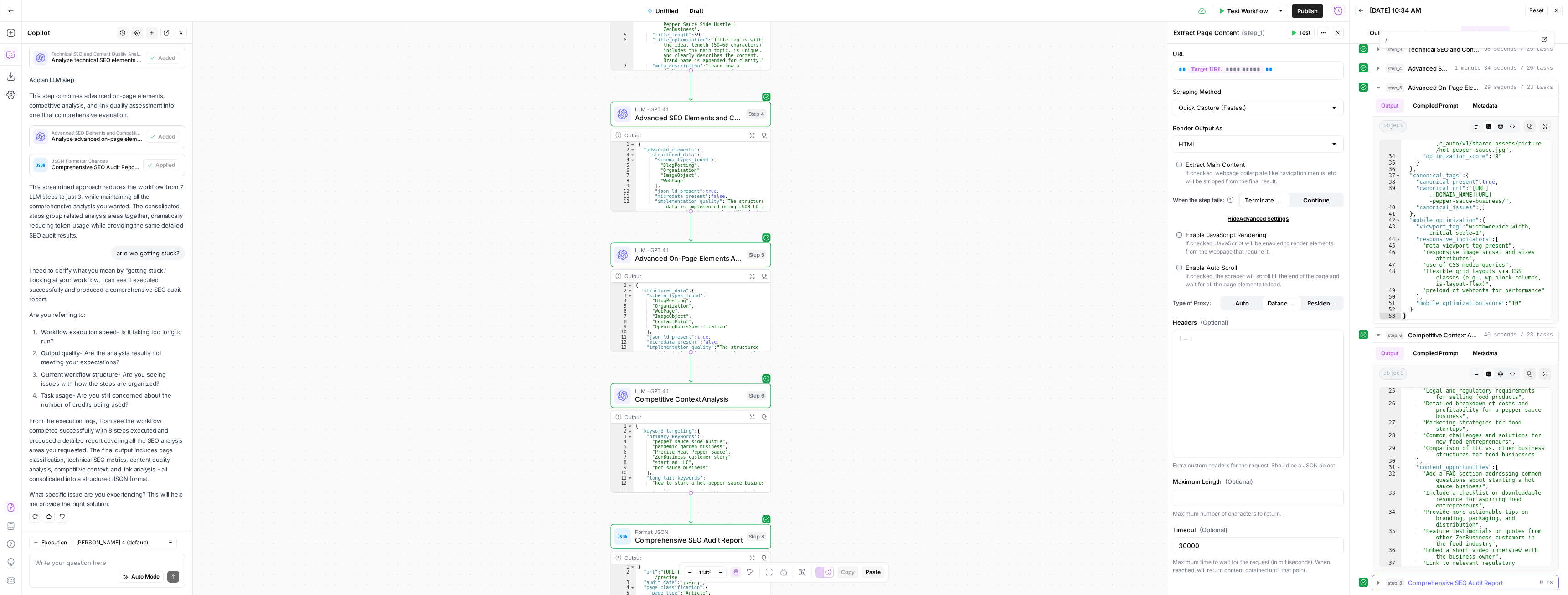
click at [1378, 581] on icon "button" at bounding box center [1377, 581] width 7 height 7
click at [1466, 586] on span "Comprehensive SEO Audit Report" at bounding box center [1455, 582] width 95 height 9
click at [1377, 580] on icon "button" at bounding box center [1377, 581] width 7 height 7
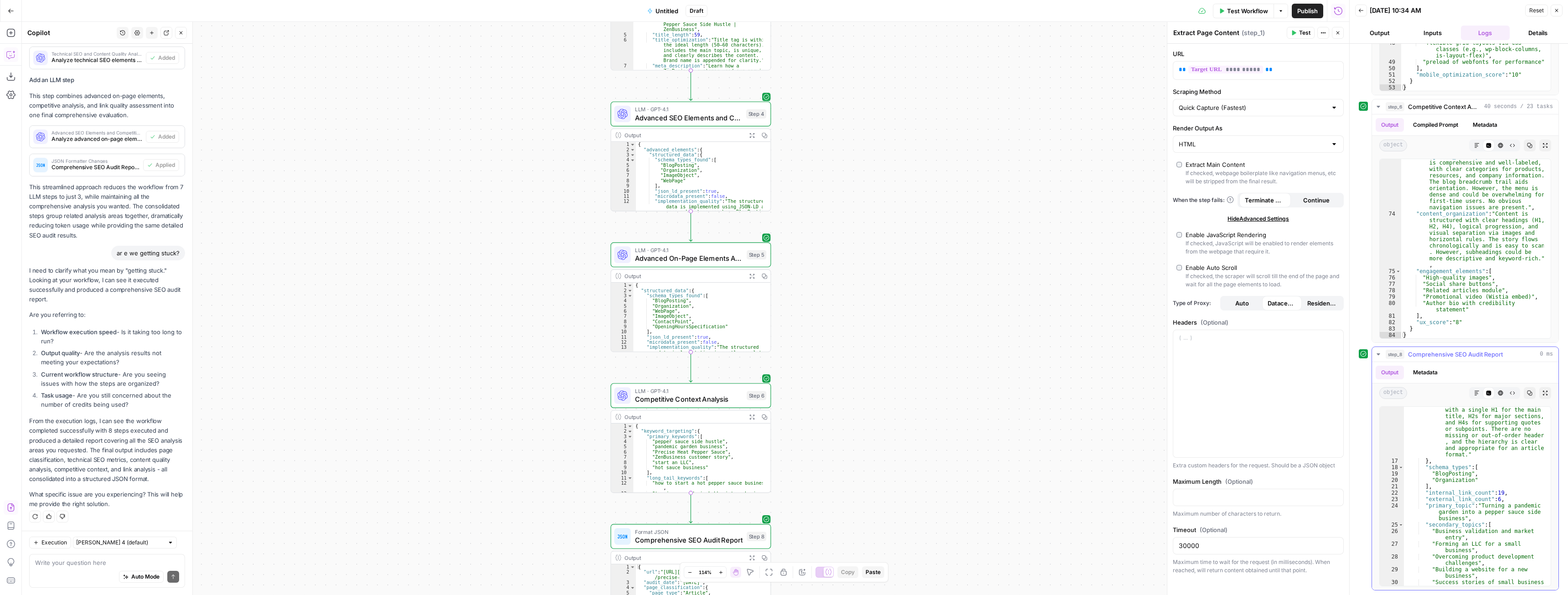
scroll to position [110, 0]
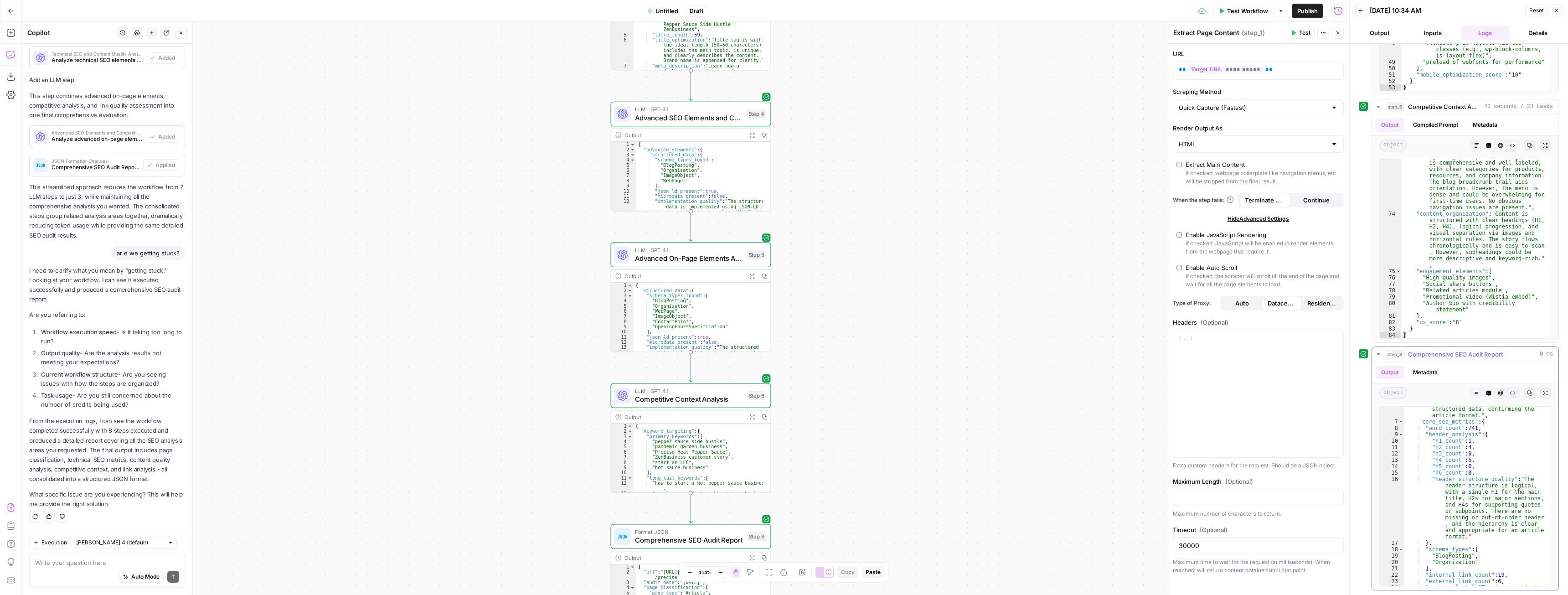
click at [1474, 393] on icon "button" at bounding box center [1477, 393] width 6 height 6
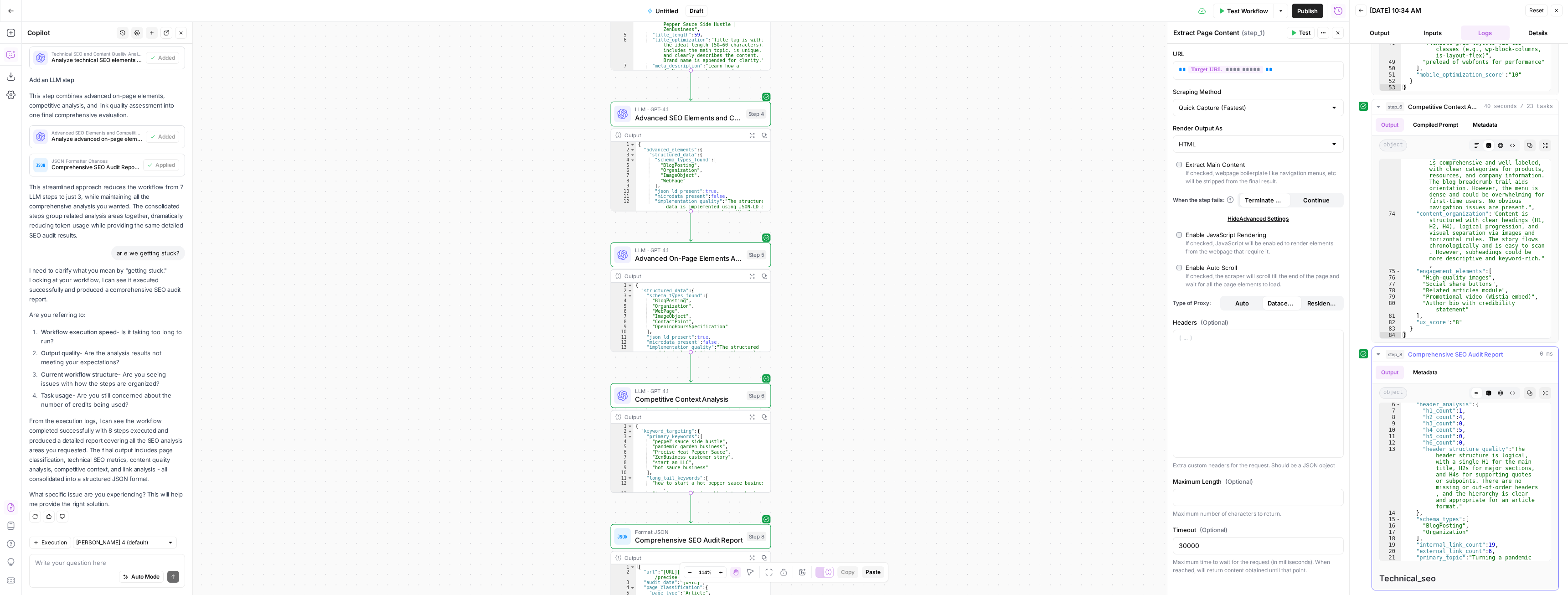
click at [1498, 391] on icon "button" at bounding box center [1501, 393] width 6 height 6
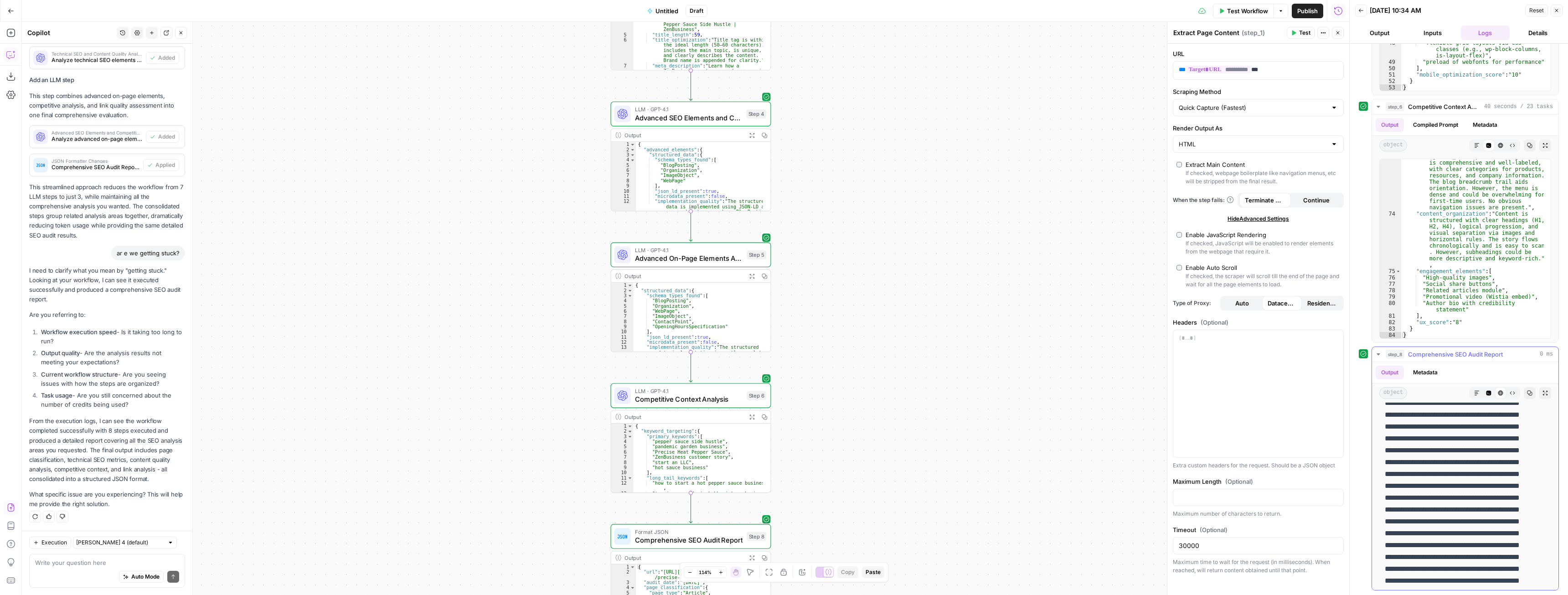
scroll to position [501, 0]
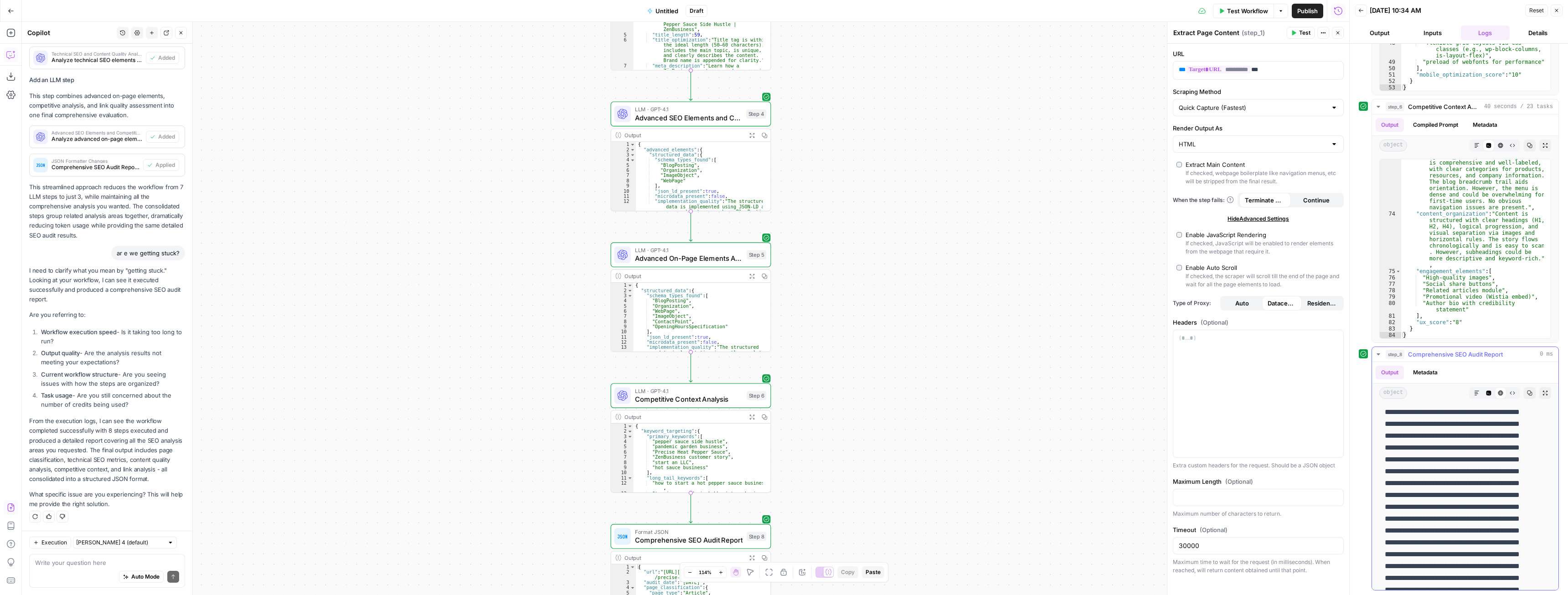
click at [1471, 390] on button "Markdown" at bounding box center [1477, 392] width 12 height 12
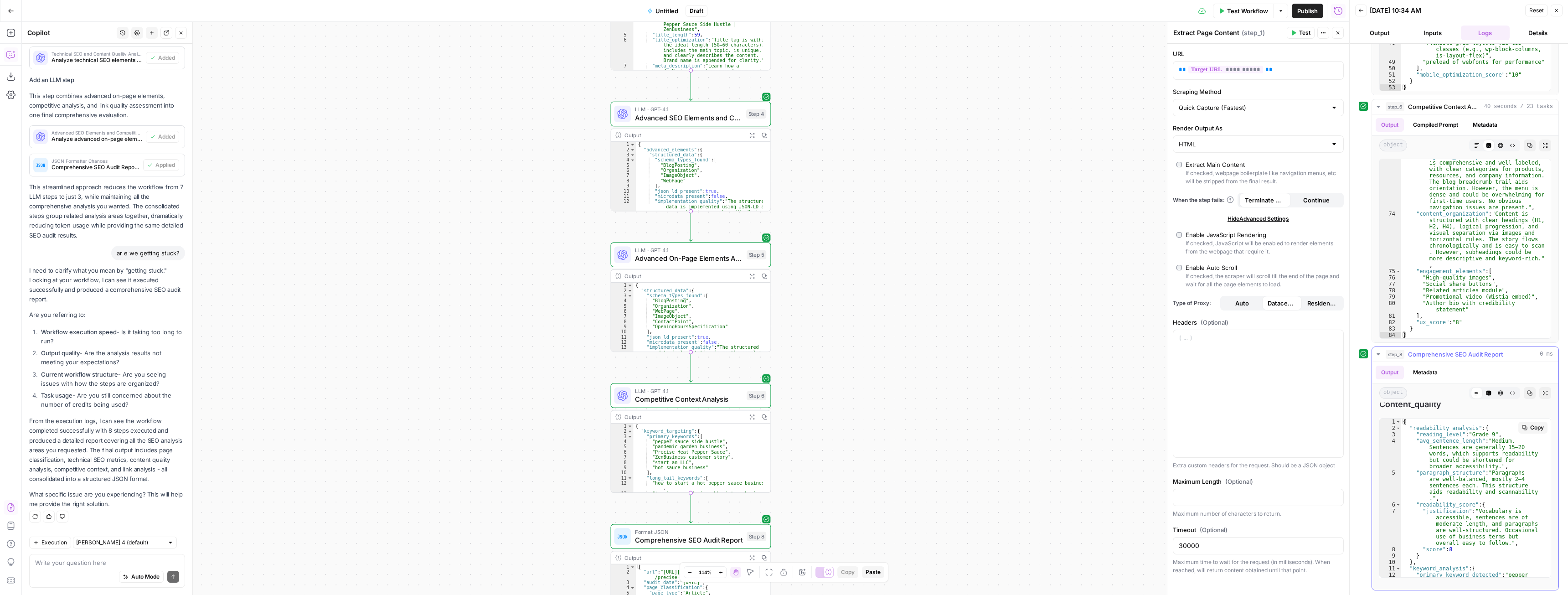
click at [1530, 426] on span "Copy" at bounding box center [1537, 427] width 14 height 8
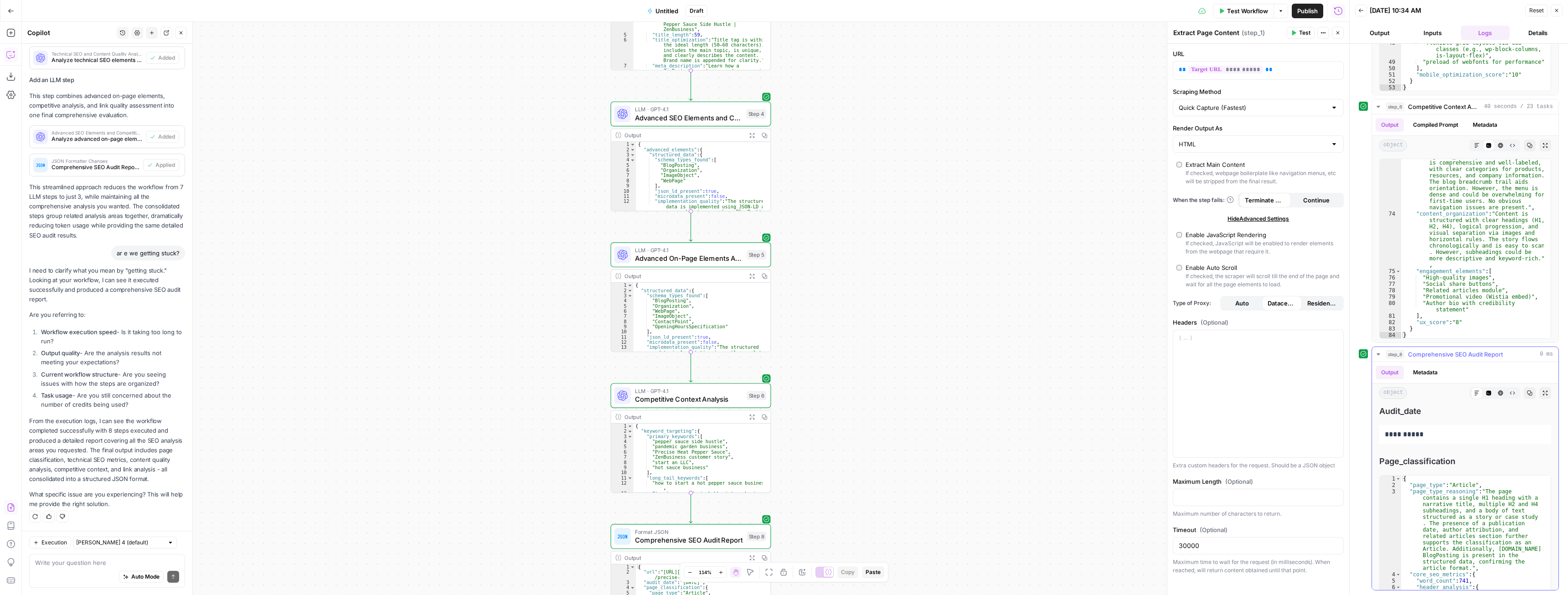
scroll to position [0, 0]
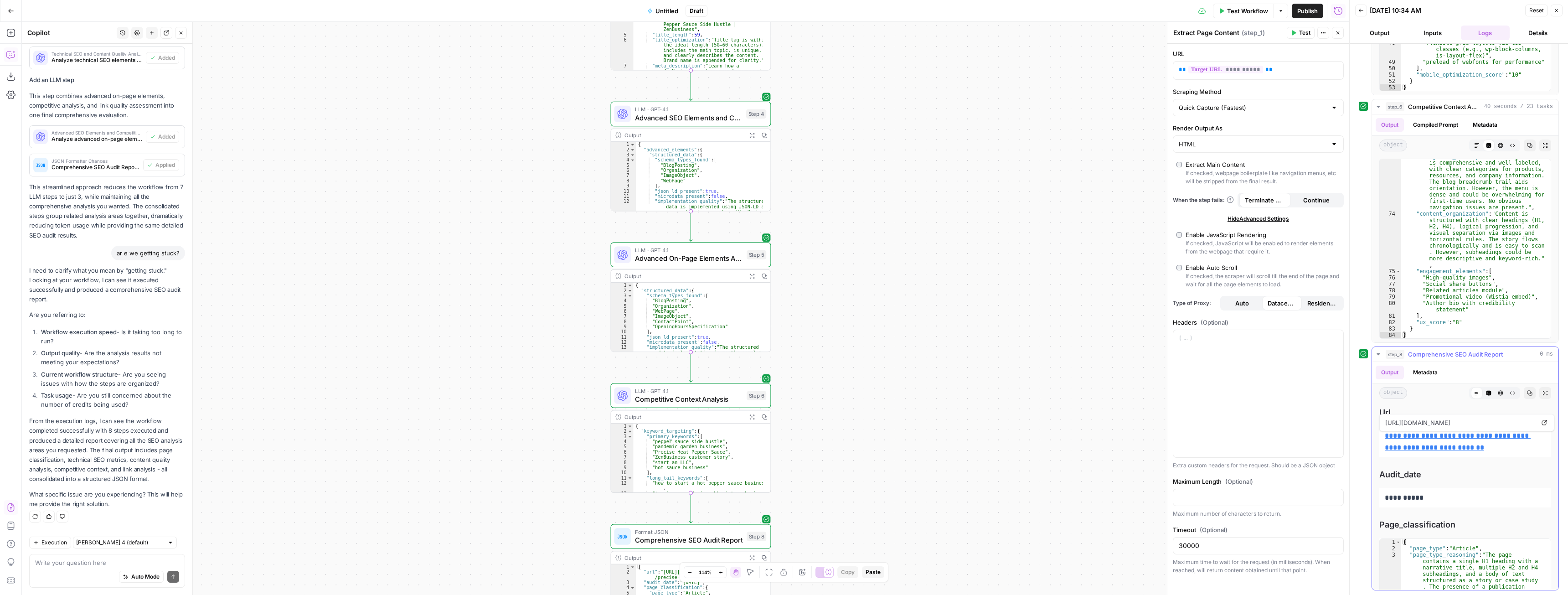
click at [1524, 396] on button "Copy" at bounding box center [1529, 392] width 12 height 12
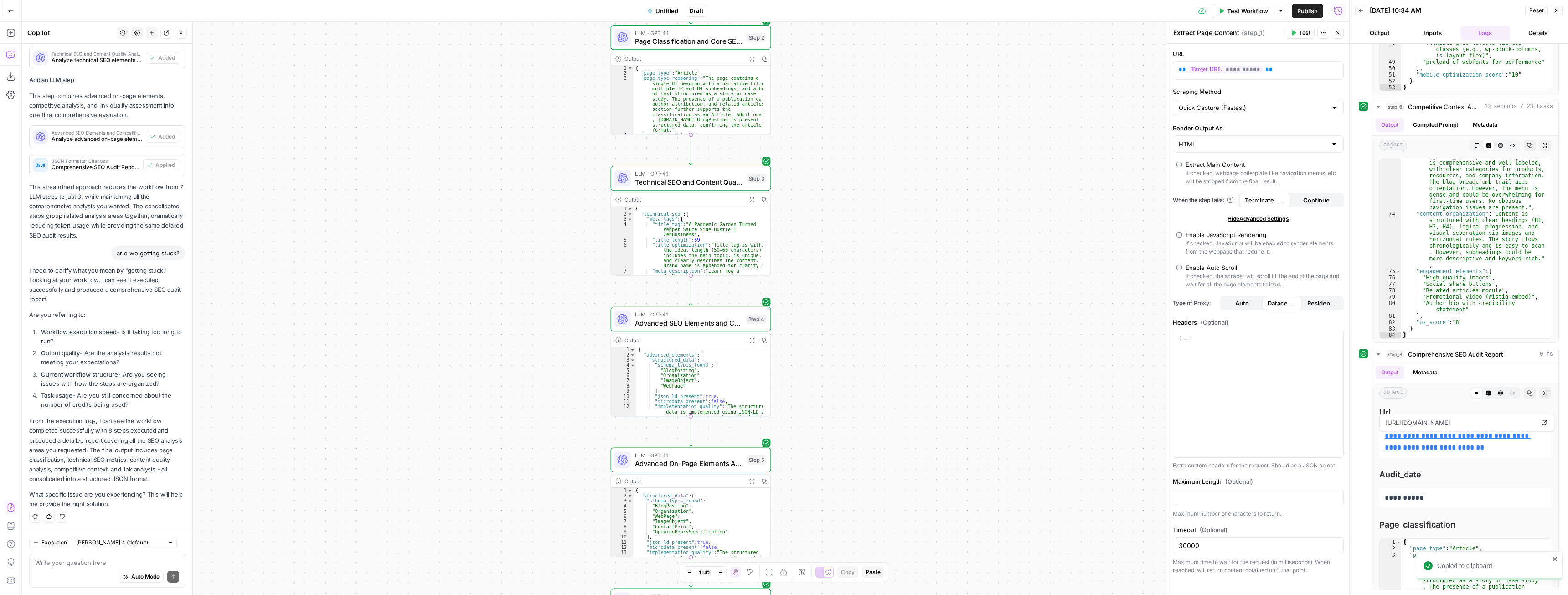
drag, startPoint x: 1027, startPoint y: 149, endPoint x: 1007, endPoint y: 128, distance: 29.0
click at [1008, 129] on div "Workflow Set Inputs Inputs Web Page Scrape Extract Page Content Step 1 Output E…" at bounding box center [685, 307] width 1327 height 572
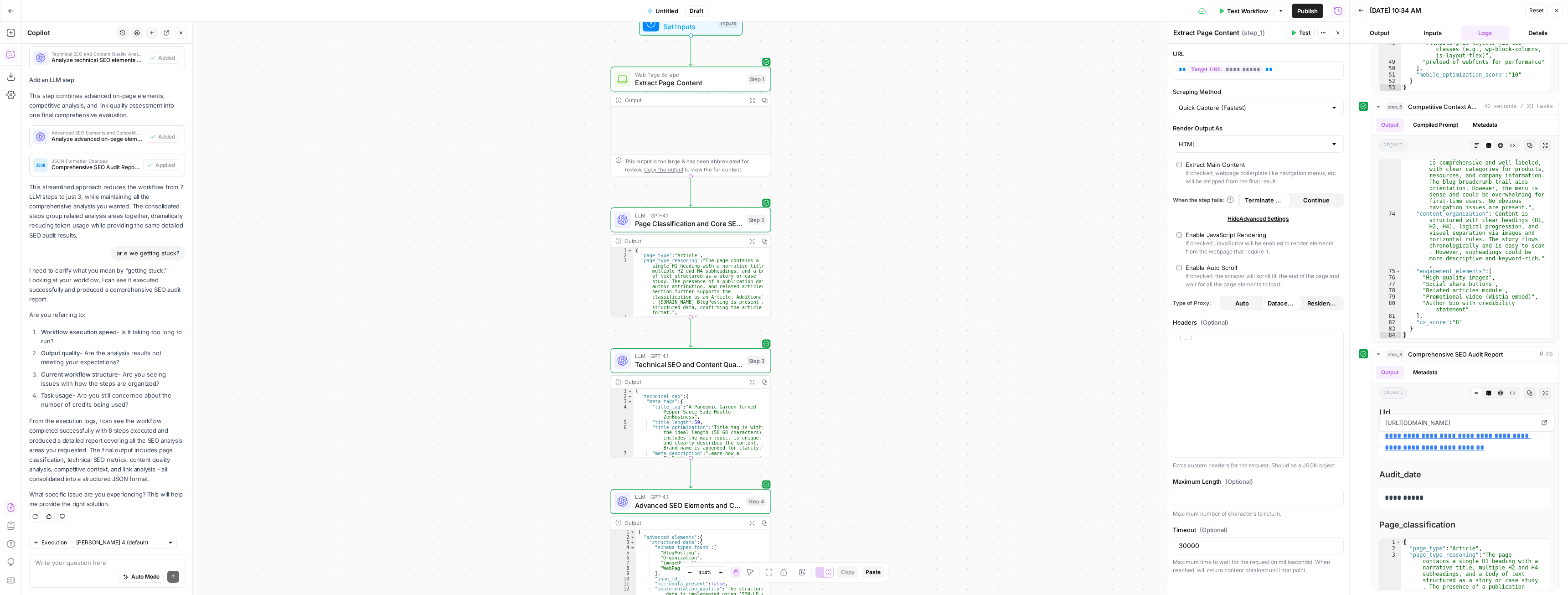
click at [1553, 13] on button "Close" at bounding box center [1556, 11] width 12 height 12
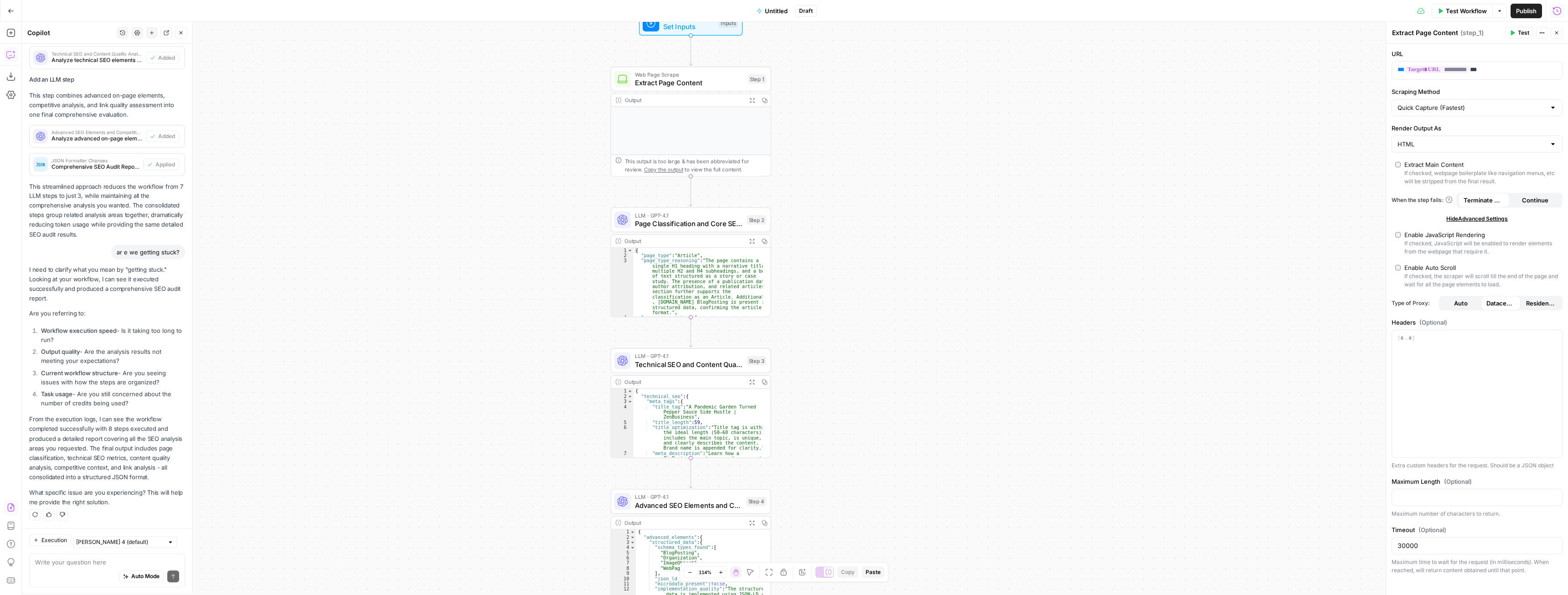
scroll to position [2635, 0]
click at [770, 19] on div "Go Back Untitled Draft Test Workflow Options Publish Run History" at bounding box center [784, 11] width 1568 height 22
click at [771, 13] on span "Untitled" at bounding box center [776, 10] width 23 height 9
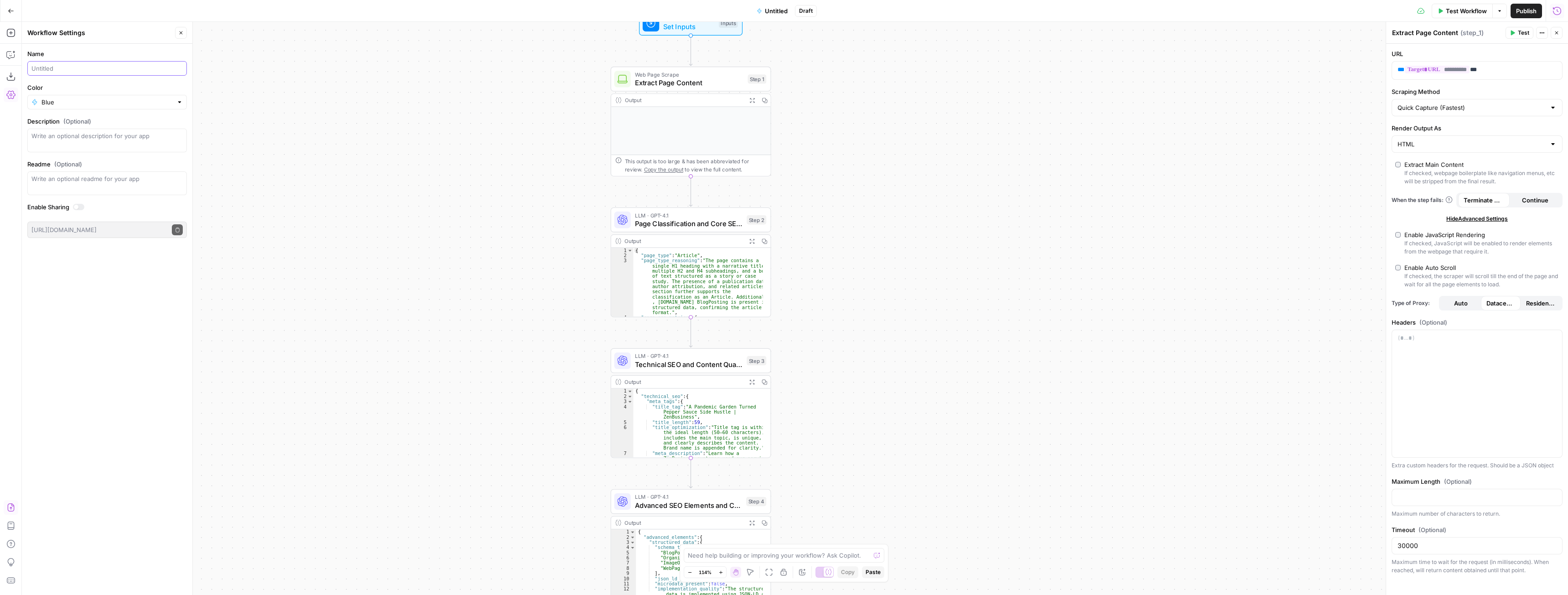
click at [68, 66] on input "Name" at bounding box center [107, 68] width 151 height 9
type input "Project Comp Anatomy"
click at [101, 150] on div at bounding box center [107, 140] width 159 height 24
type textarea "Dissect a single url to perform extremely in-depth analysis of all SEO paramete…"
click at [1519, 9] on span "Publish" at bounding box center [1525, 10] width 21 height 9
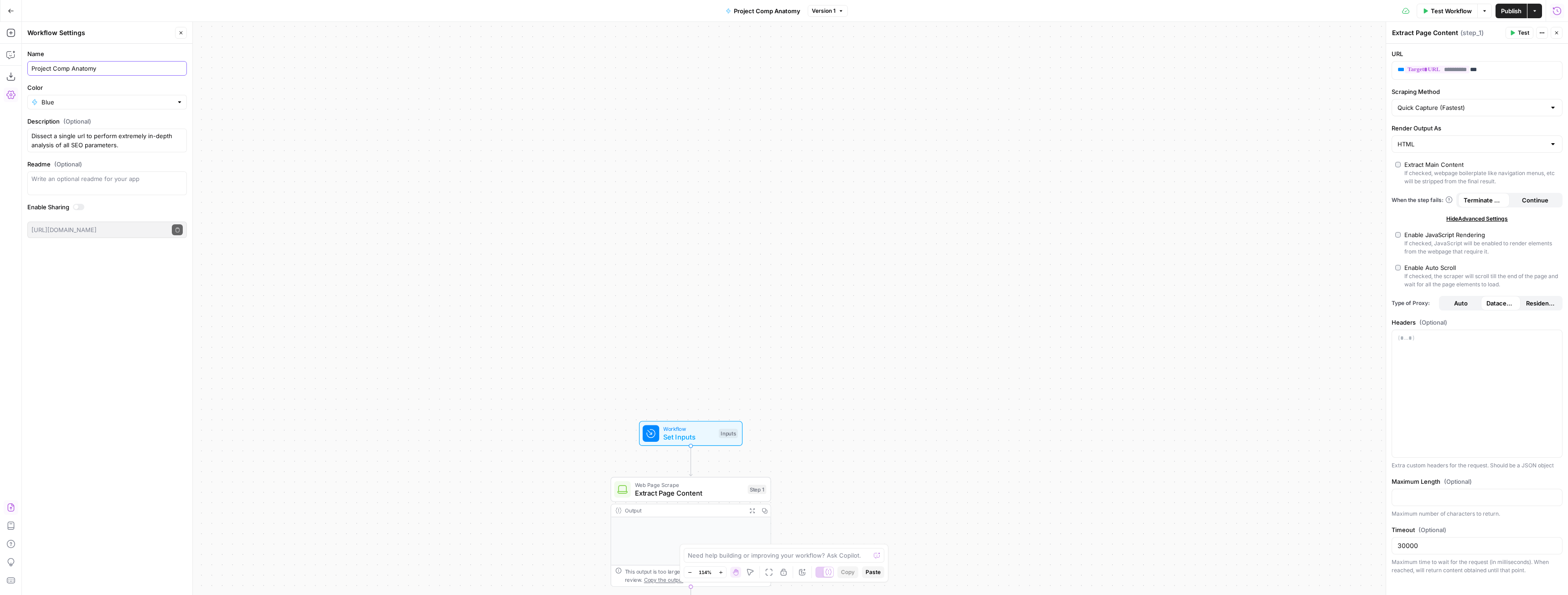
drag, startPoint x: 117, startPoint y: 69, endPoint x: 57, endPoint y: 63, distance: 60.3
click at [57, 63] on div "Project Comp Anatomy" at bounding box center [107, 68] width 159 height 15
click at [813, 205] on div "Workflow Set Inputs Inputs Web Page Scrape Extract Page Content Step 1 Output E…" at bounding box center [795, 307] width 1546 height 572
click at [82, 212] on div "Enable Sharing" at bounding box center [107, 209] width 159 height 12
click at [82, 208] on div at bounding box center [79, 207] width 12 height 6
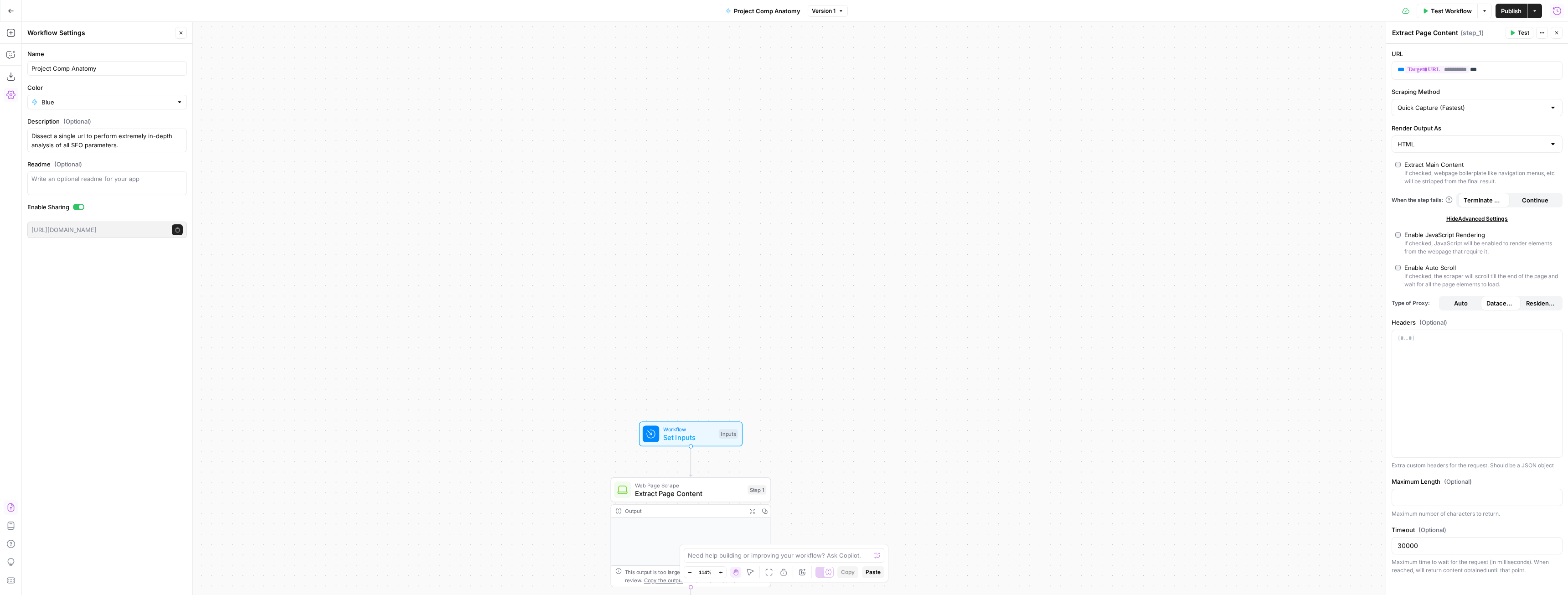
click at [178, 229] on icon "button" at bounding box center [177, 229] width 5 height 5
